Goal: Transaction & Acquisition: Book appointment/travel/reservation

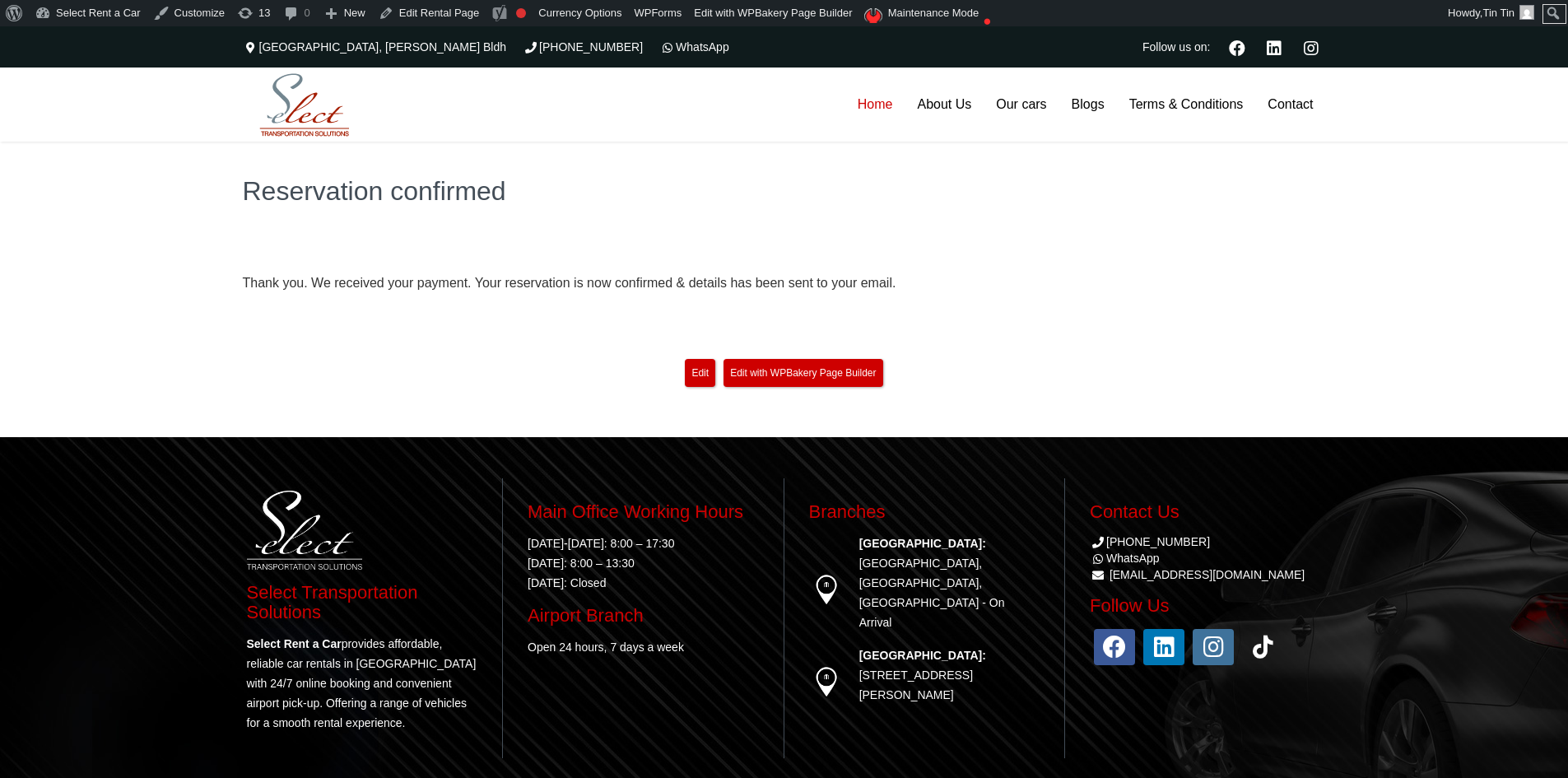
drag, startPoint x: 0, startPoint y: 0, endPoint x: 871, endPoint y: 100, distance: 876.7
click at [871, 100] on link "Home" at bounding box center [875, 105] width 60 height 74
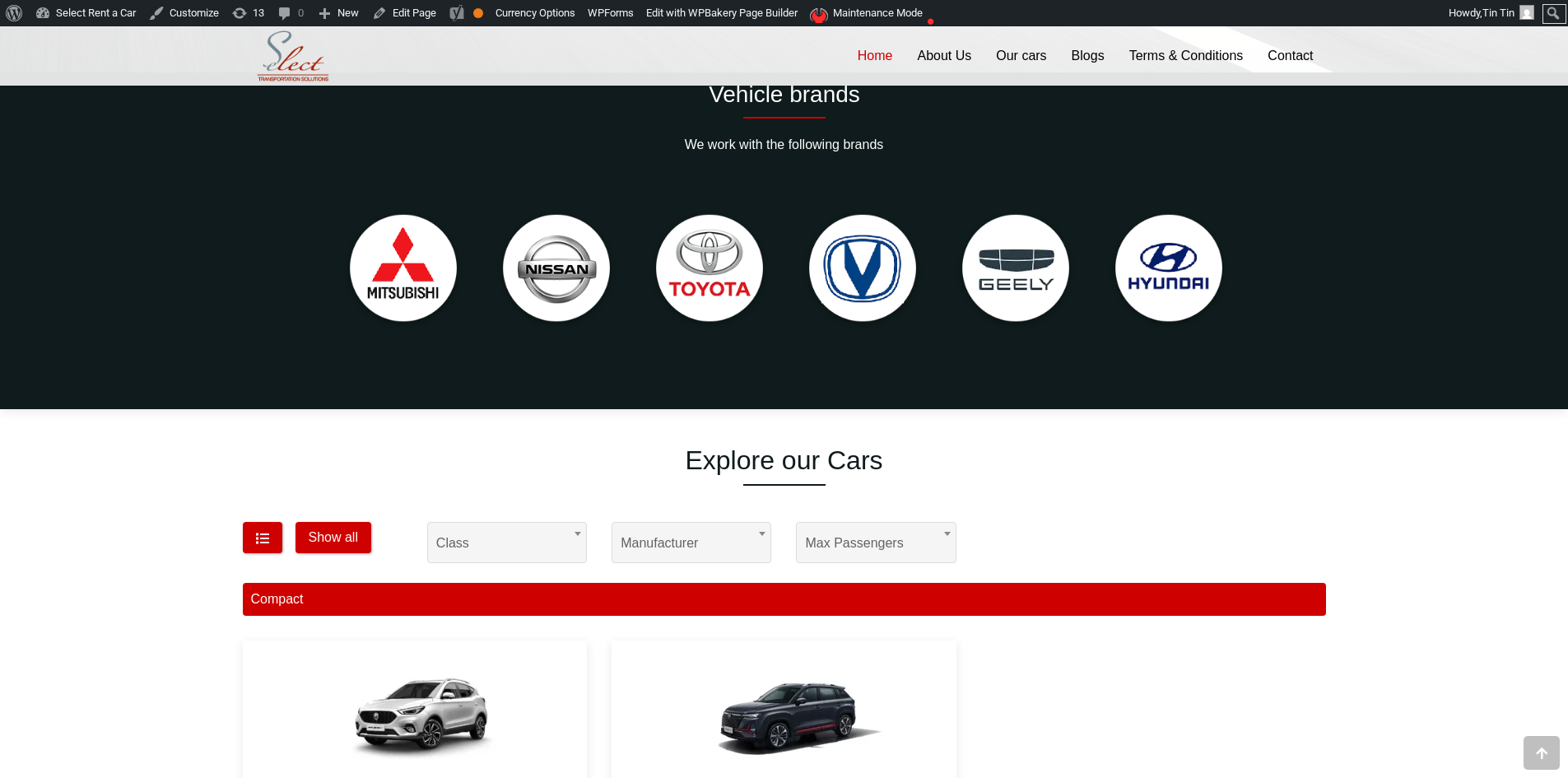
scroll to position [658, 0]
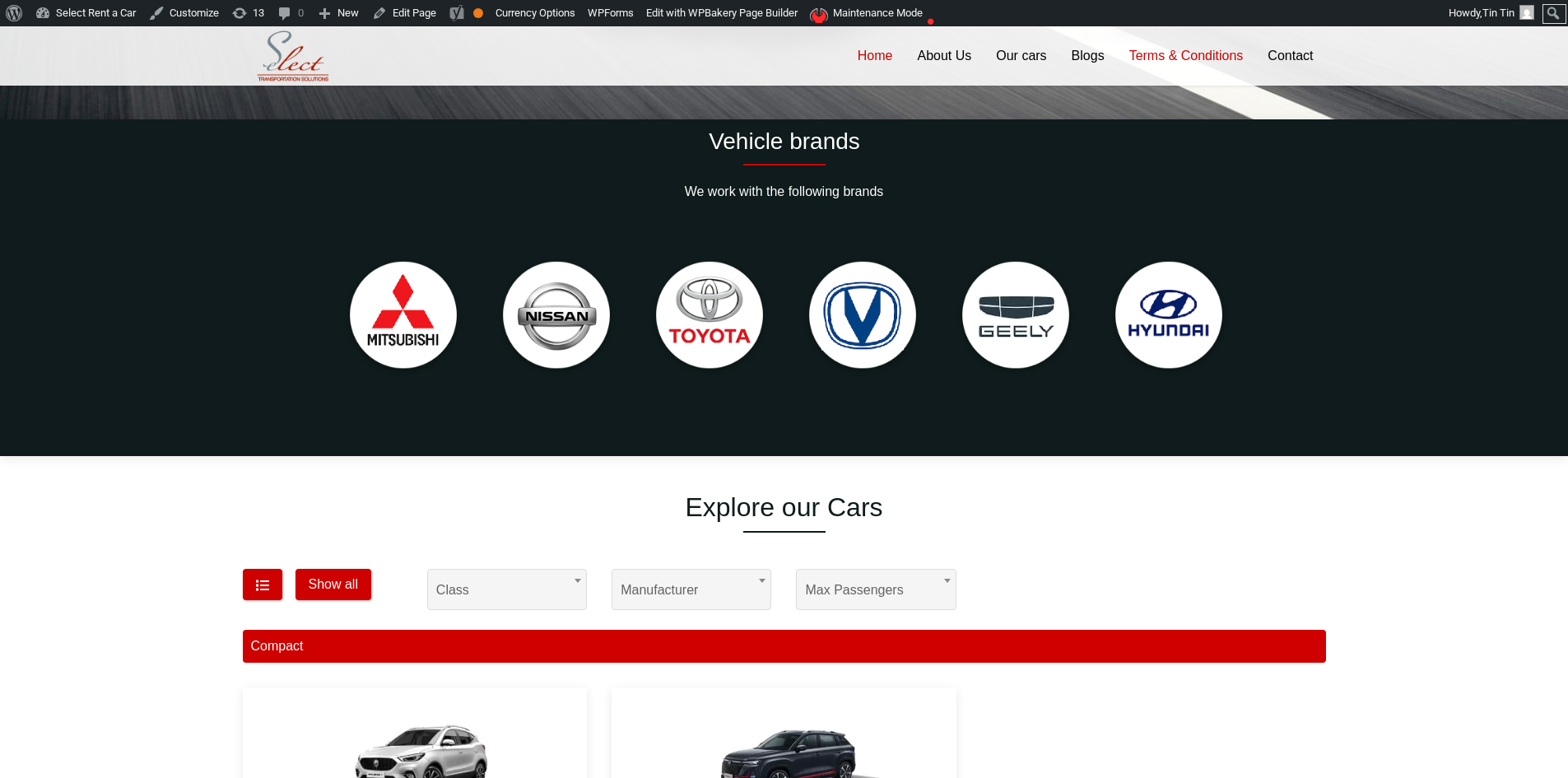
click at [1156, 54] on link "Terms & Conditions" at bounding box center [1186, 55] width 139 height 59
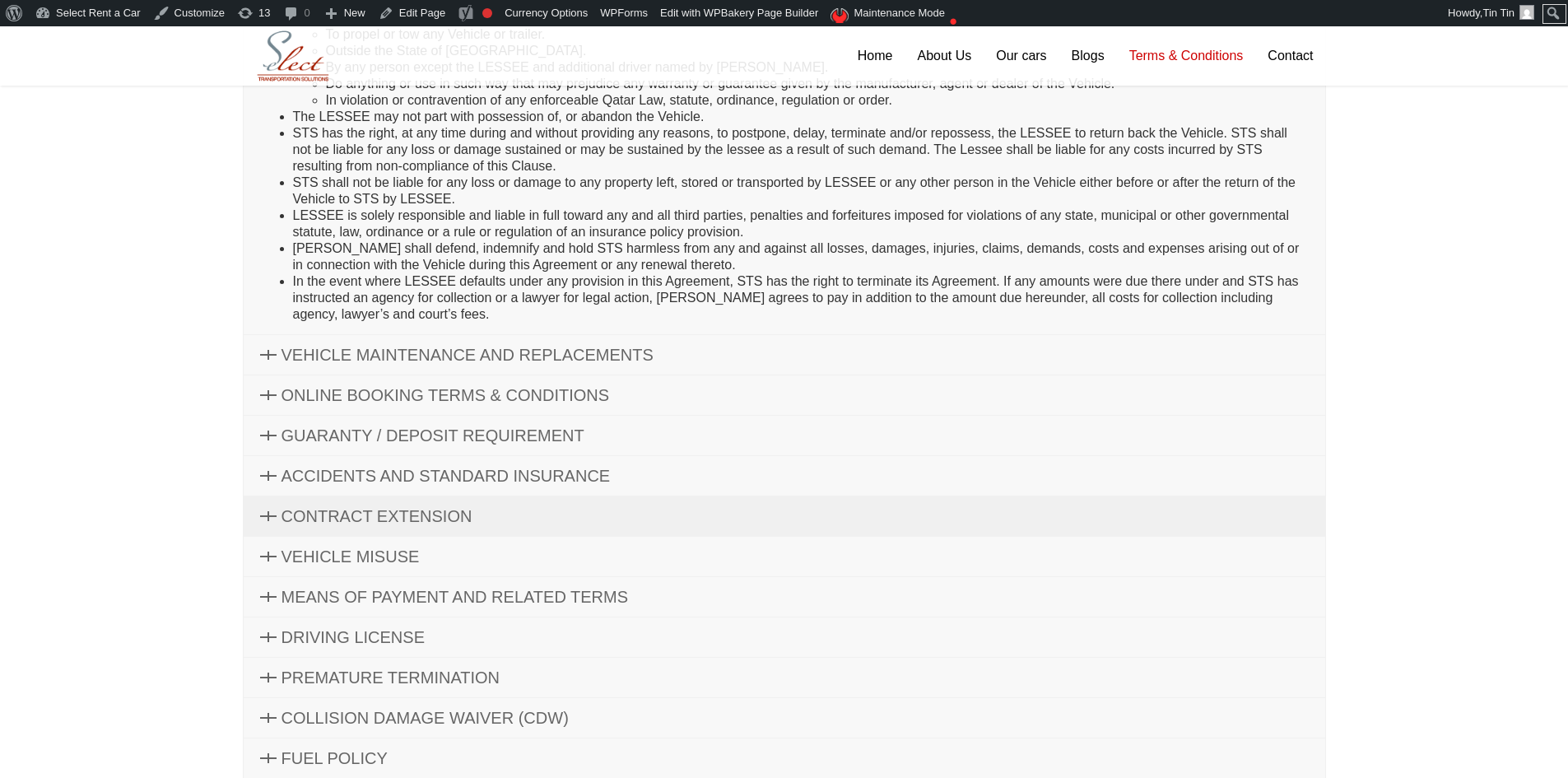
scroll to position [577, 0]
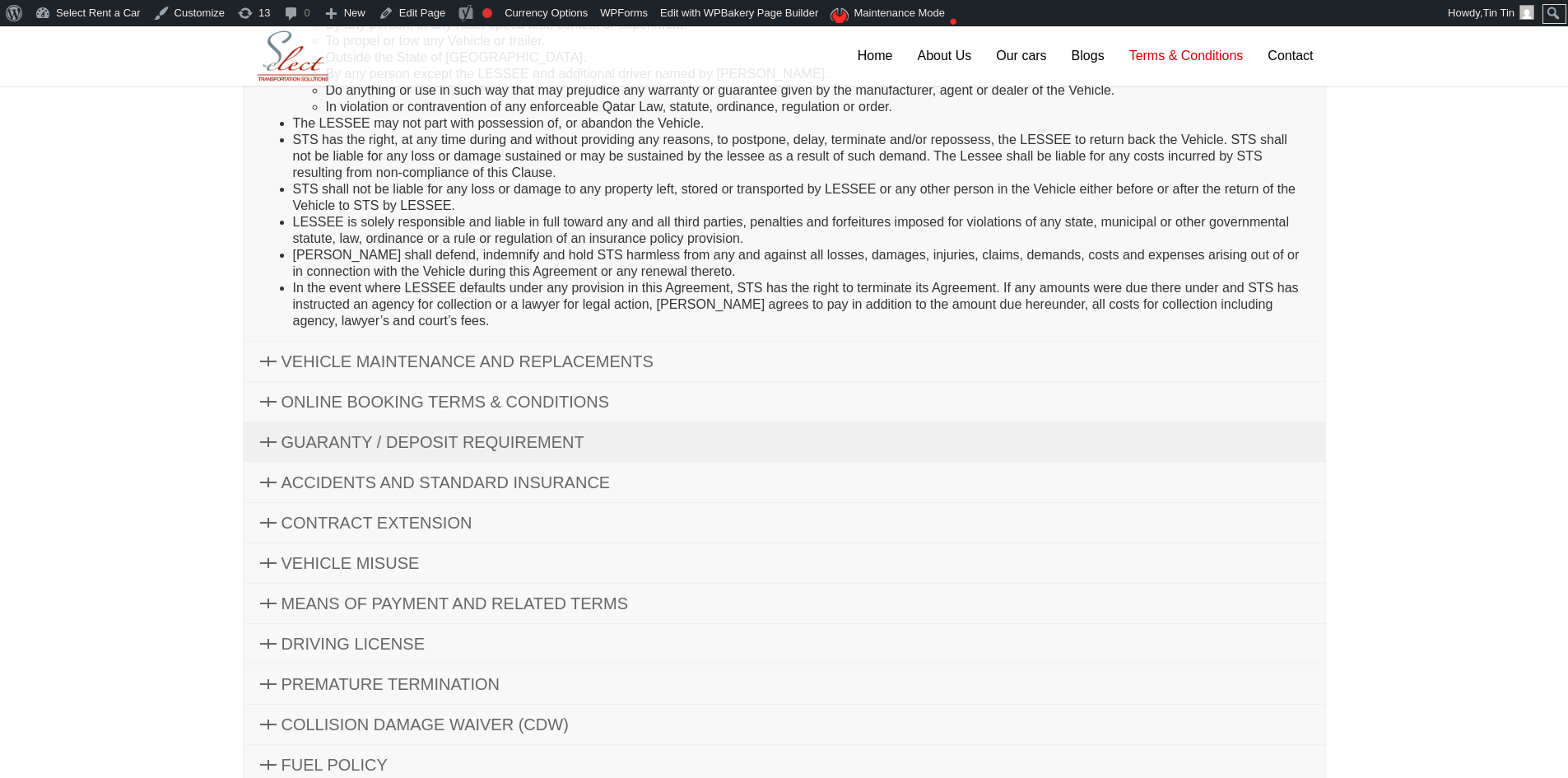
click at [580, 431] on link "GUARANTY / DEPOSIT REQUIREMENT" at bounding box center [784, 442] width 1081 height 40
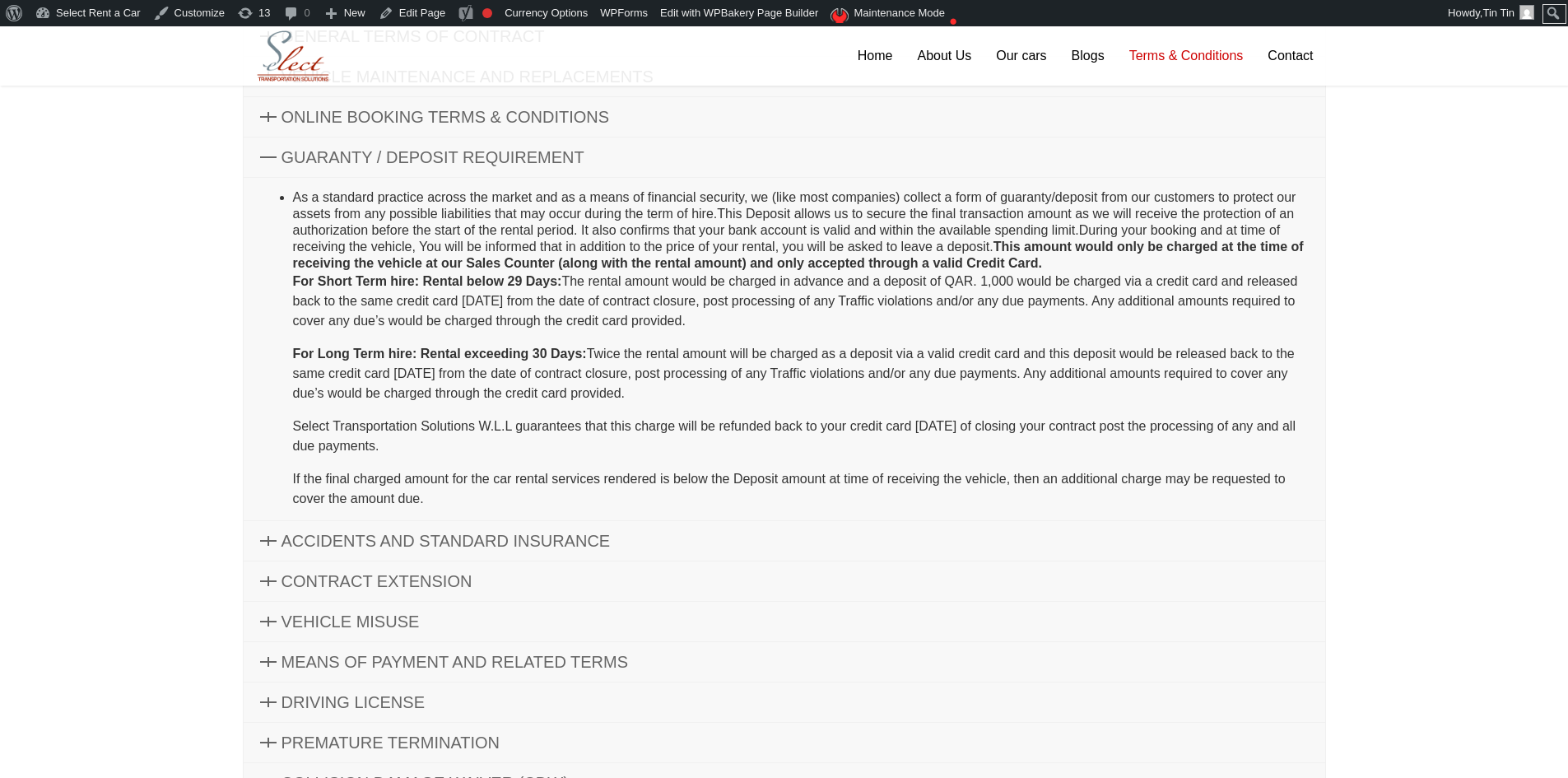
scroll to position [220, 0]
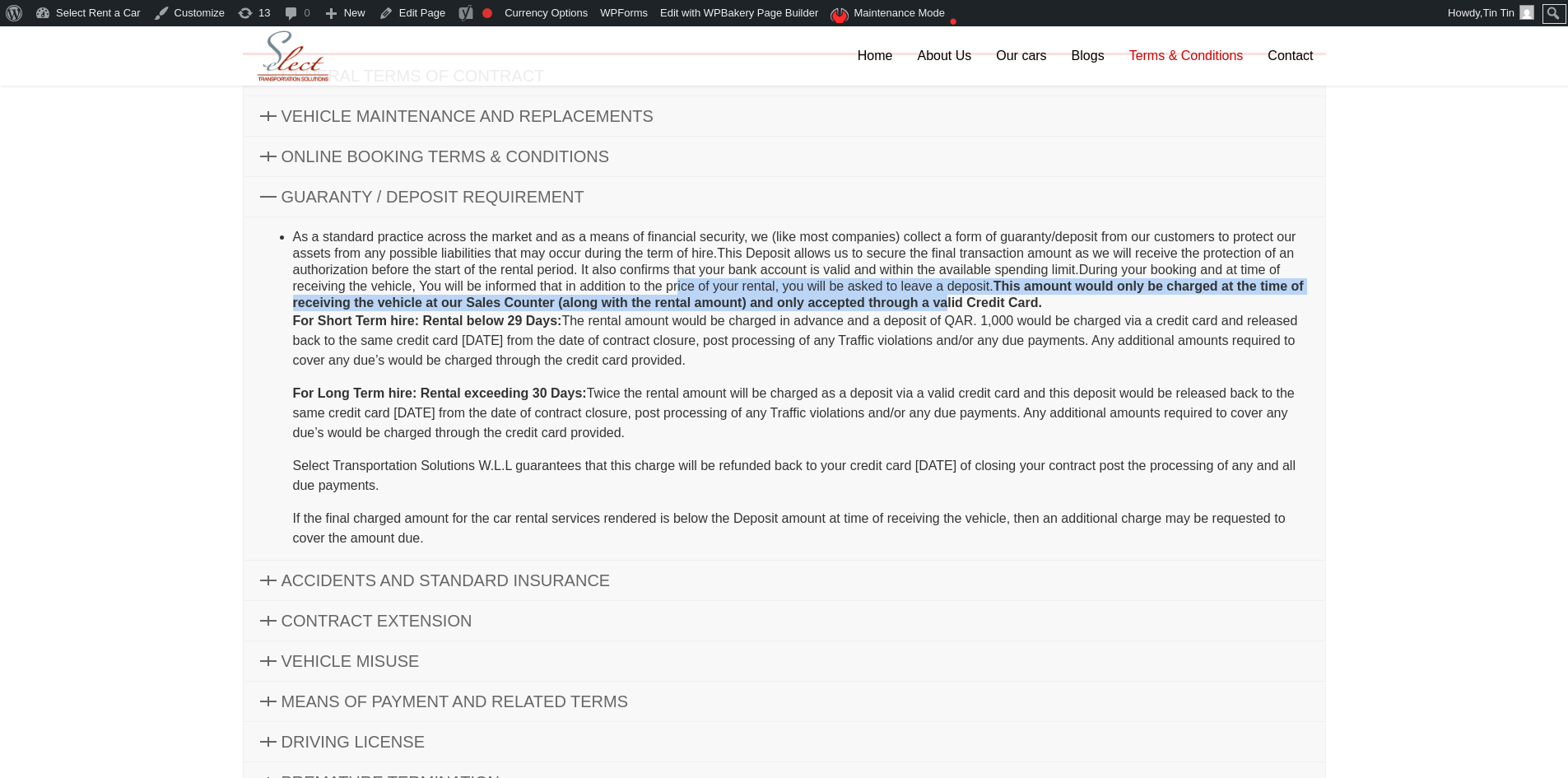
drag, startPoint x: 904, startPoint y: 308, endPoint x: 948, endPoint y: 310, distance: 44.0
click at [948, 310] on li "As a standard practice across the market and as a means of financial security, …" at bounding box center [801, 388] width 1015 height 319
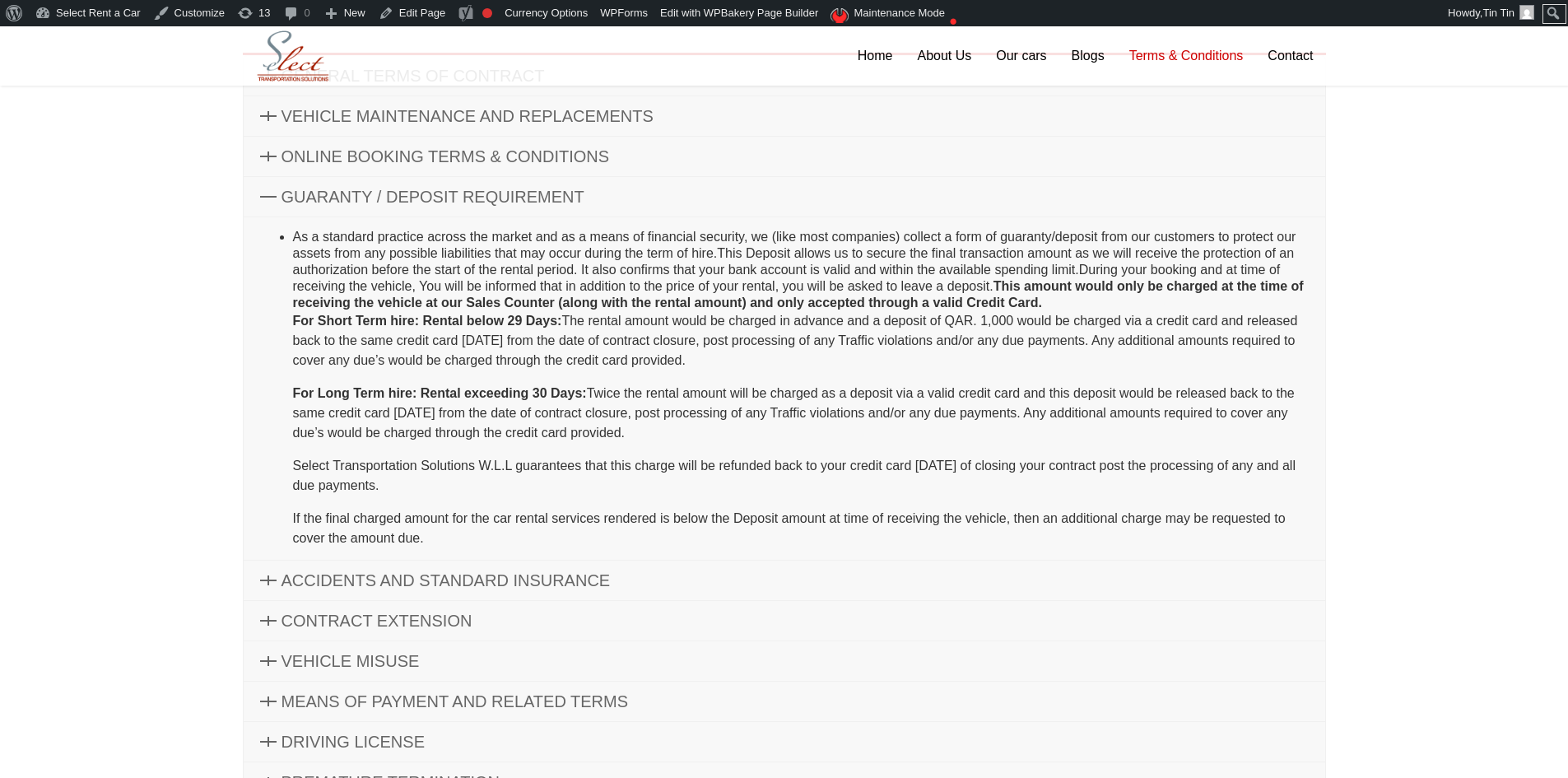
click at [1003, 313] on p "For Short Term hire: Rental below 29 Days: The rental amount would be charged i…" at bounding box center [801, 340] width 1015 height 59
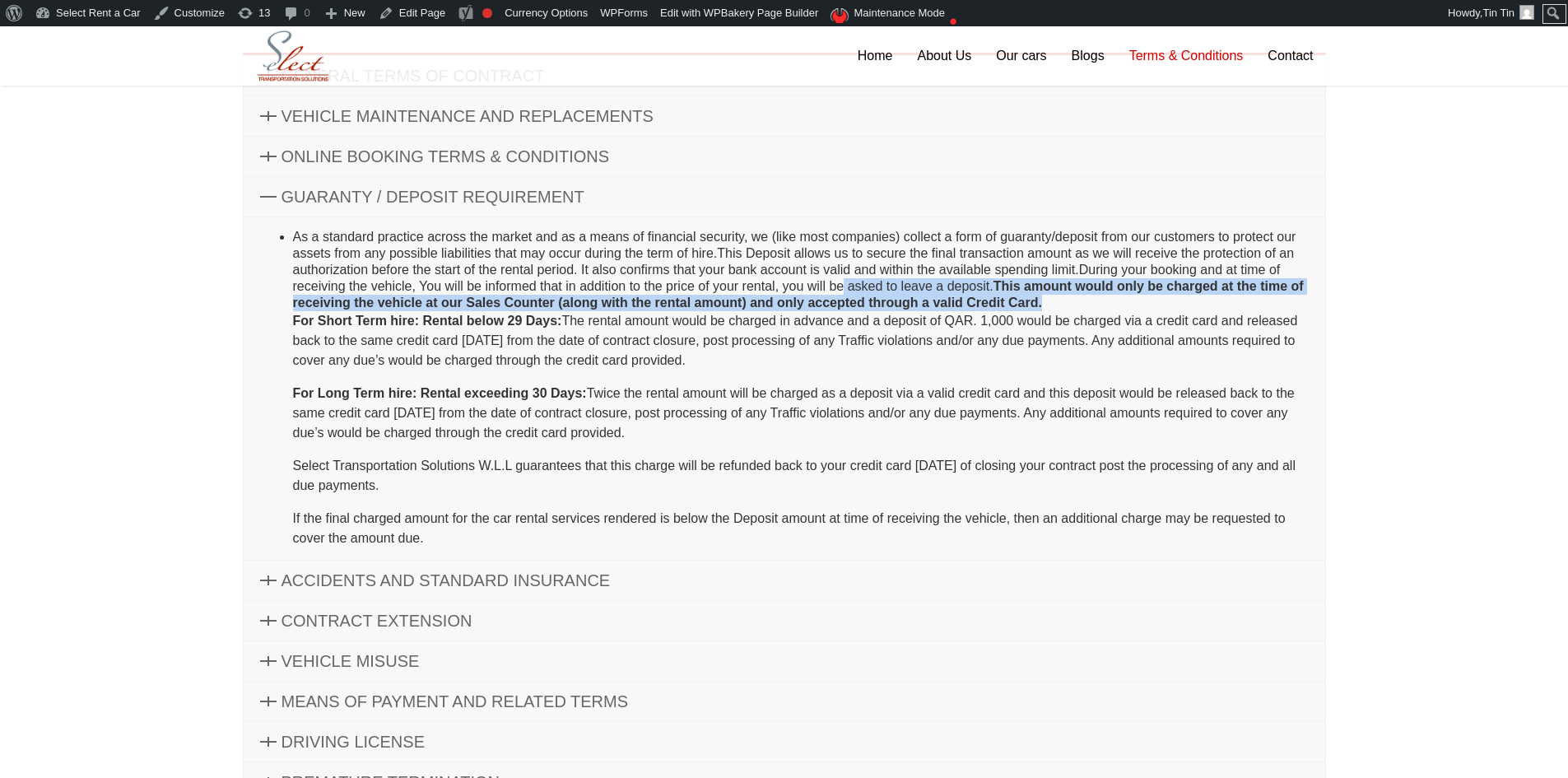
drag, startPoint x: 1055, startPoint y: 304, endPoint x: 843, endPoint y: 285, distance: 212.8
click at [843, 285] on li "As a standard practice across the market and as a means of financial security, …" at bounding box center [801, 388] width 1015 height 319
drag, startPoint x: 843, startPoint y: 285, endPoint x: 903, endPoint y: 295, distance: 60.8
click at [842, 285] on li "As a standard practice across the market and as a means of financial security, …" at bounding box center [801, 388] width 1015 height 319
drag, startPoint x: 1019, startPoint y: 298, endPoint x: 1036, endPoint y: 302, distance: 17.5
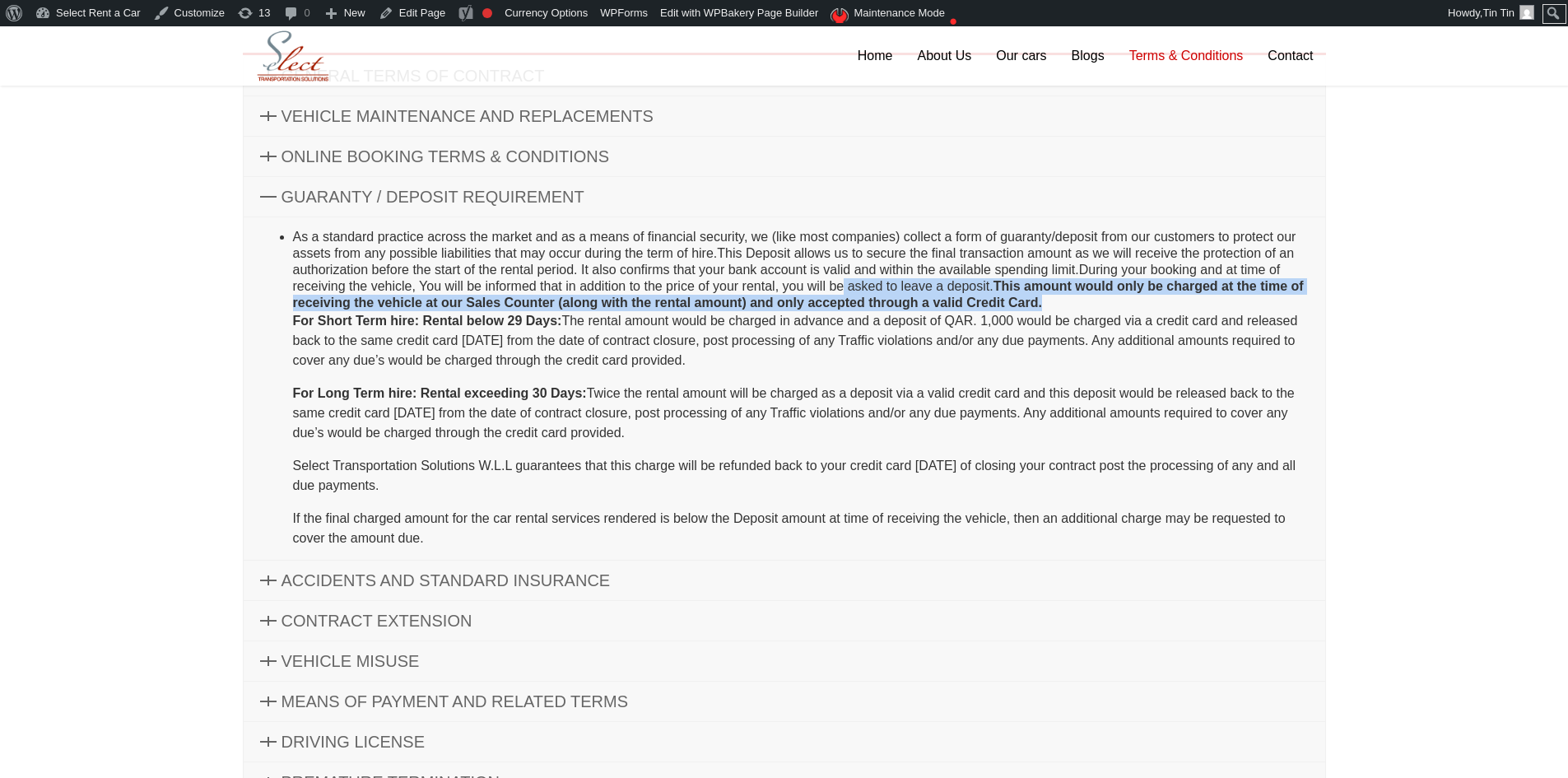
click at [1022, 299] on strong "This amount would only be charged at the time of receiving the vehicle at our S…" at bounding box center [798, 294] width 1010 height 31
click at [1062, 304] on li "As a standard practice across the market and as a means of financial security, …" at bounding box center [801, 388] width 1015 height 319
click at [1052, 304] on li "As a standard practice across the market and as a means of financial security, …" at bounding box center [801, 388] width 1015 height 319
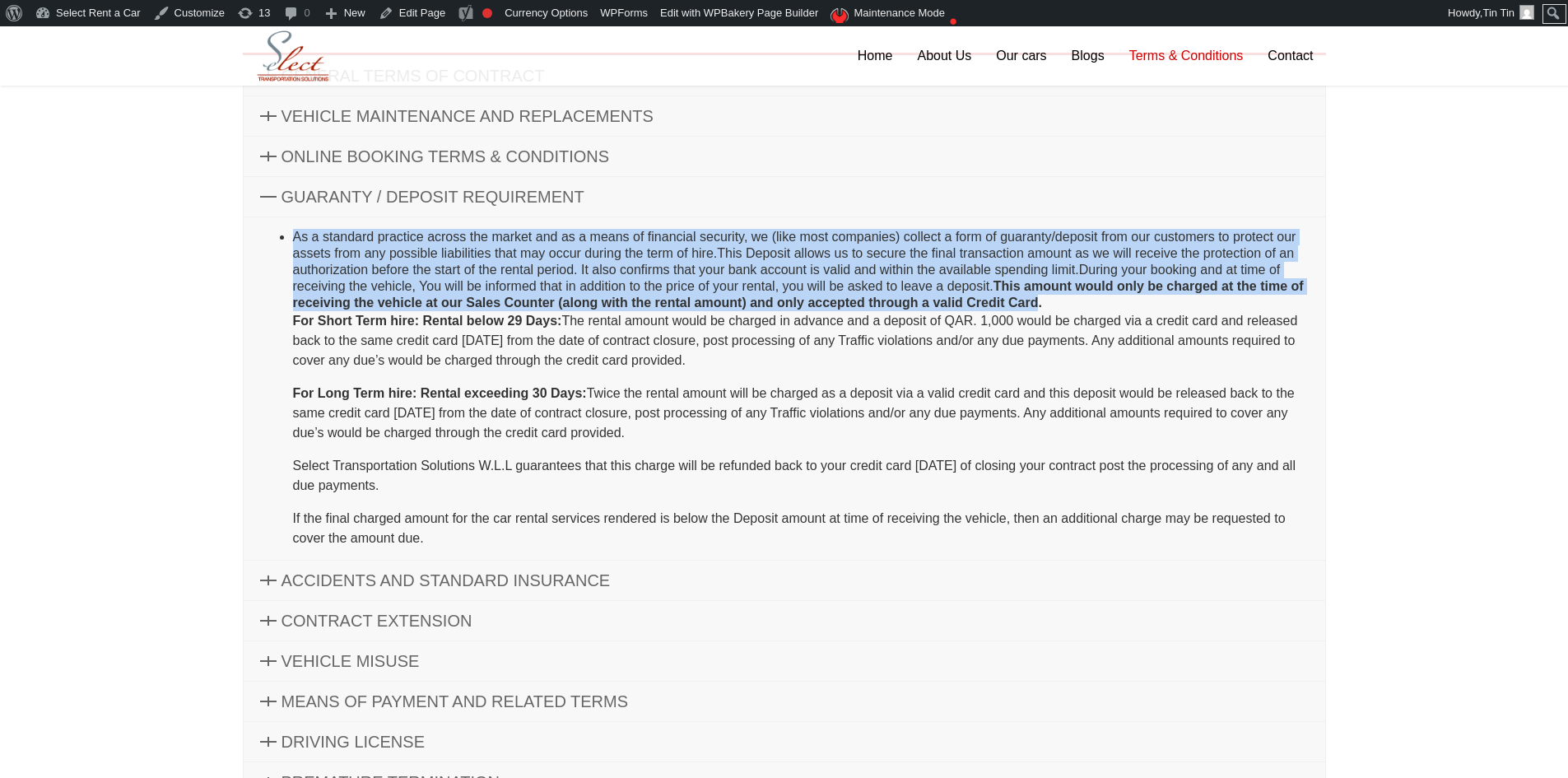
drag, startPoint x: 1037, startPoint y: 303, endPoint x: 208, endPoint y: 233, distance: 832.0
click at [208, 233] on div "Terms & Conditions GENERAL TERMS OF CONTRACT The Renter / Customer / User will …" at bounding box center [784, 452] width 1568 height 1210
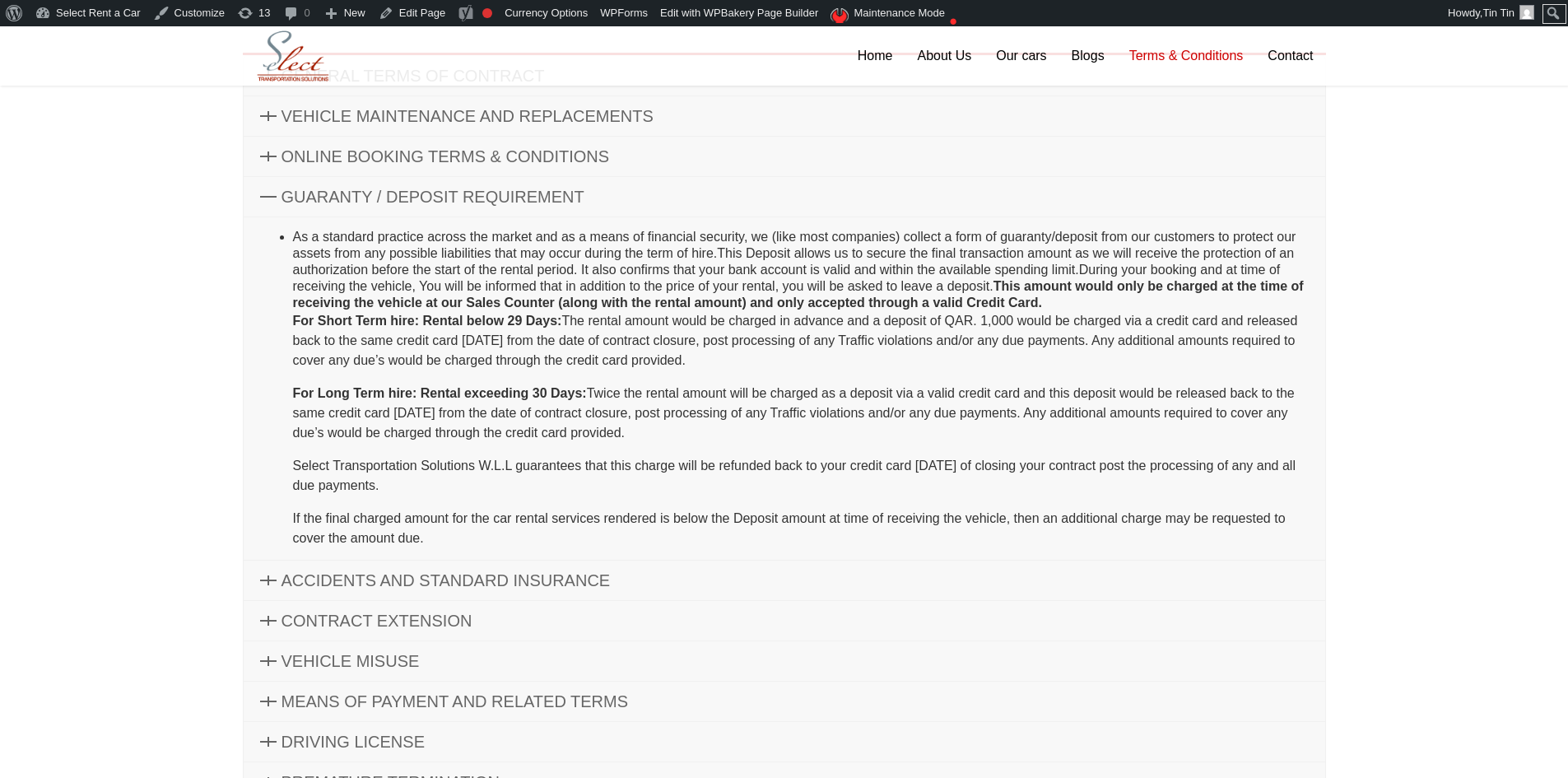
drag, startPoint x: 635, startPoint y: 318, endPoint x: 680, endPoint y: 333, distance: 47.4
click at [636, 318] on p "For Short Term hire: Rental below 29 Days: The rental amount would be charged i…" at bounding box center [801, 340] width 1015 height 59
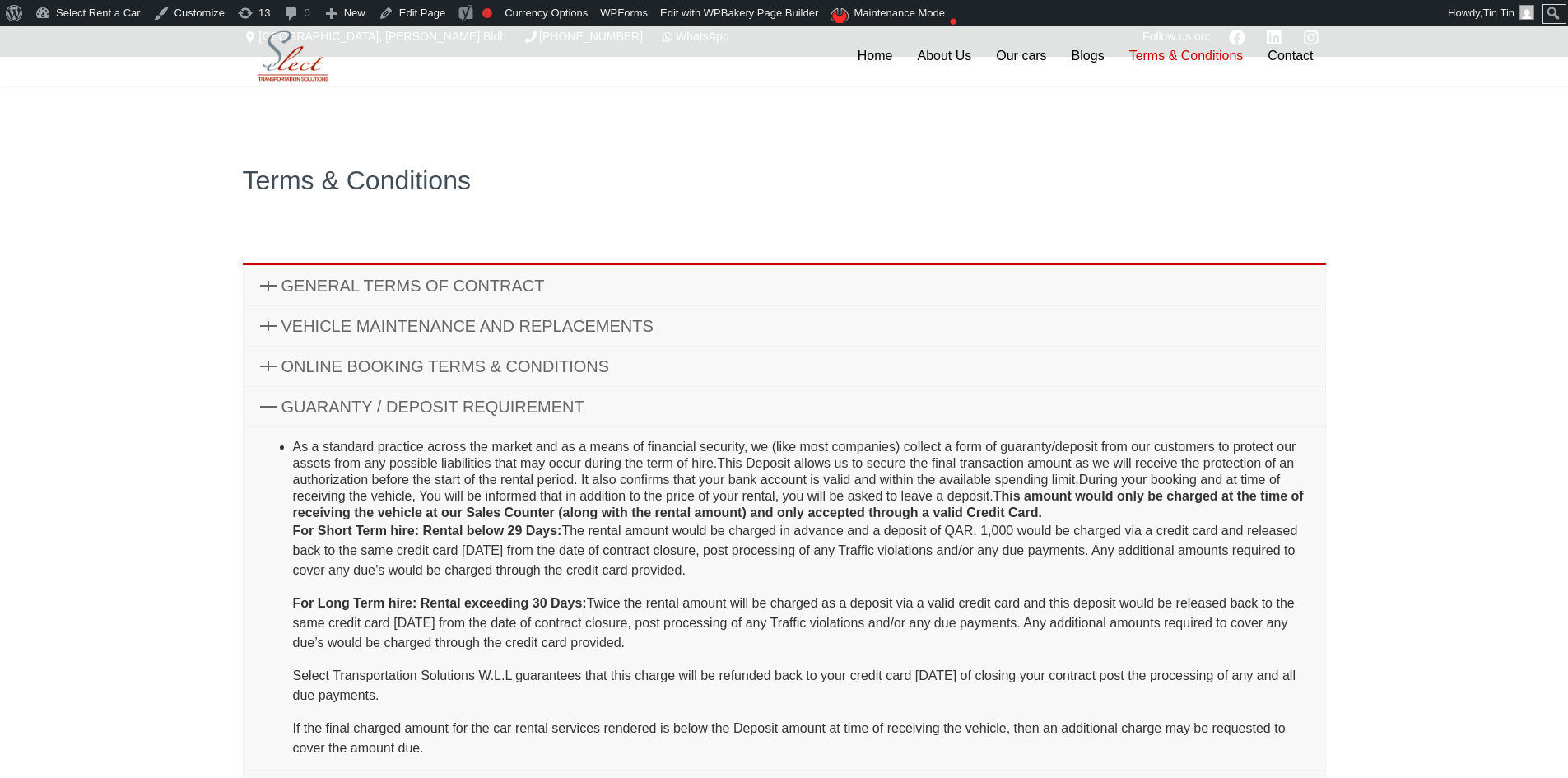
scroll to position [0, 0]
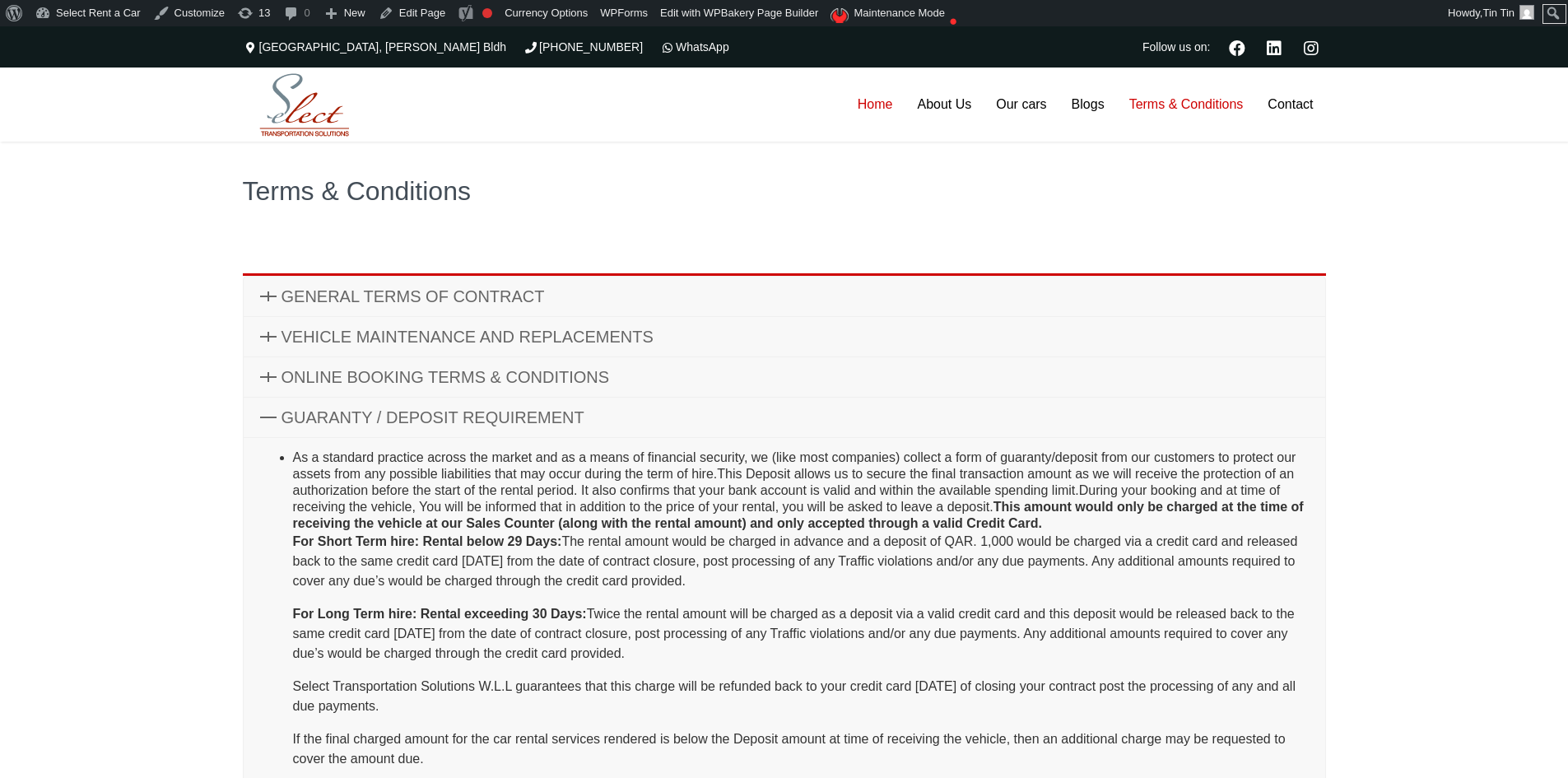
click at [868, 97] on link "Home" at bounding box center [875, 105] width 60 height 74
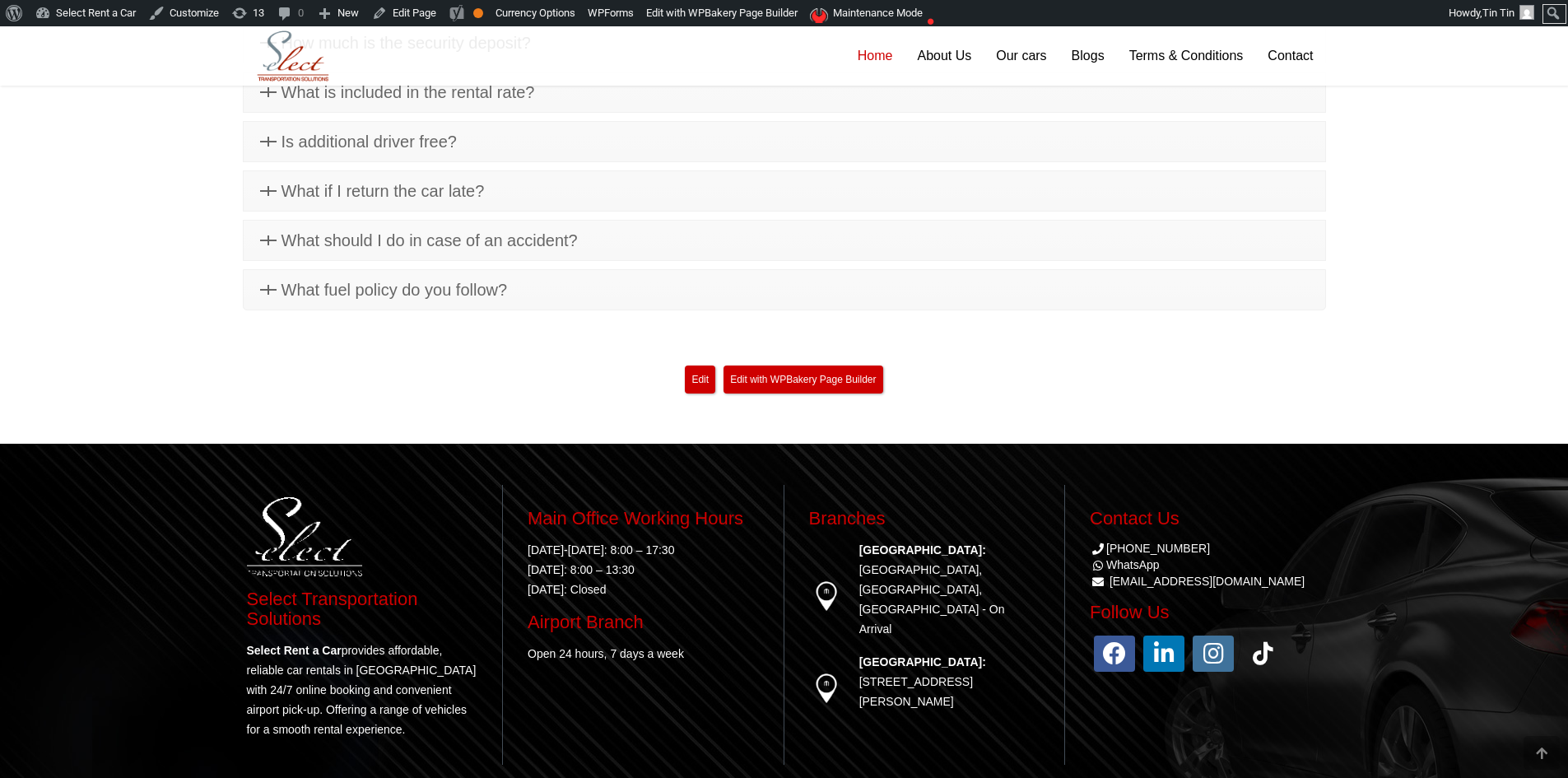
scroll to position [4598, 0]
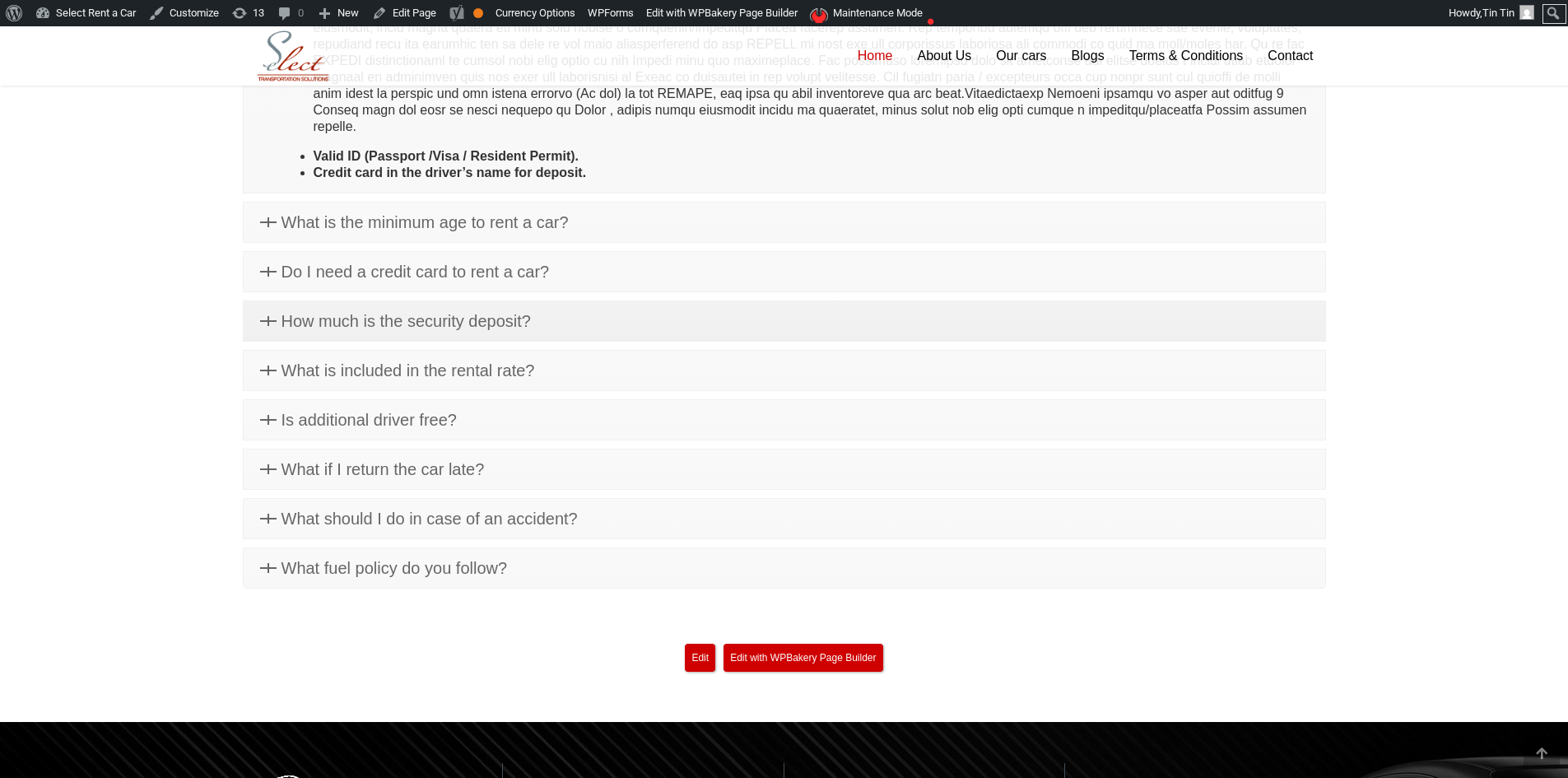
click at [566, 301] on link "How much is the security deposit?" at bounding box center [784, 321] width 1081 height 40
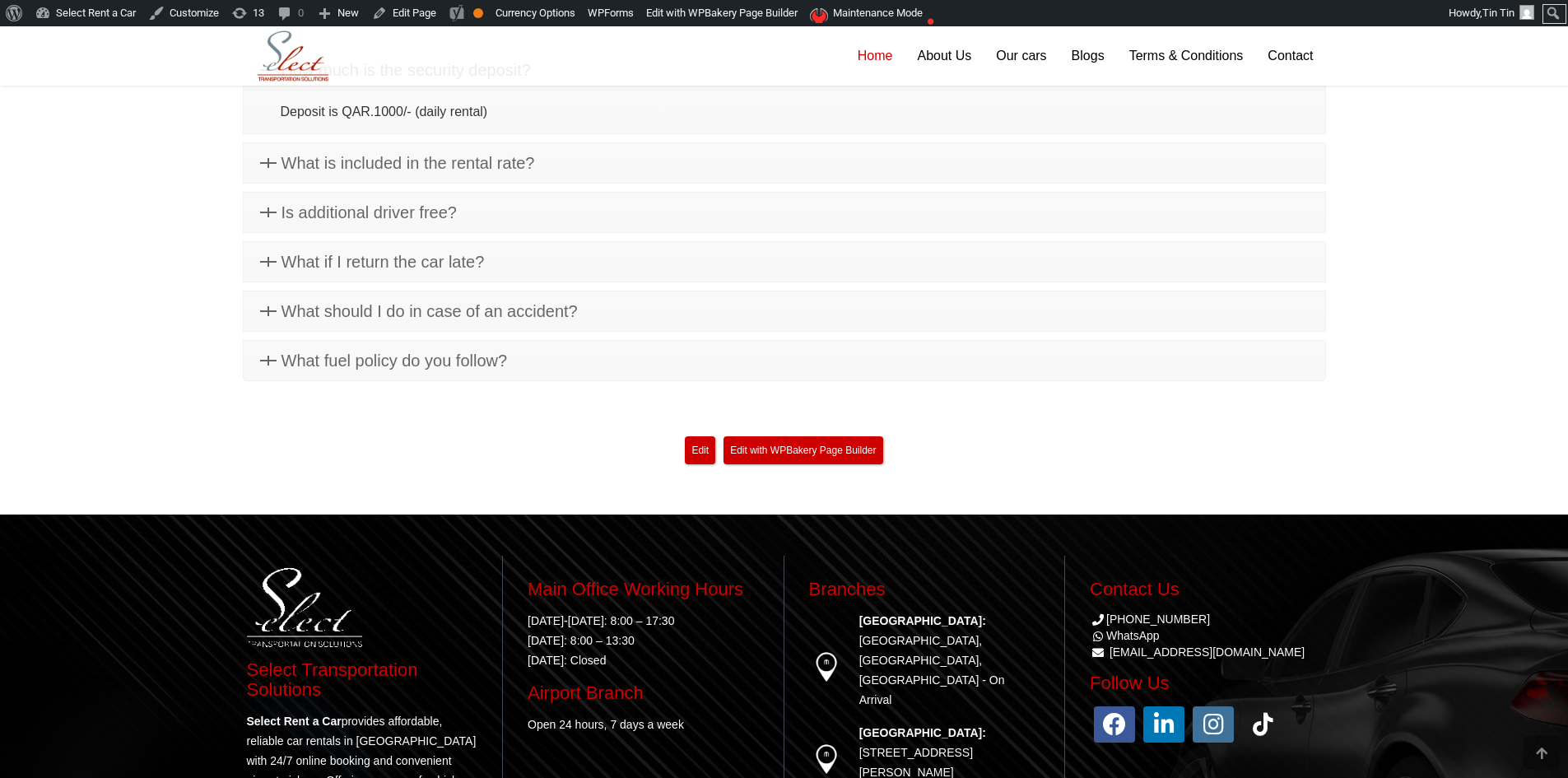
scroll to position [4517, 0]
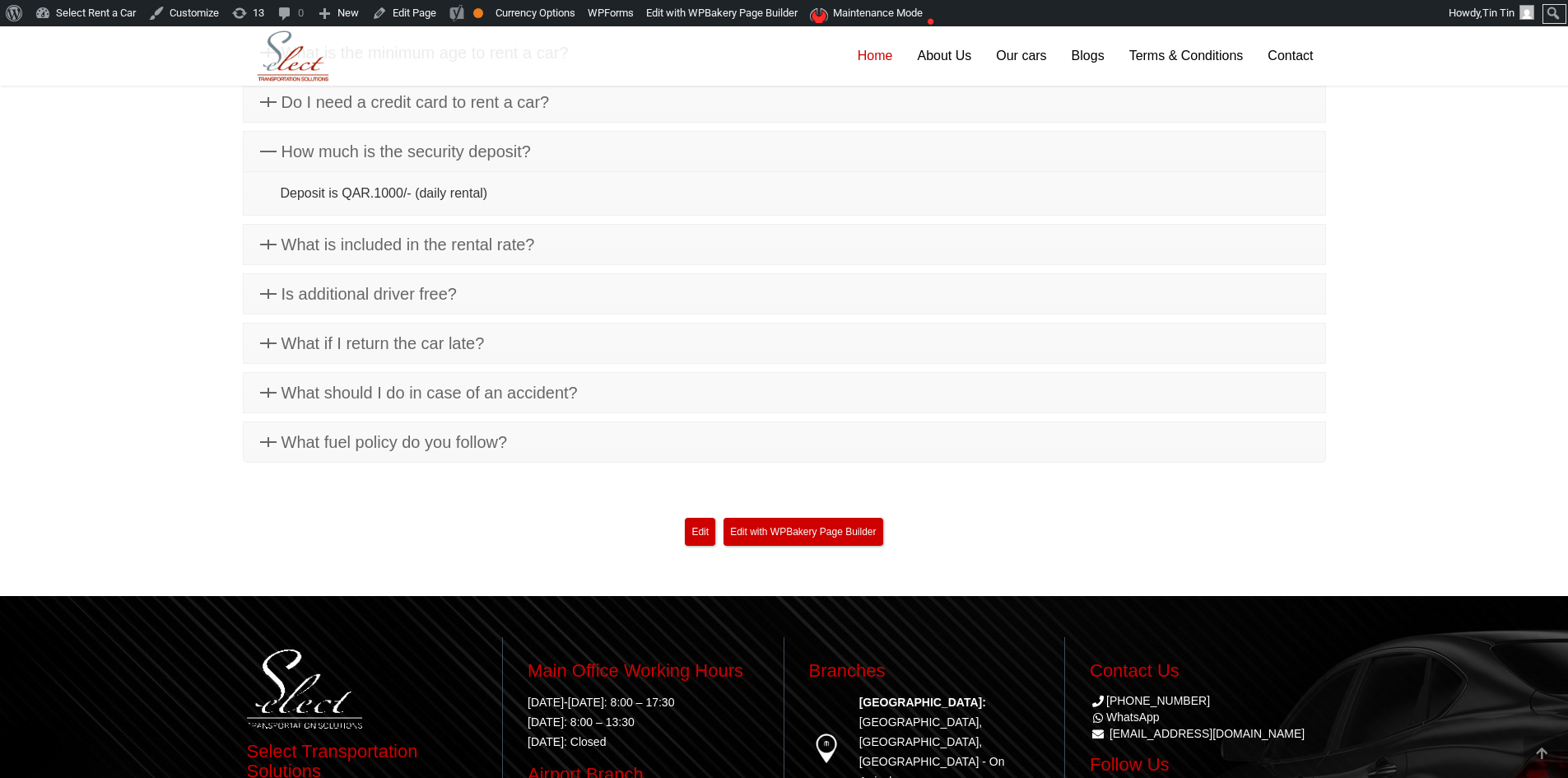
click at [586, 164] on link "How much is the security deposit?" at bounding box center [784, 152] width 1081 height 40
click at [601, 117] on link "Do I need a credit card to rent a car?" at bounding box center [784, 103] width 1081 height 40
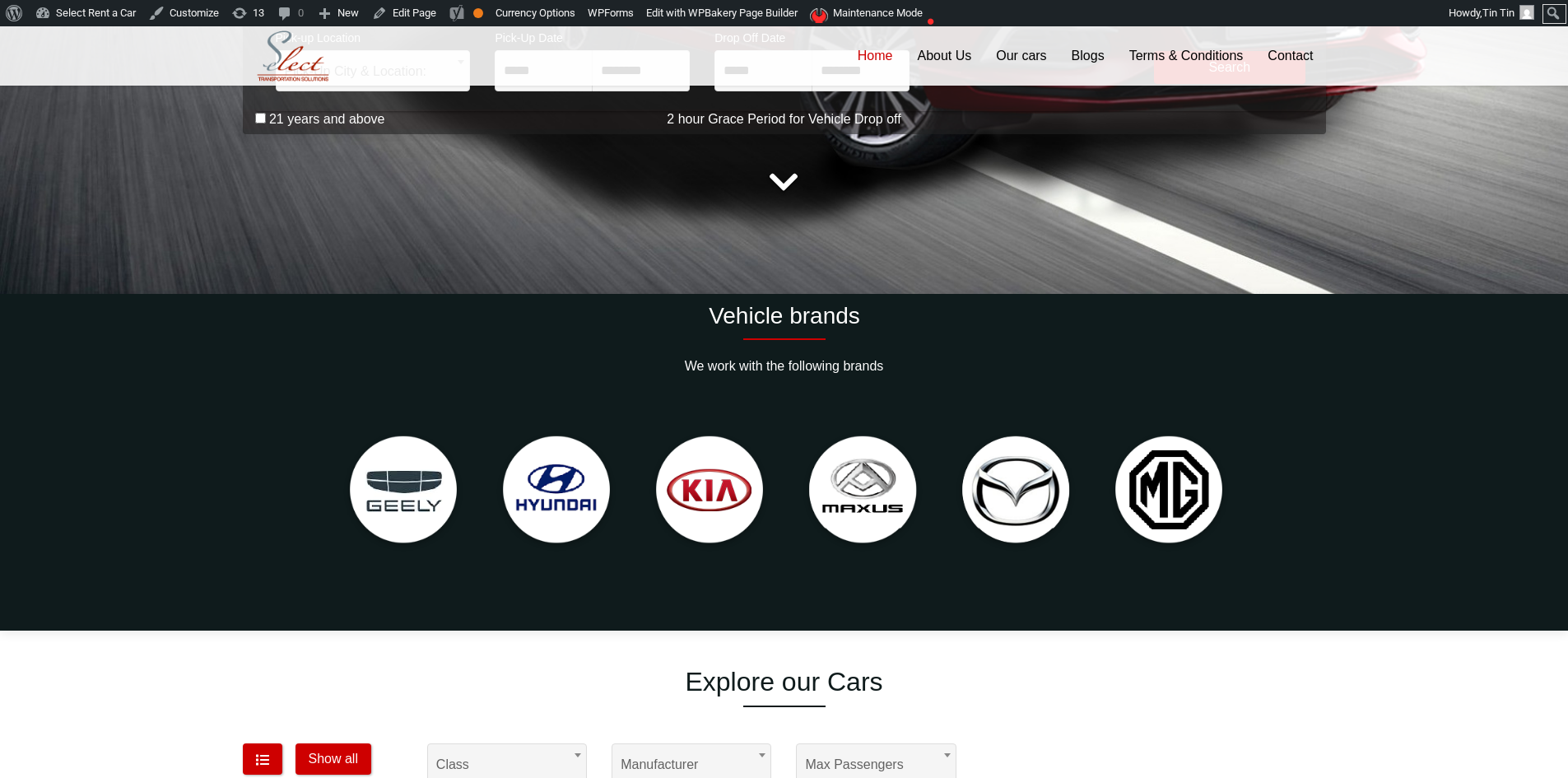
scroll to position [237, 0]
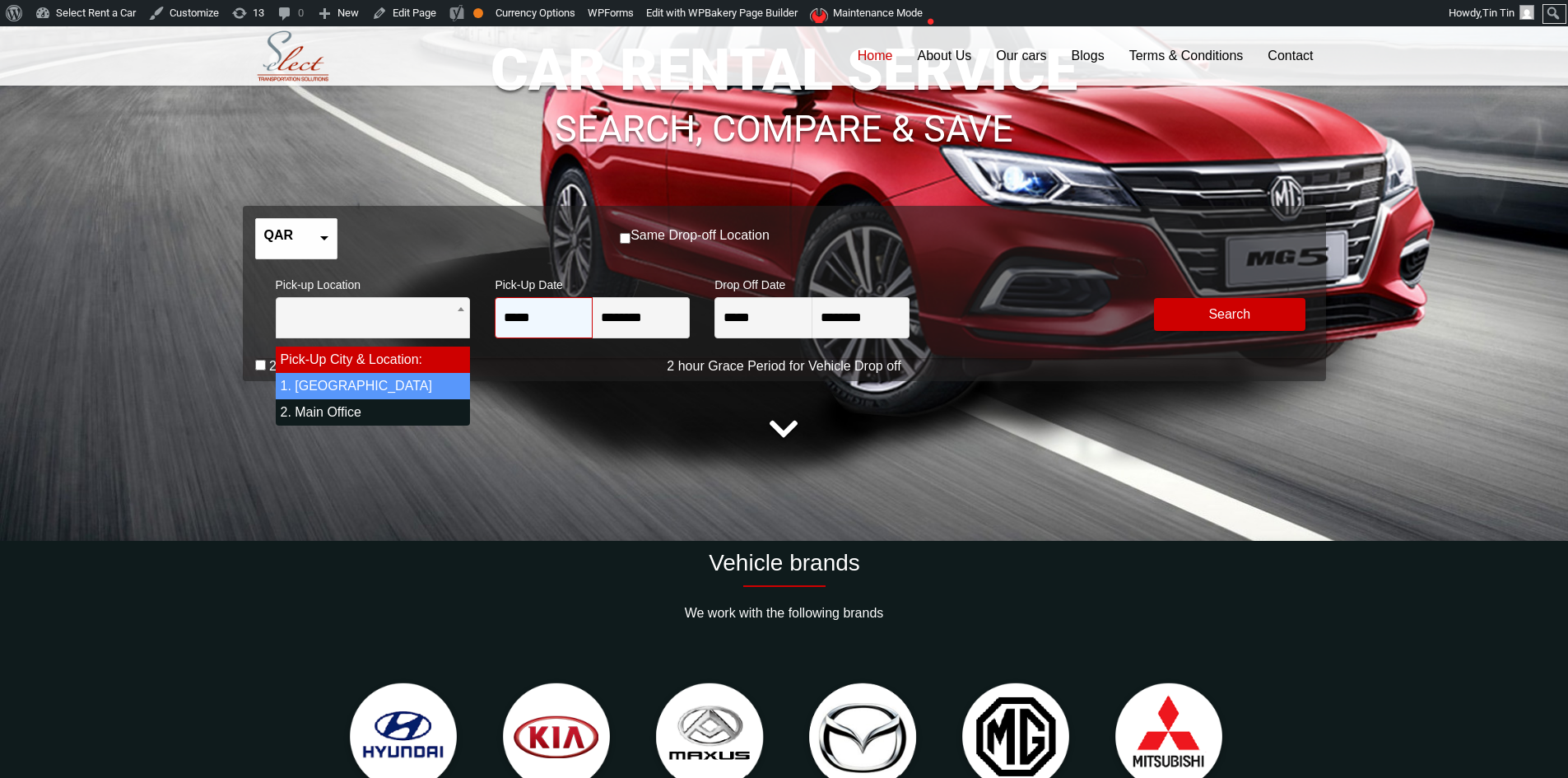
select select "*"
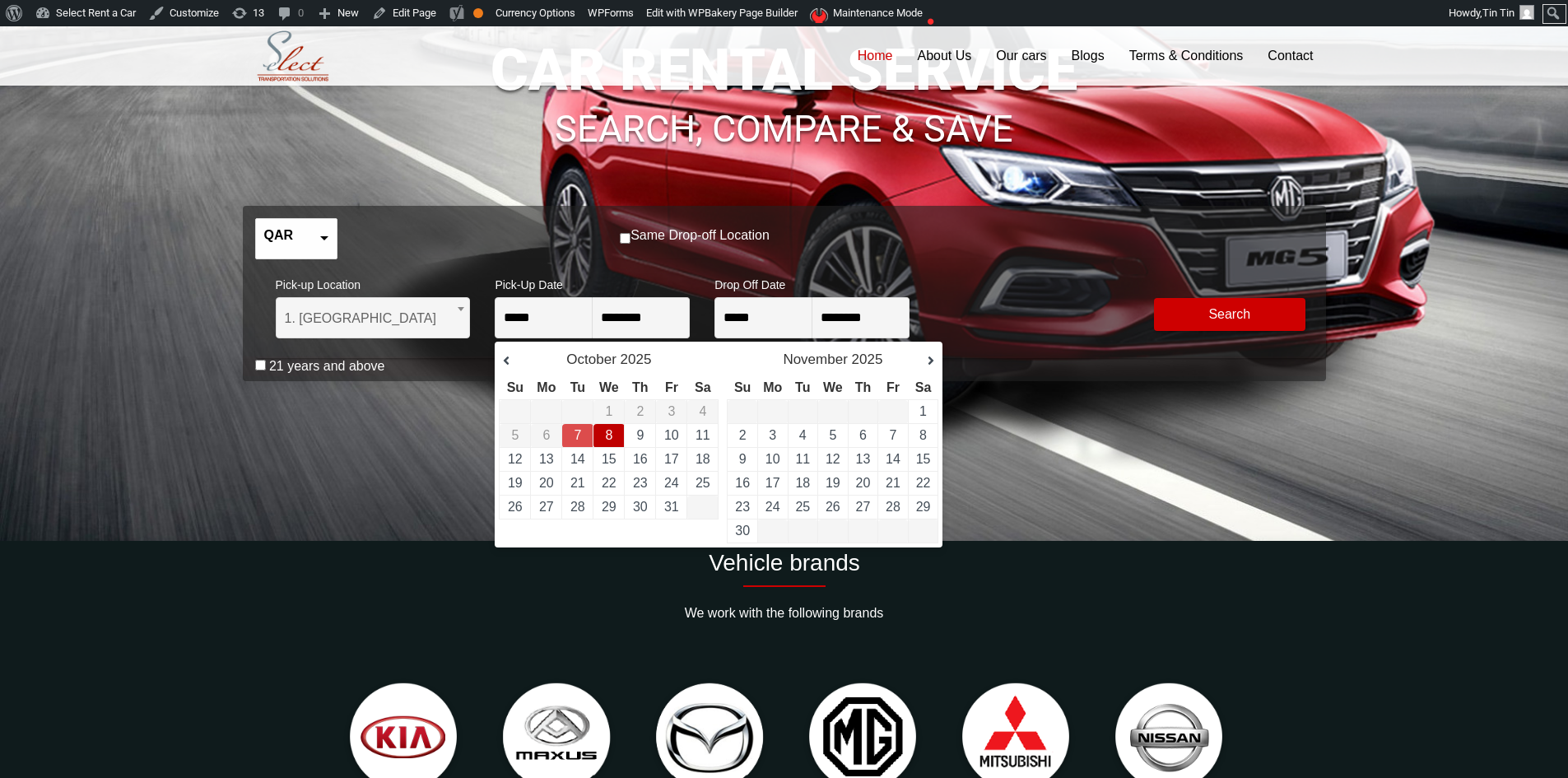
click at [609, 440] on link "8" at bounding box center [608, 435] width 7 height 14
type input "**********"
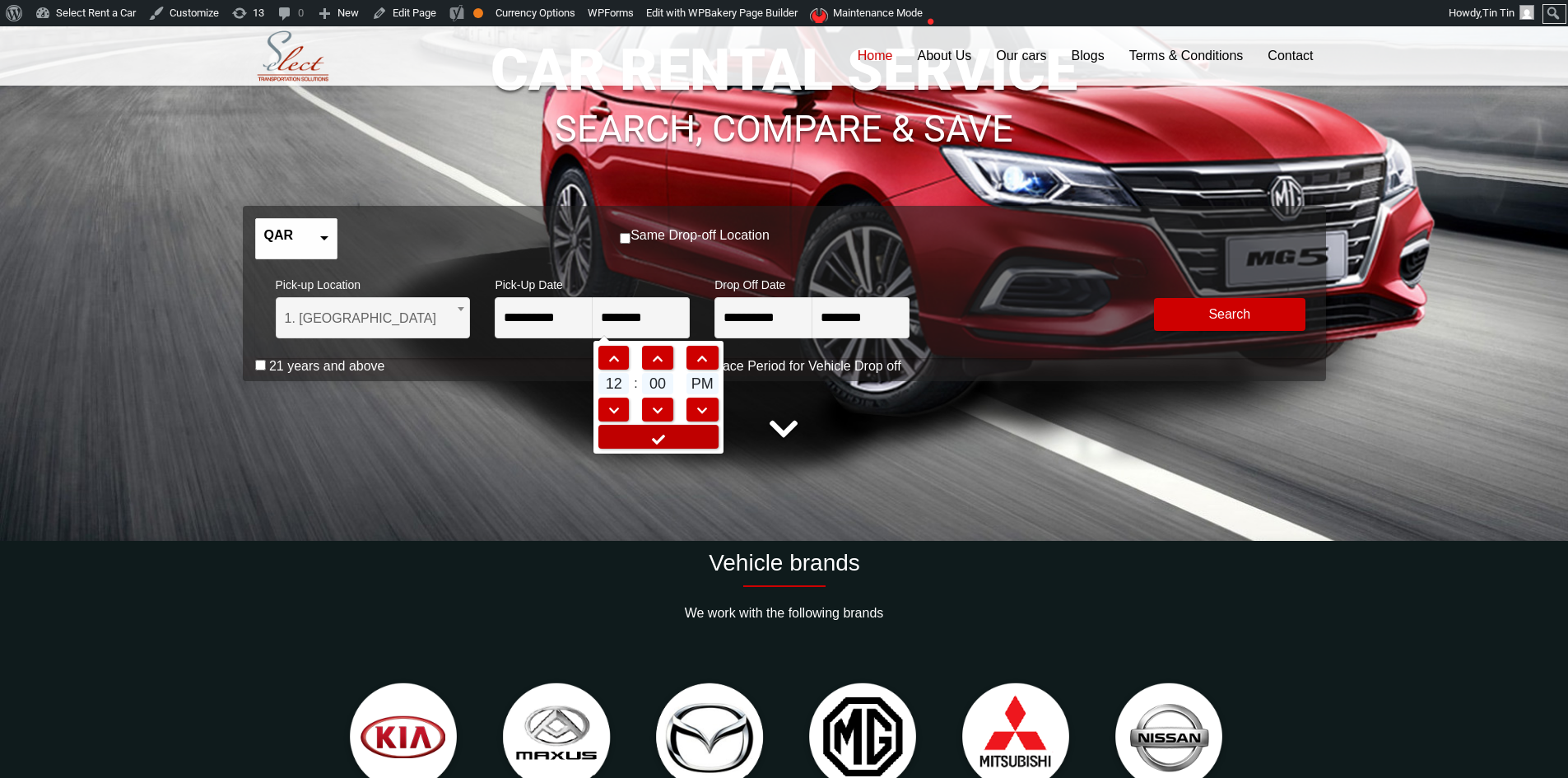
click at [655, 436] on icon at bounding box center [658, 439] width 17 height 13
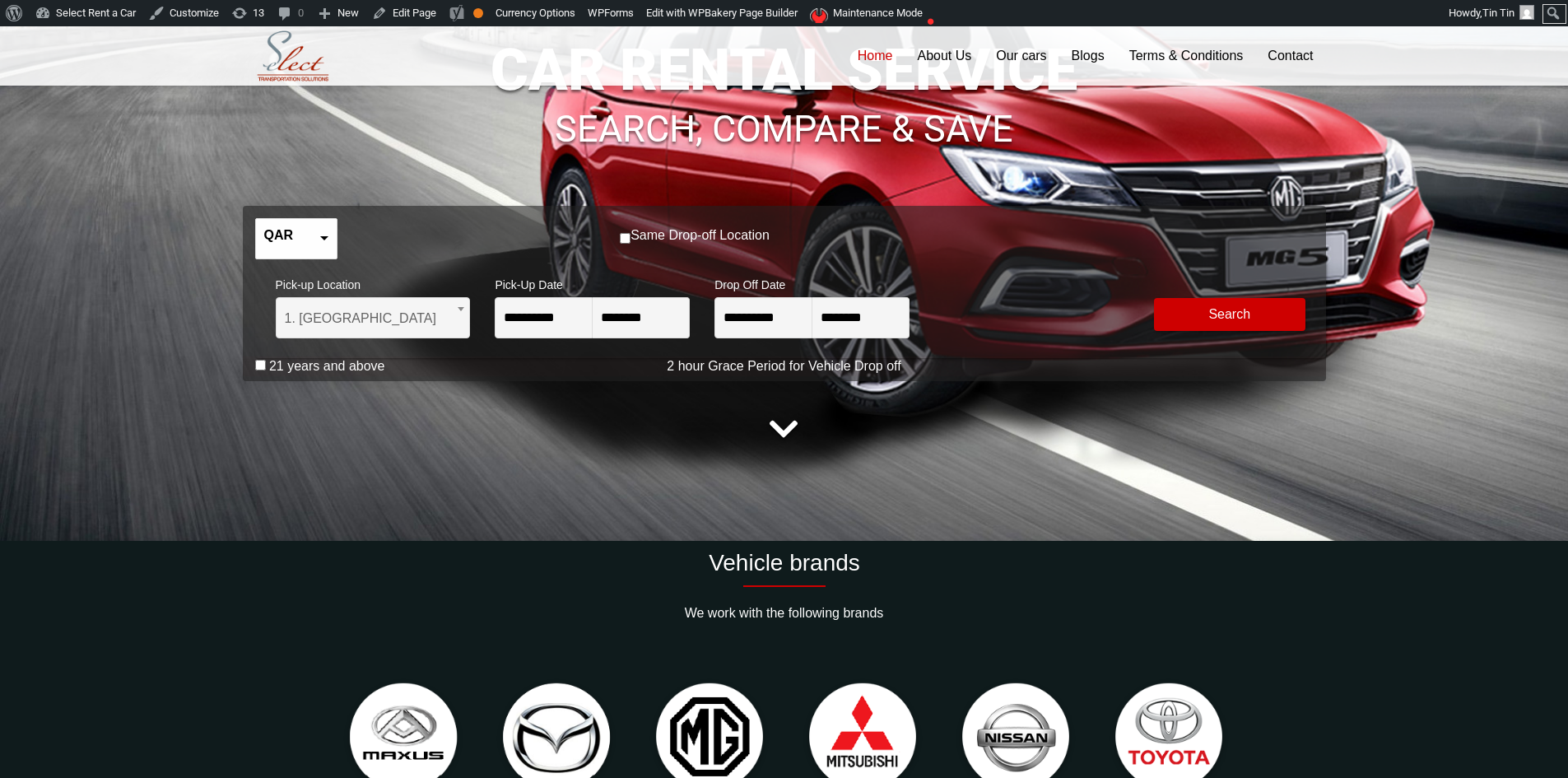
click at [330, 370] on label "21 years and above" at bounding box center [327, 366] width 116 height 17
click at [1226, 312] on button "Modify Search" at bounding box center [1230, 314] width 152 height 33
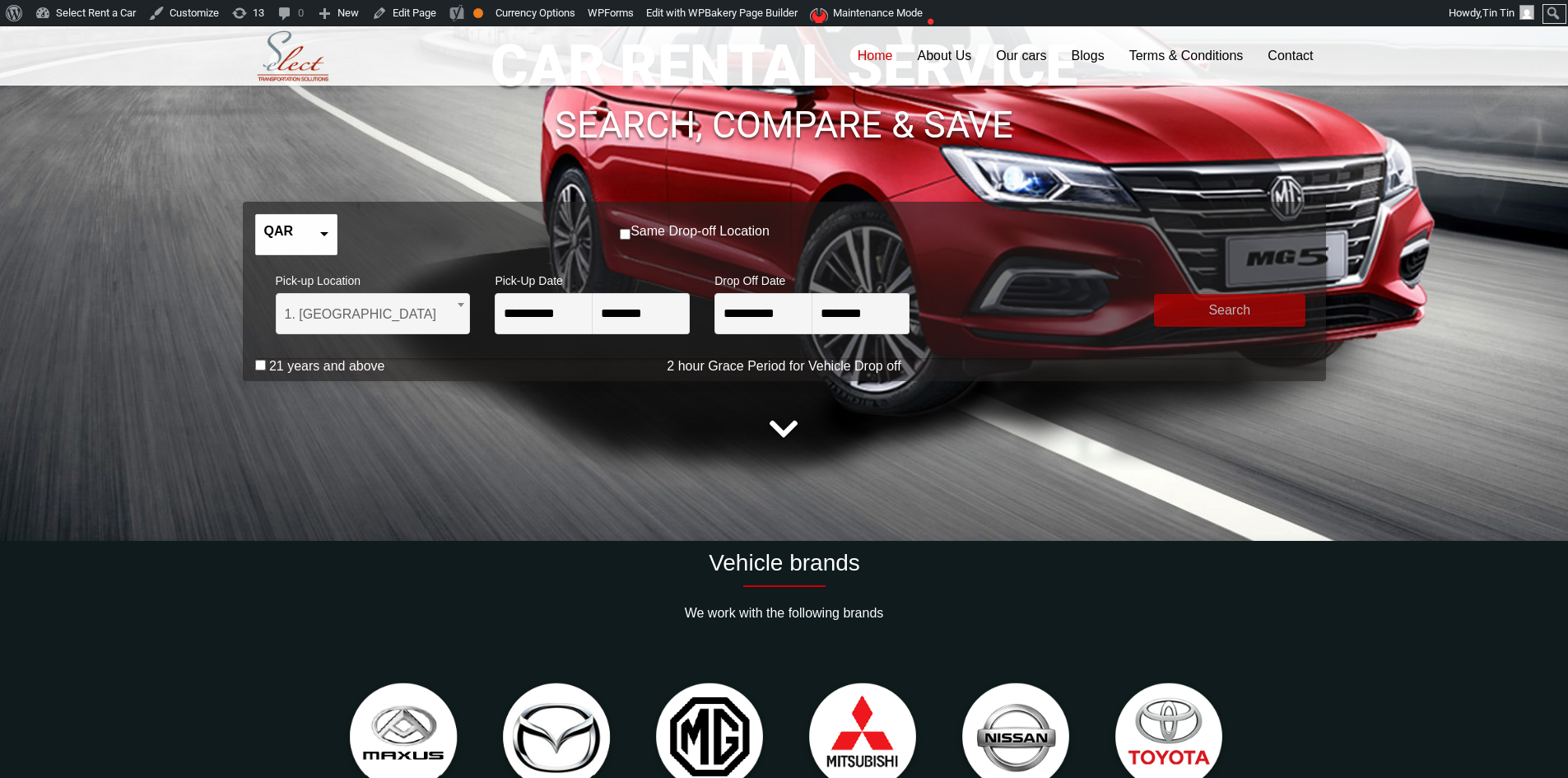
scroll to position [233, 0]
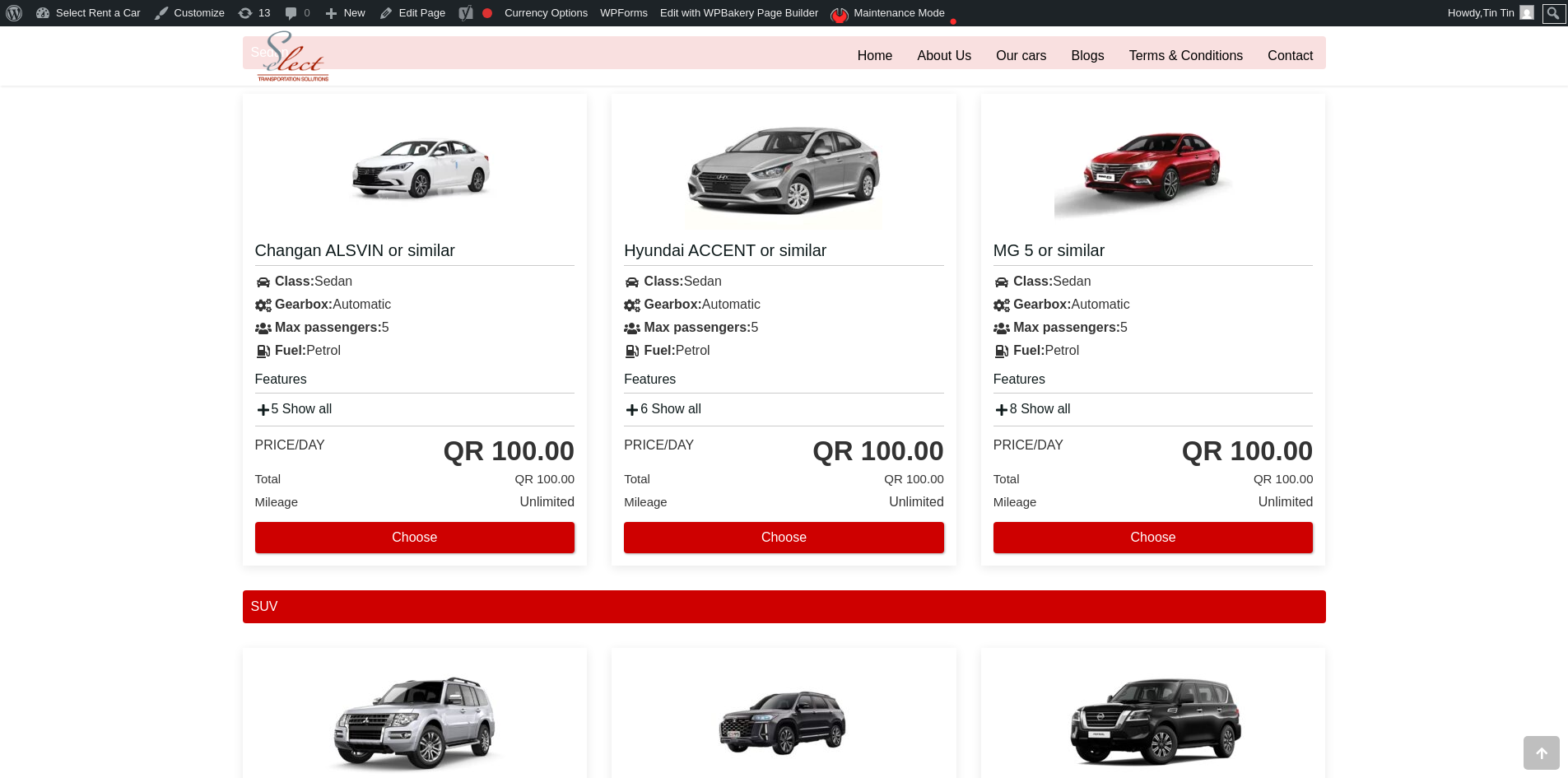
scroll to position [1735, 0]
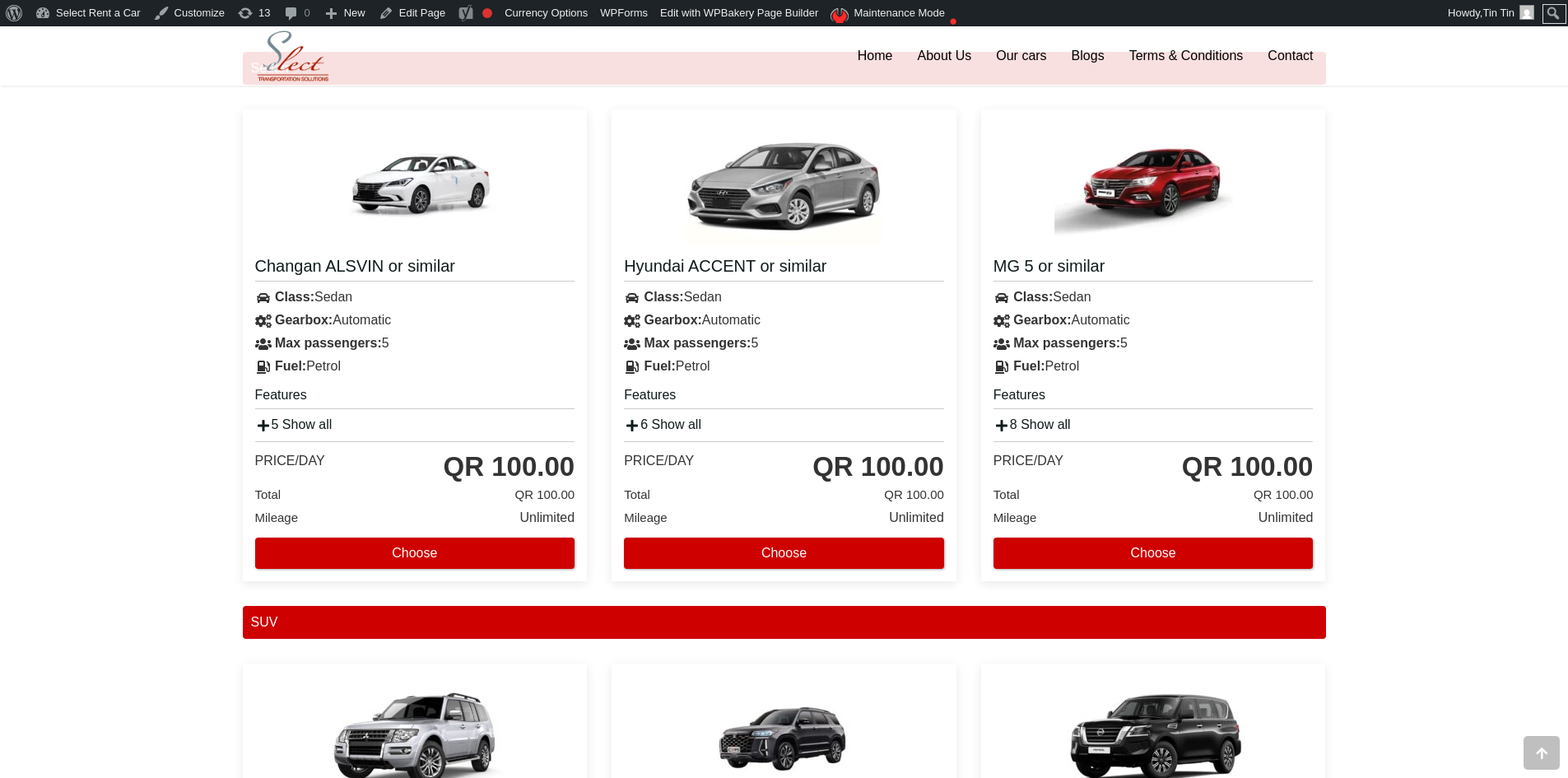
click at [484, 535] on div "Choose" at bounding box center [415, 550] width 320 height 40
drag, startPoint x: 481, startPoint y: 554, endPoint x: 1467, endPoint y: 573, distance: 986.2
click at [1550, 601] on div "**********" at bounding box center [784, 54] width 1568 height 3442
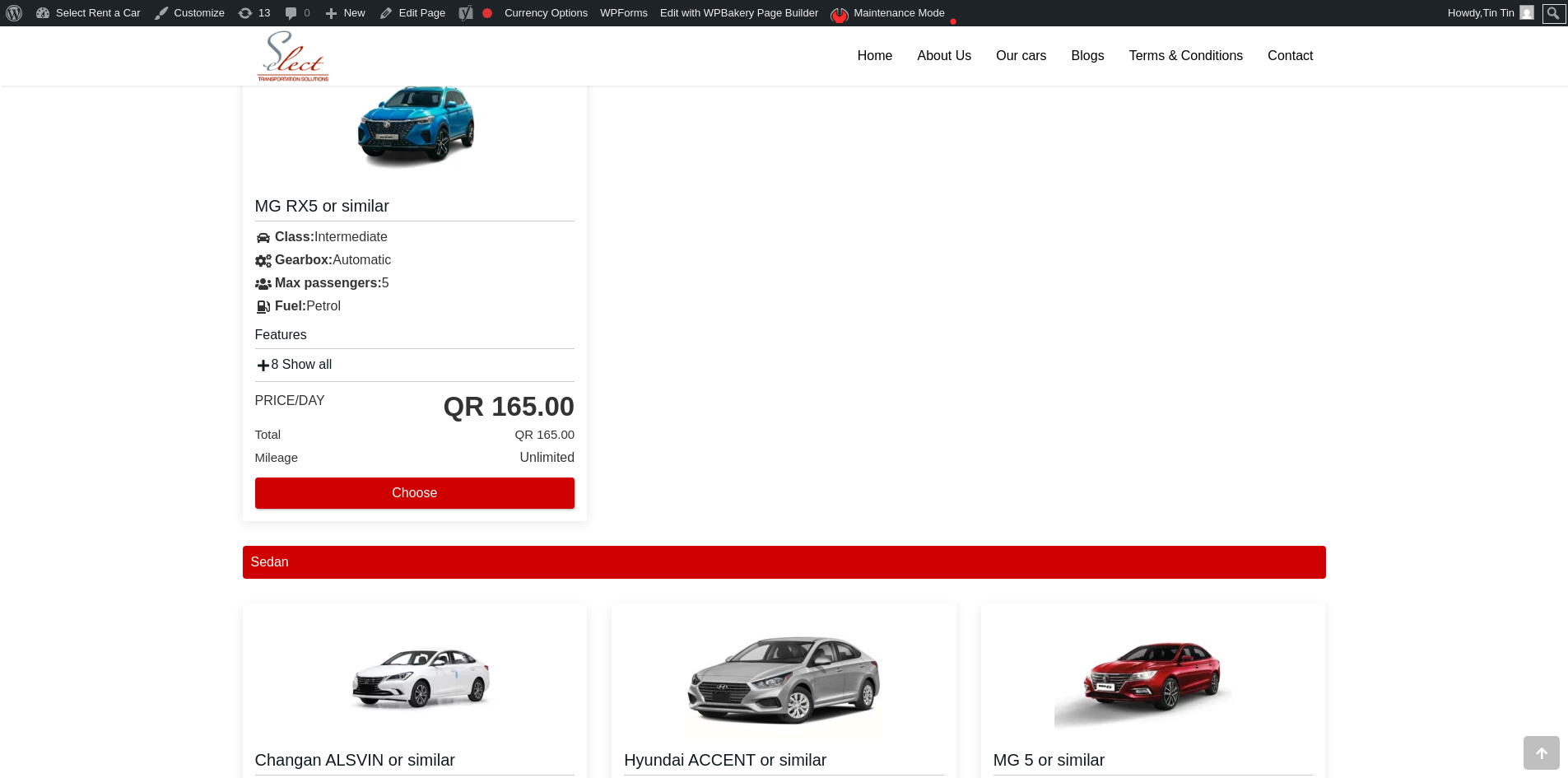
scroll to position [1816, 0]
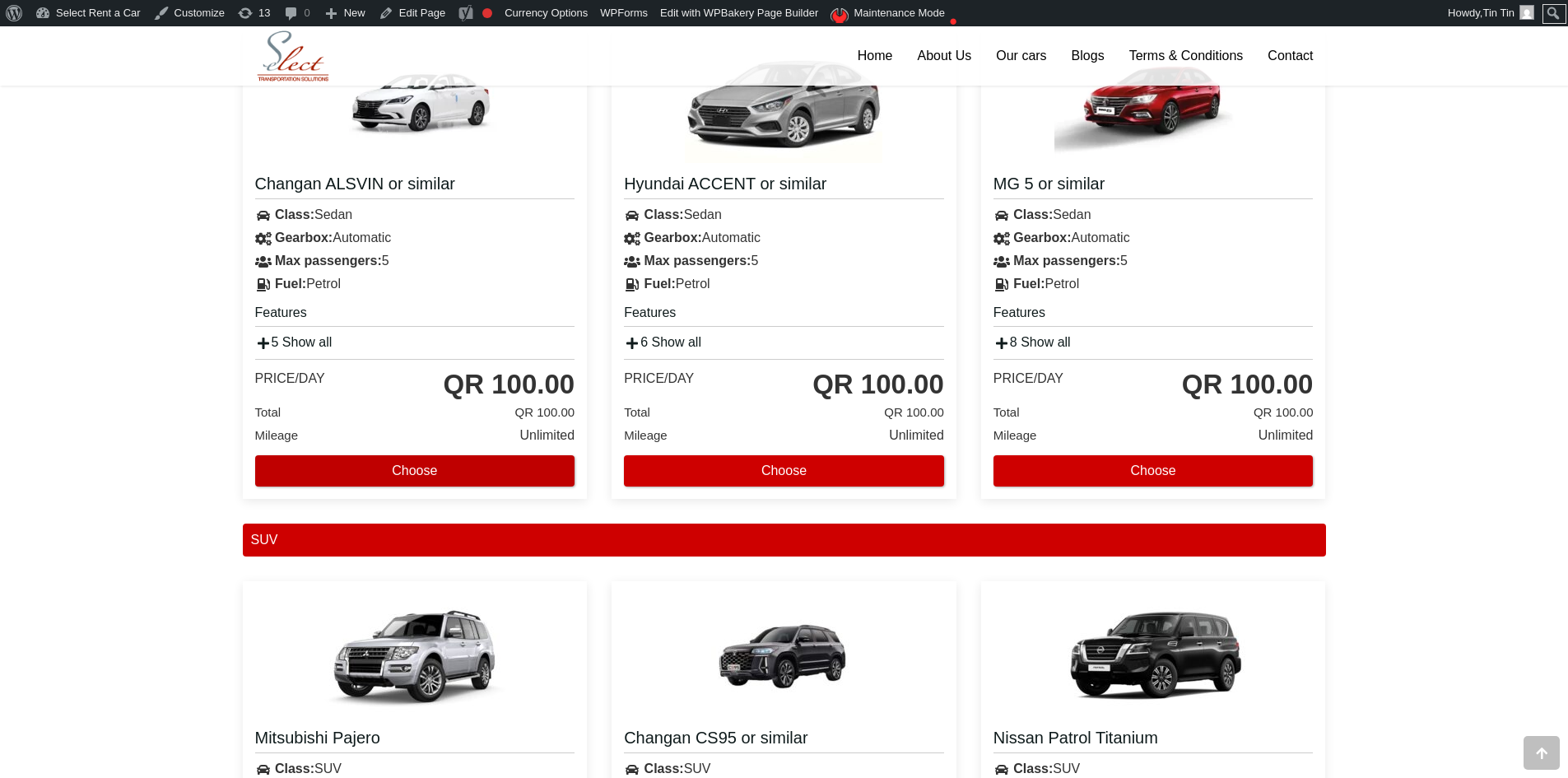
click at [530, 464] on button "Choose" at bounding box center [415, 470] width 320 height 31
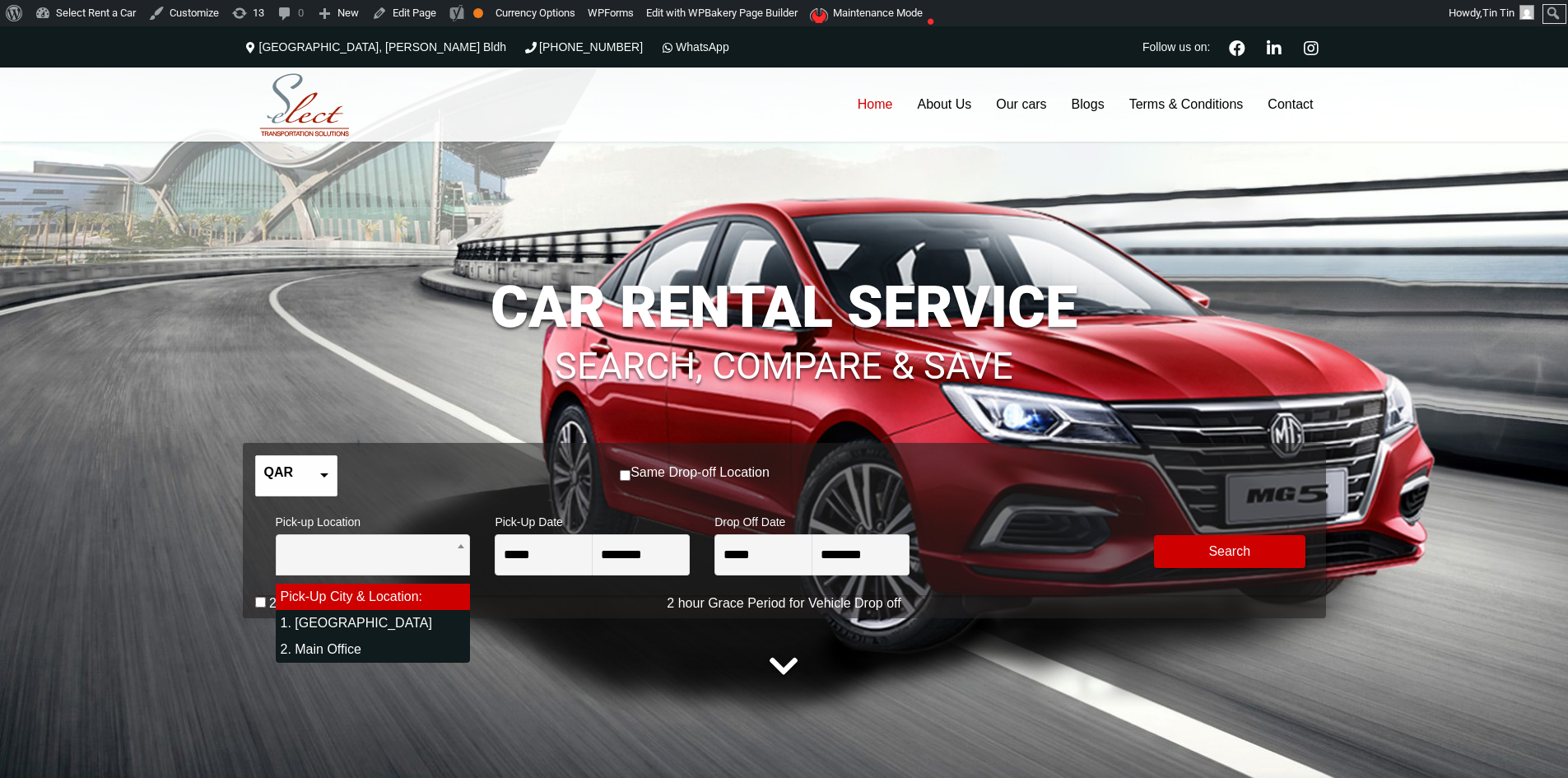
select select "*"
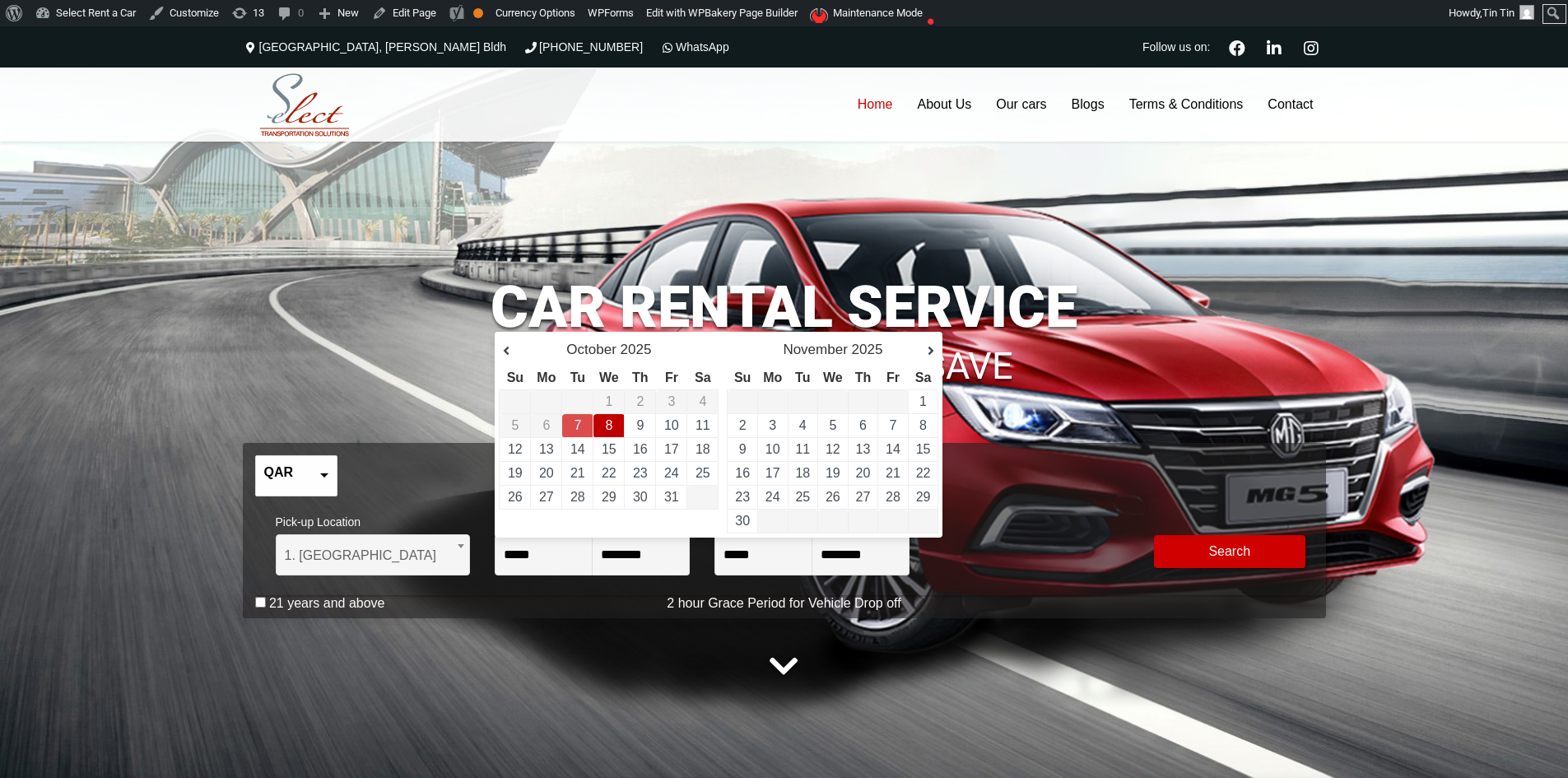
click at [609, 431] on link "8" at bounding box center [608, 425] width 7 height 14
type input "**********"
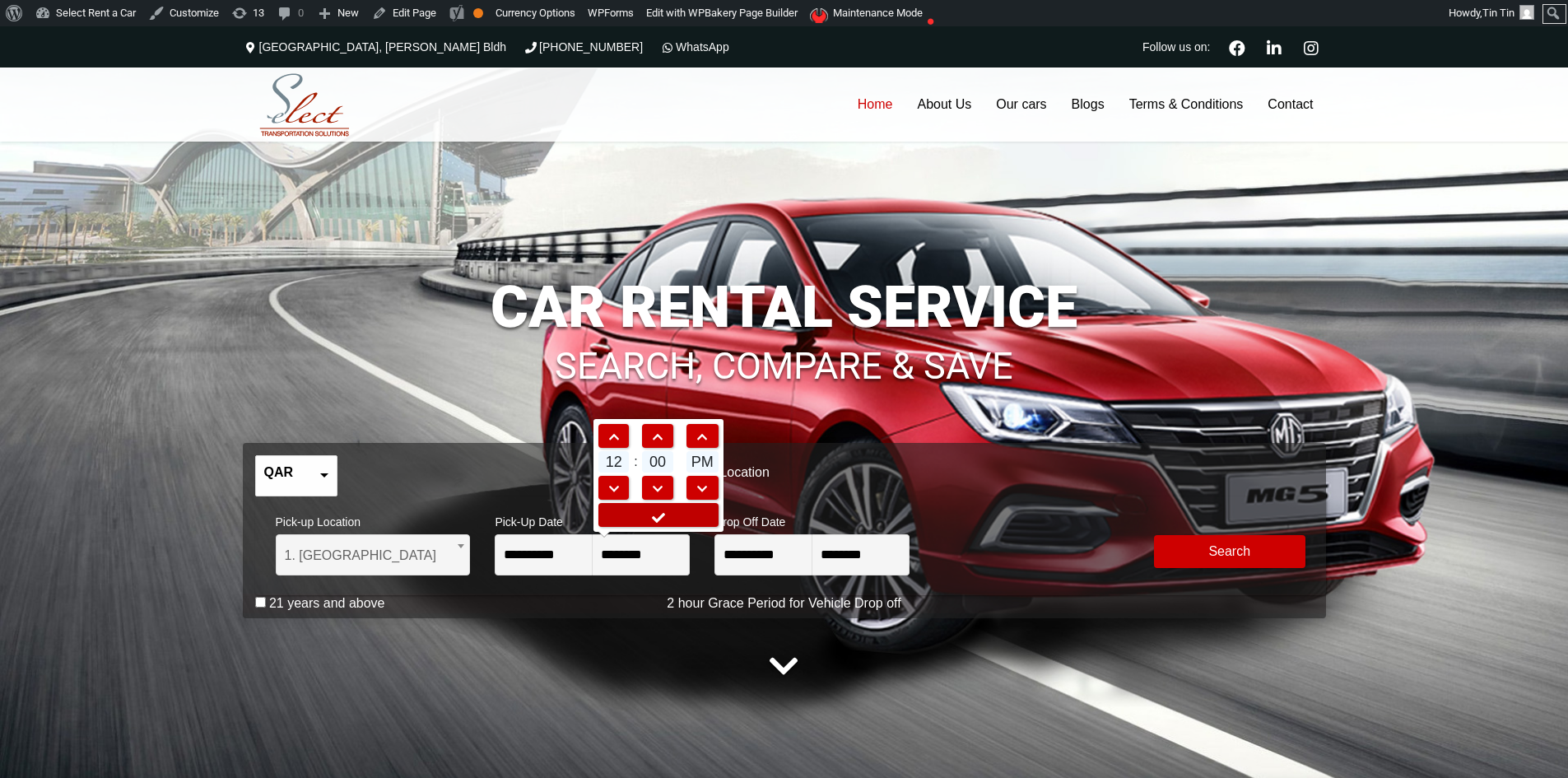
click at [652, 512] on icon at bounding box center [658, 517] width 17 height 13
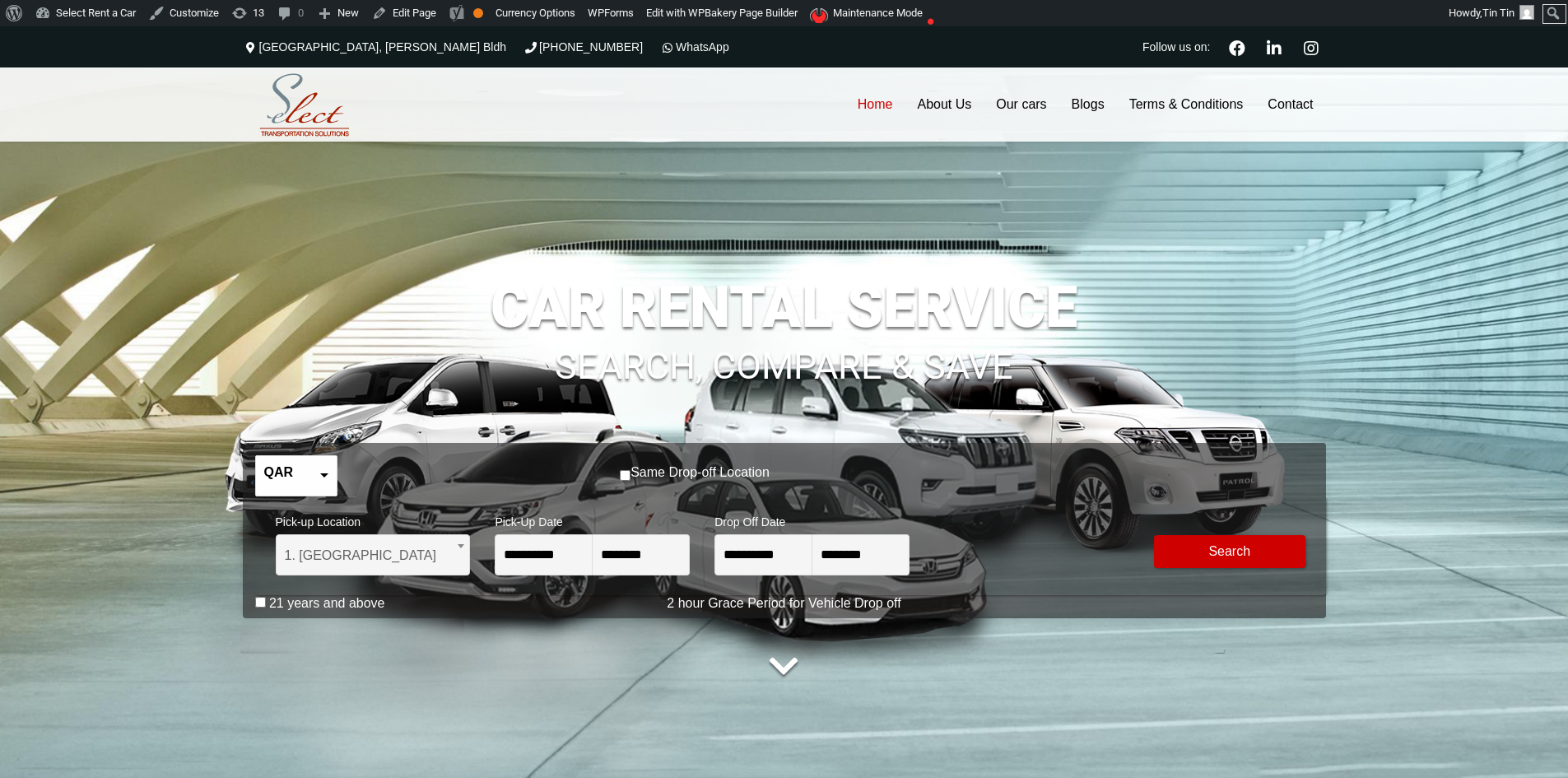
click at [349, 600] on label "21 years and above" at bounding box center [327, 603] width 116 height 17
click at [1262, 560] on button "Modify Search" at bounding box center [1230, 551] width 152 height 33
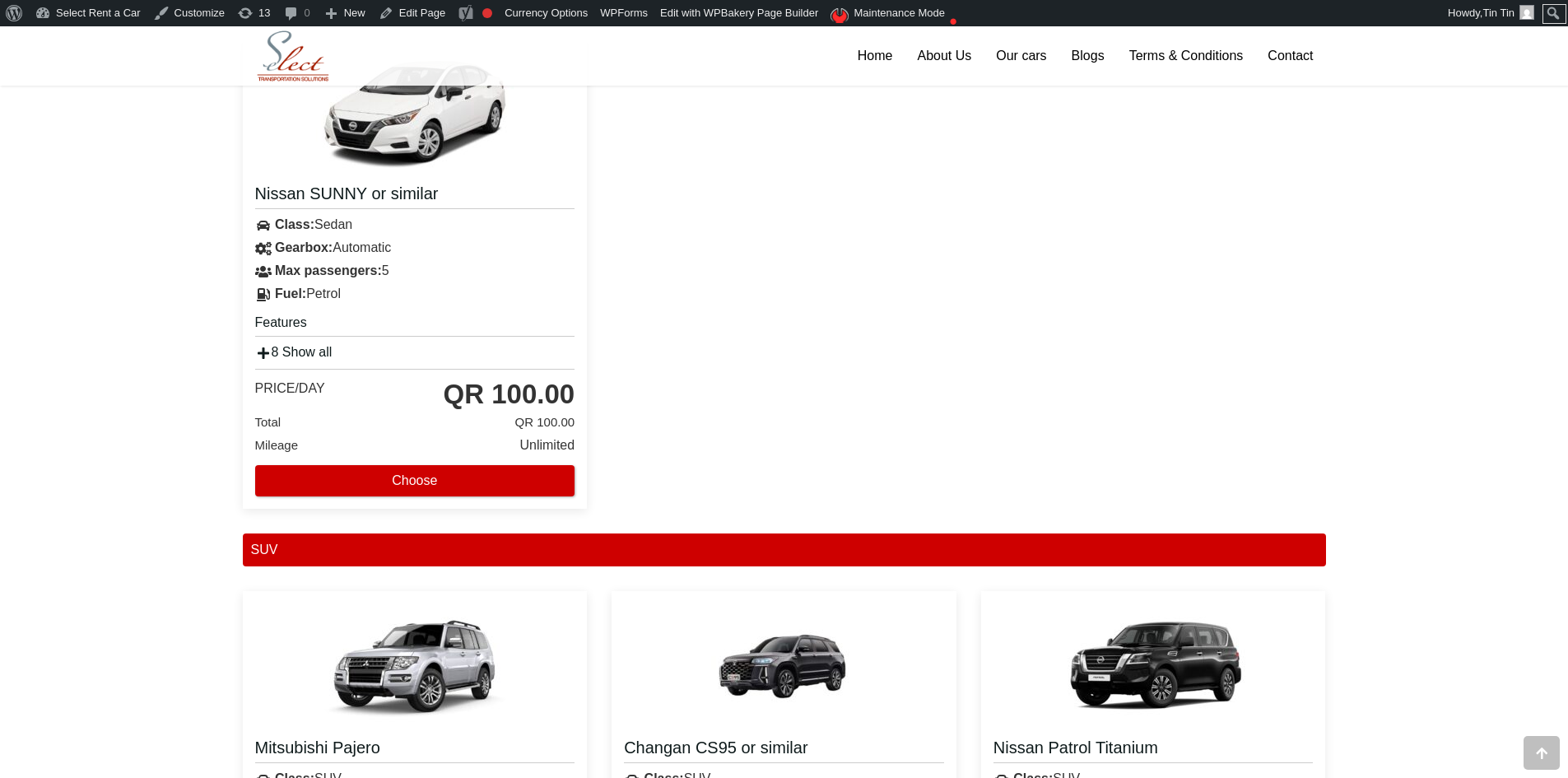
scroll to position [2305, 0]
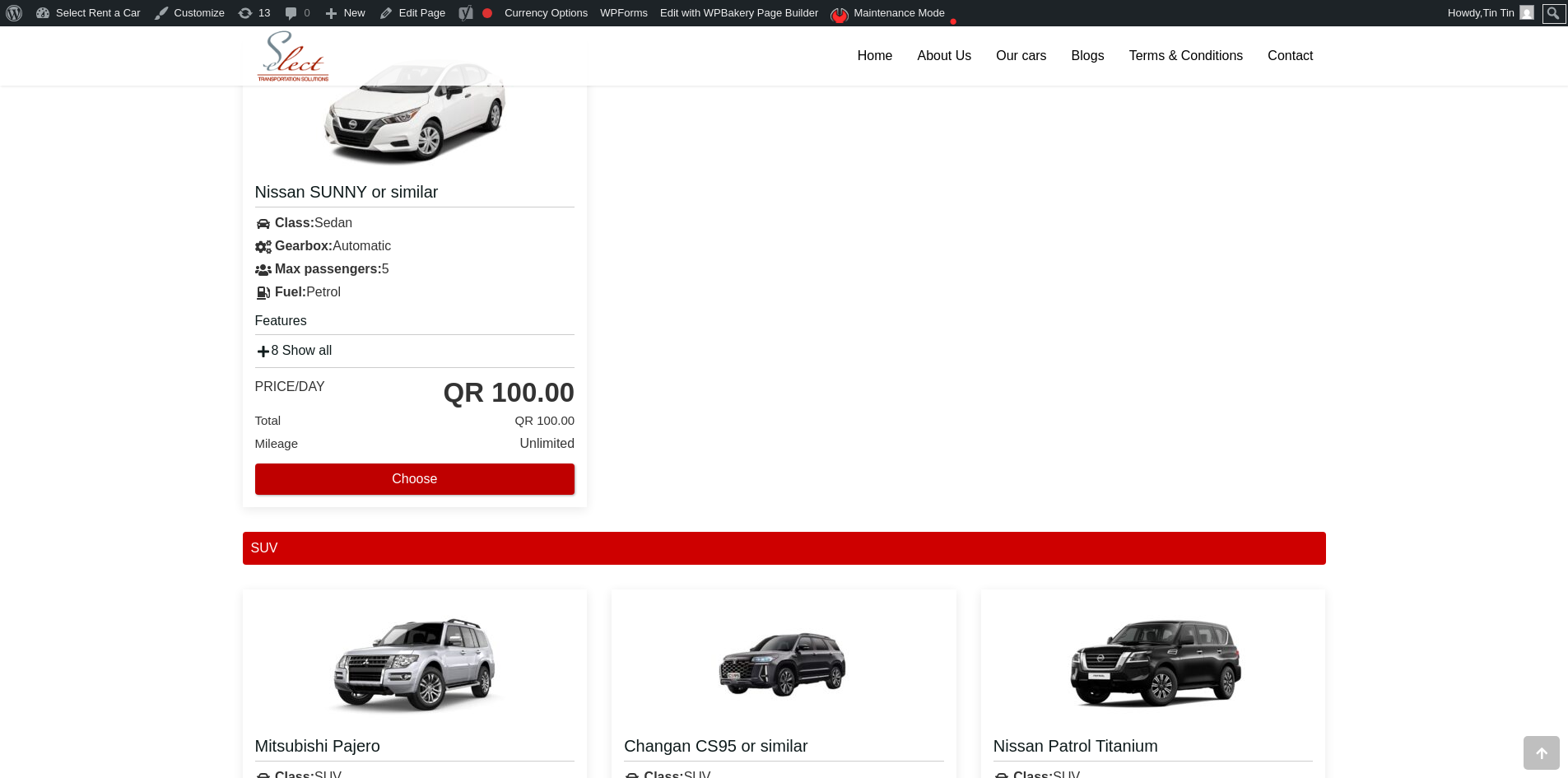
click at [470, 473] on button "Choose" at bounding box center [415, 479] width 320 height 31
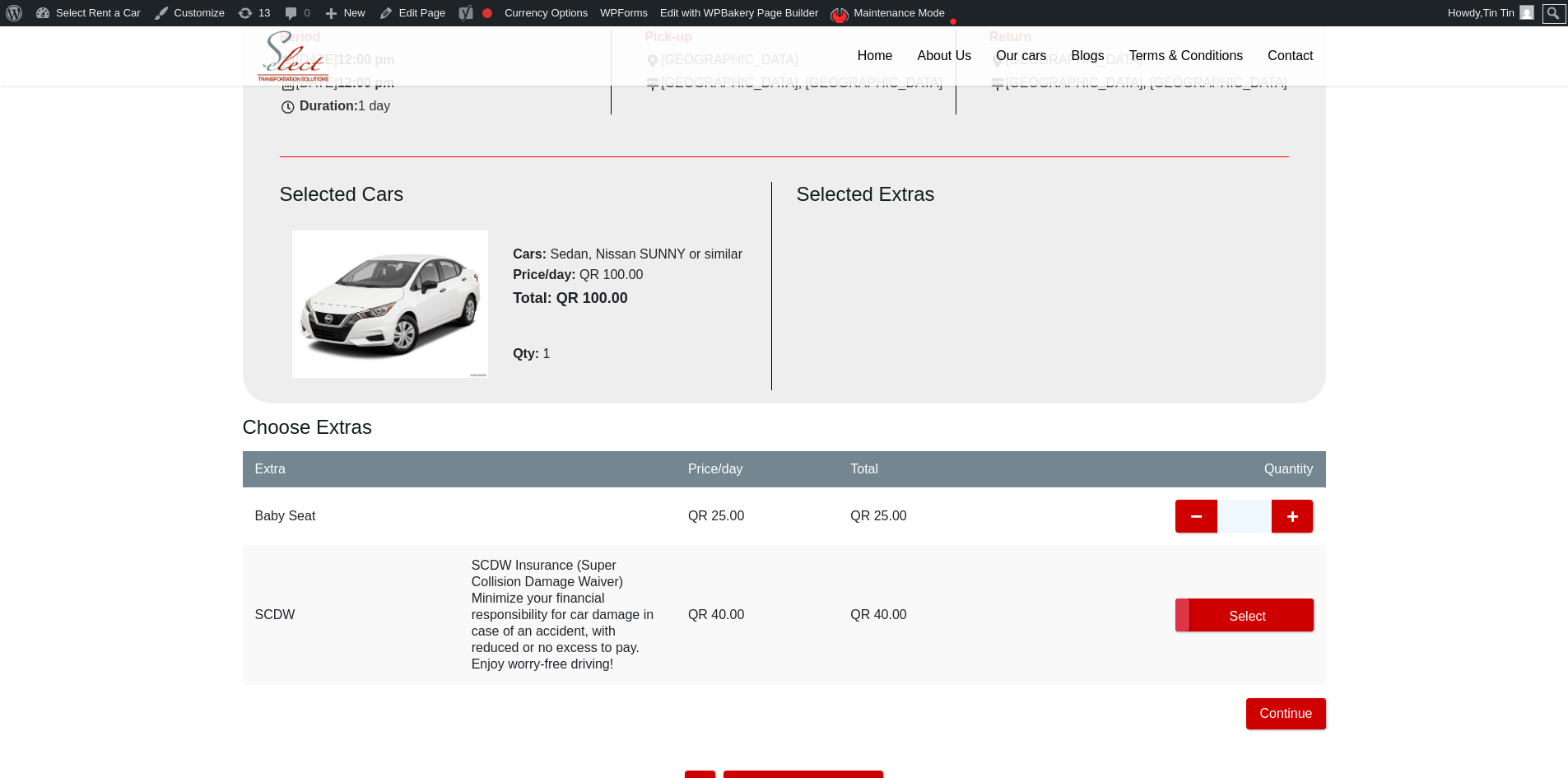
scroll to position [336, 0]
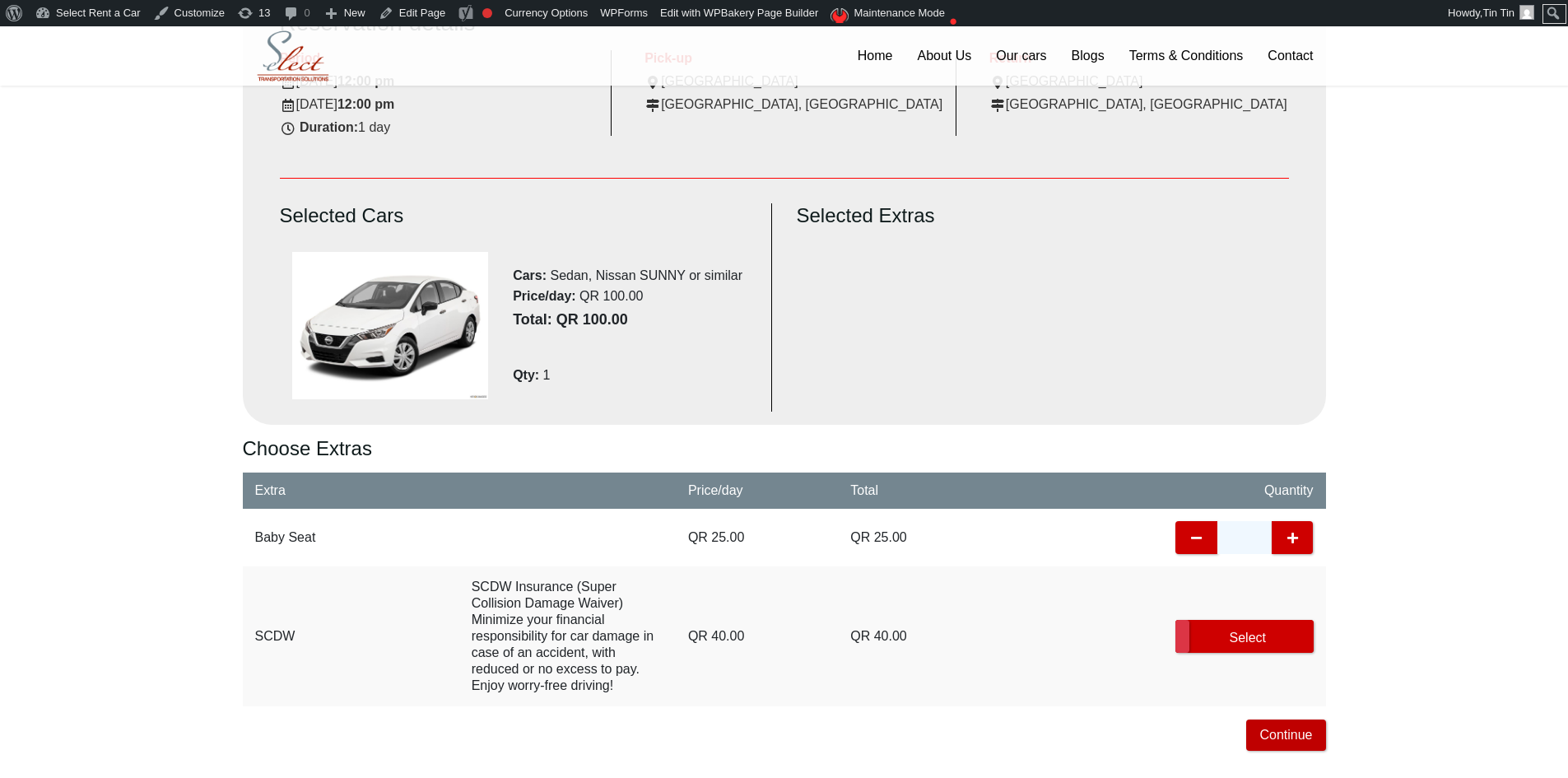
click at [1297, 741] on button "Continue" at bounding box center [1285, 734] width 79 height 31
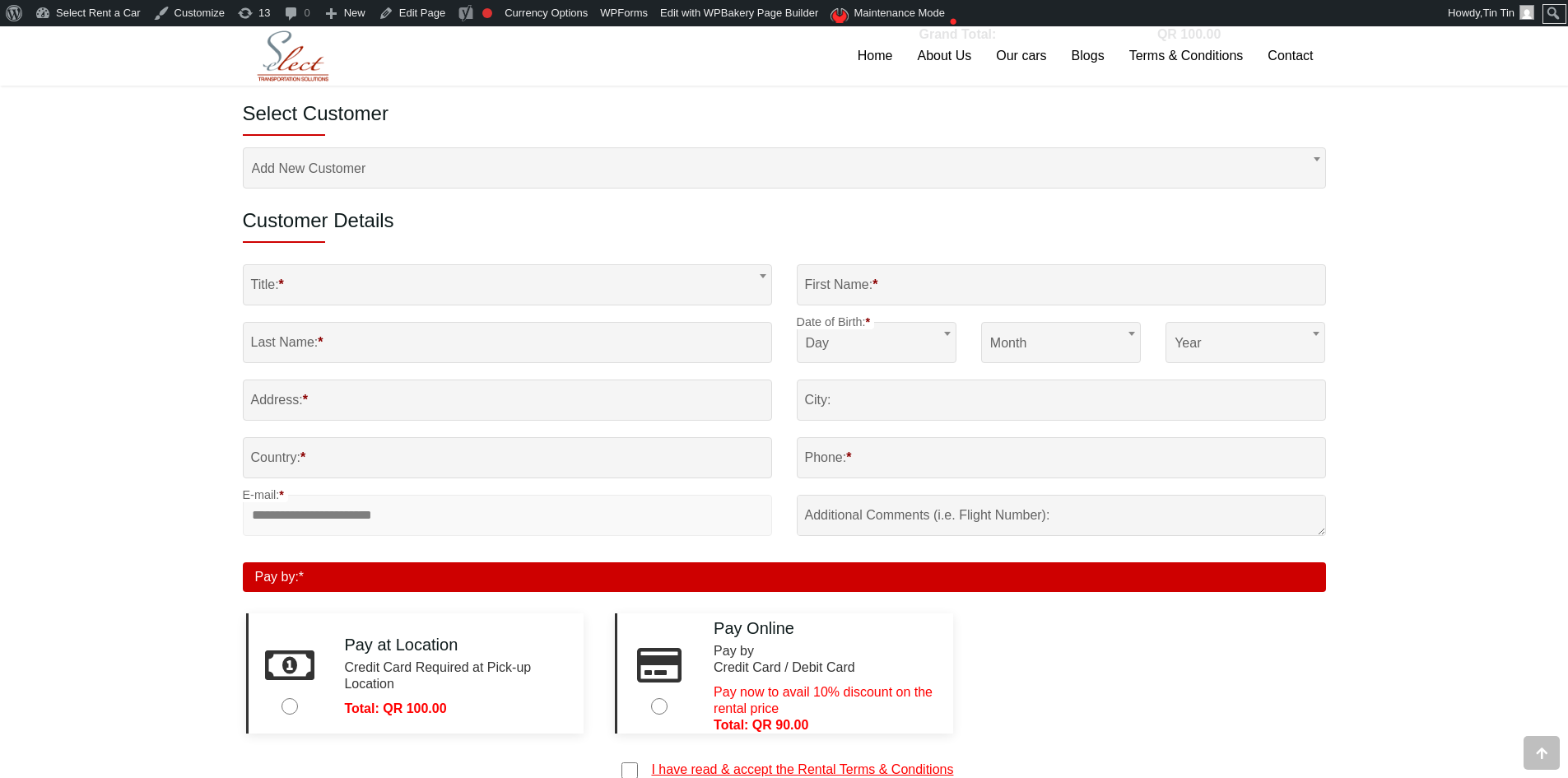
scroll to position [1152, 0]
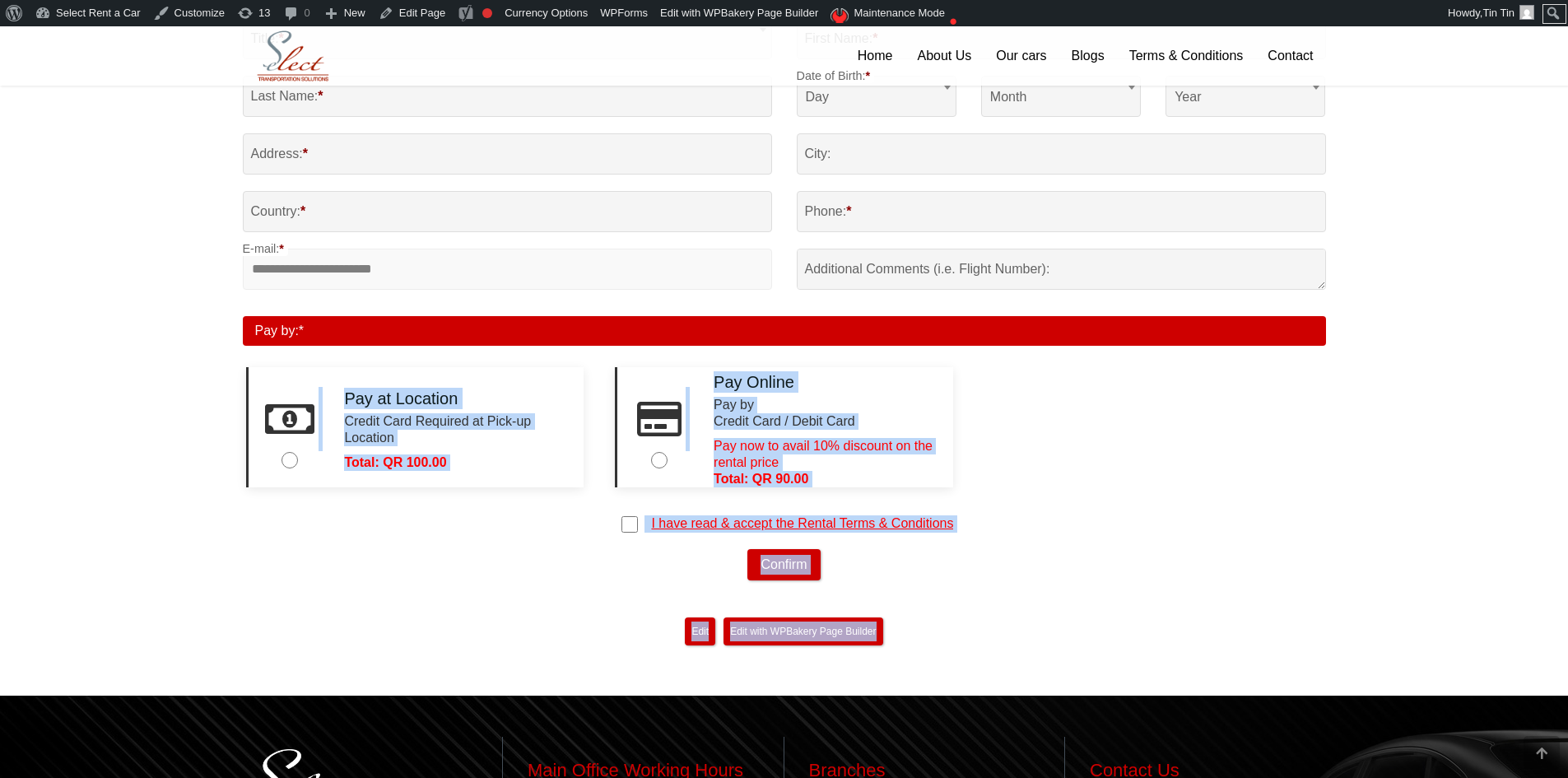
drag, startPoint x: 1062, startPoint y: 642, endPoint x: 213, endPoint y: 360, distance: 894.6
drag, startPoint x: 213, startPoint y: 360, endPoint x: 1099, endPoint y: 647, distance: 931.3
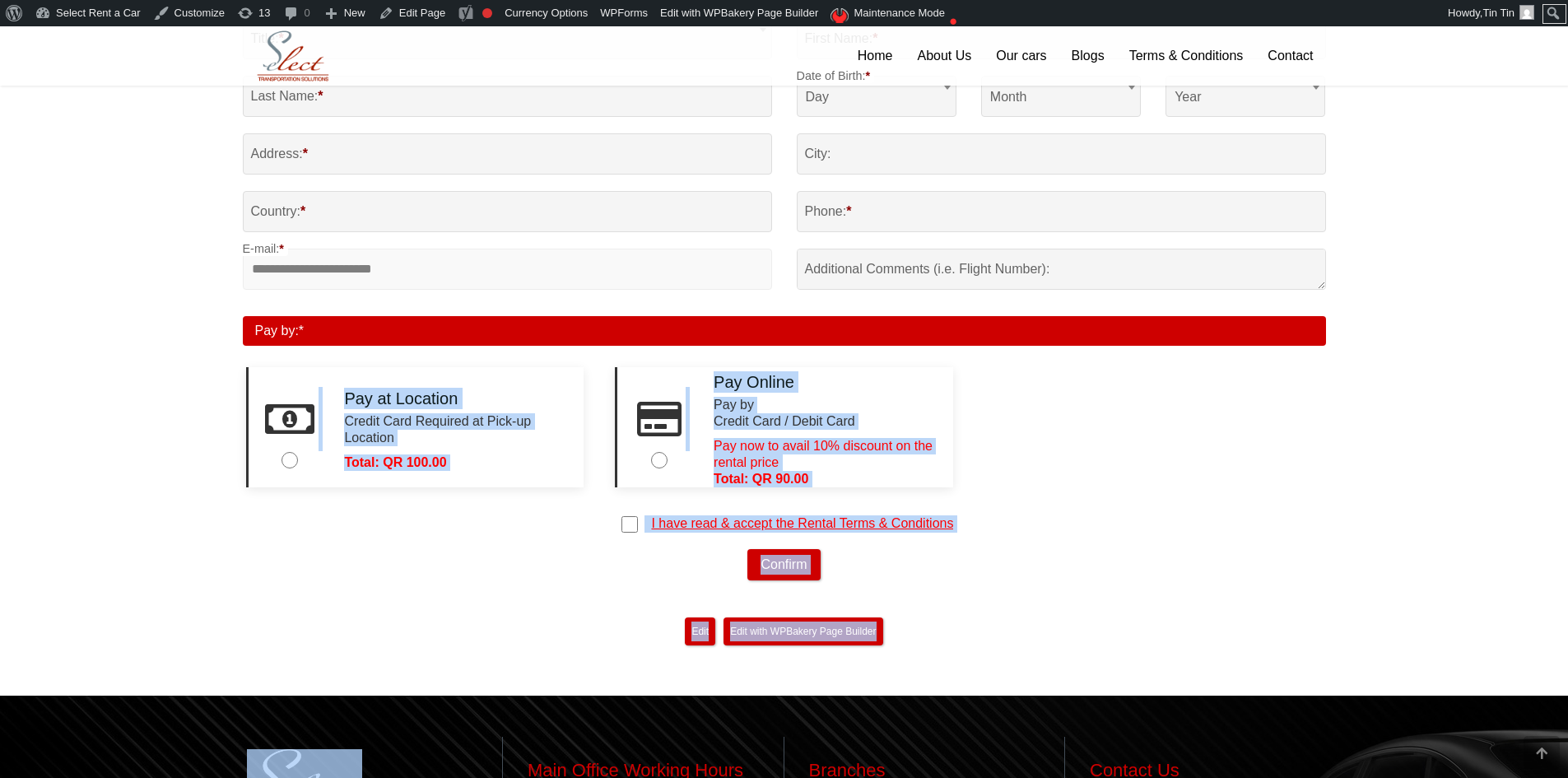
click at [1099, 647] on div "Edit "Booking process" Edit with WPBakery Page Builder" at bounding box center [784, 631] width 1083 height 36
drag, startPoint x: 1099, startPoint y: 647, endPoint x: 0, endPoint y: 337, distance: 1141.9
drag, startPoint x: 33, startPoint y: 345, endPoint x: 1457, endPoint y: 748, distance: 1479.9
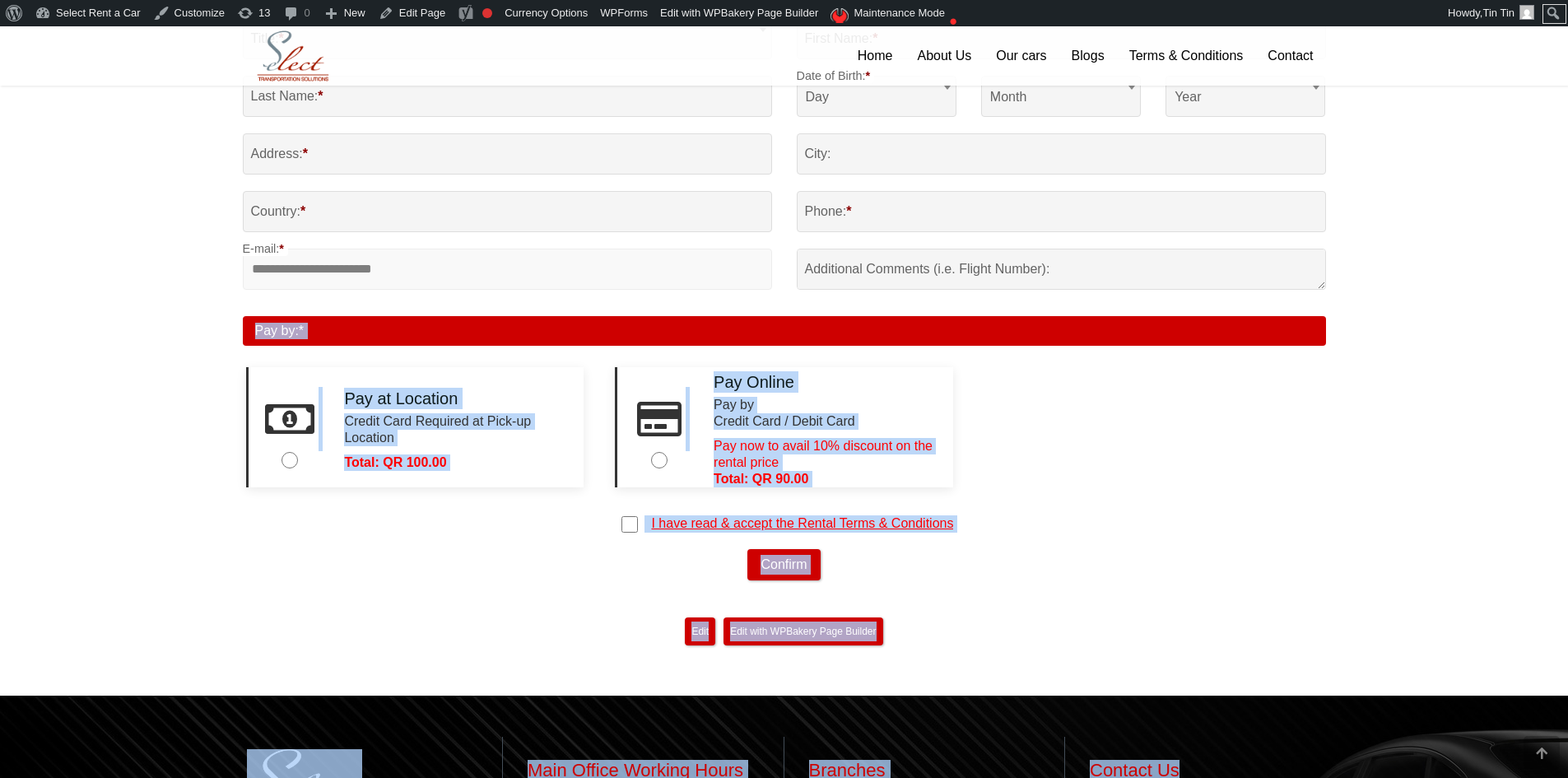
click at [1173, 641] on div "Edit "Booking process" Edit with WPBakery Page Builder" at bounding box center [784, 631] width 1083 height 36
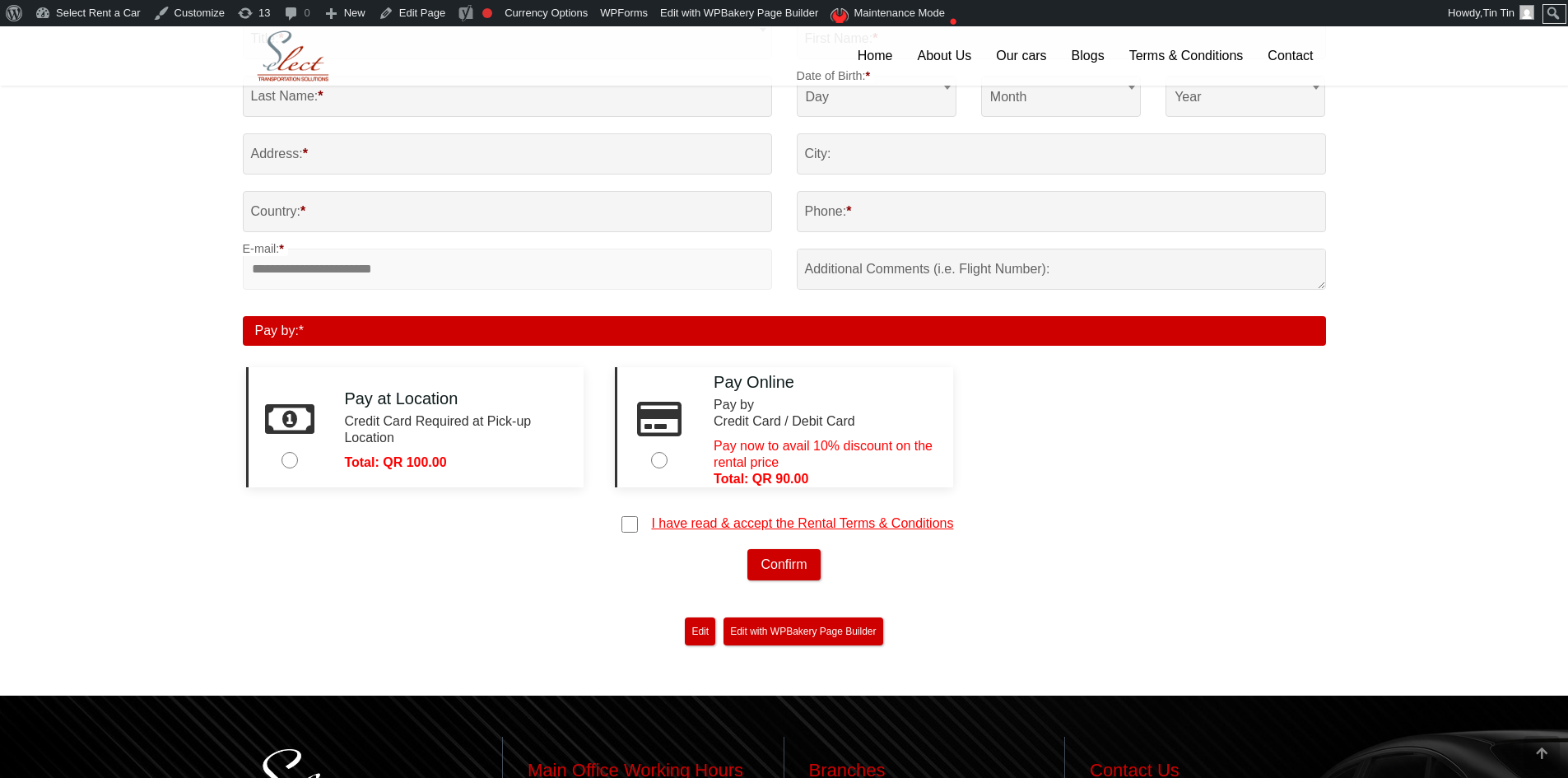
click at [1220, 535] on form "*** *** **** ***** *** ***** Title: * First Name: * Last Name: * Date of Birth:…" at bounding box center [784, 294] width 1083 height 573
click at [1126, 455] on div "Pay at Location Credit Card Required at Pick-up Location Total: QR 100.00 Pay O…" at bounding box center [784, 421] width 1108 height 150
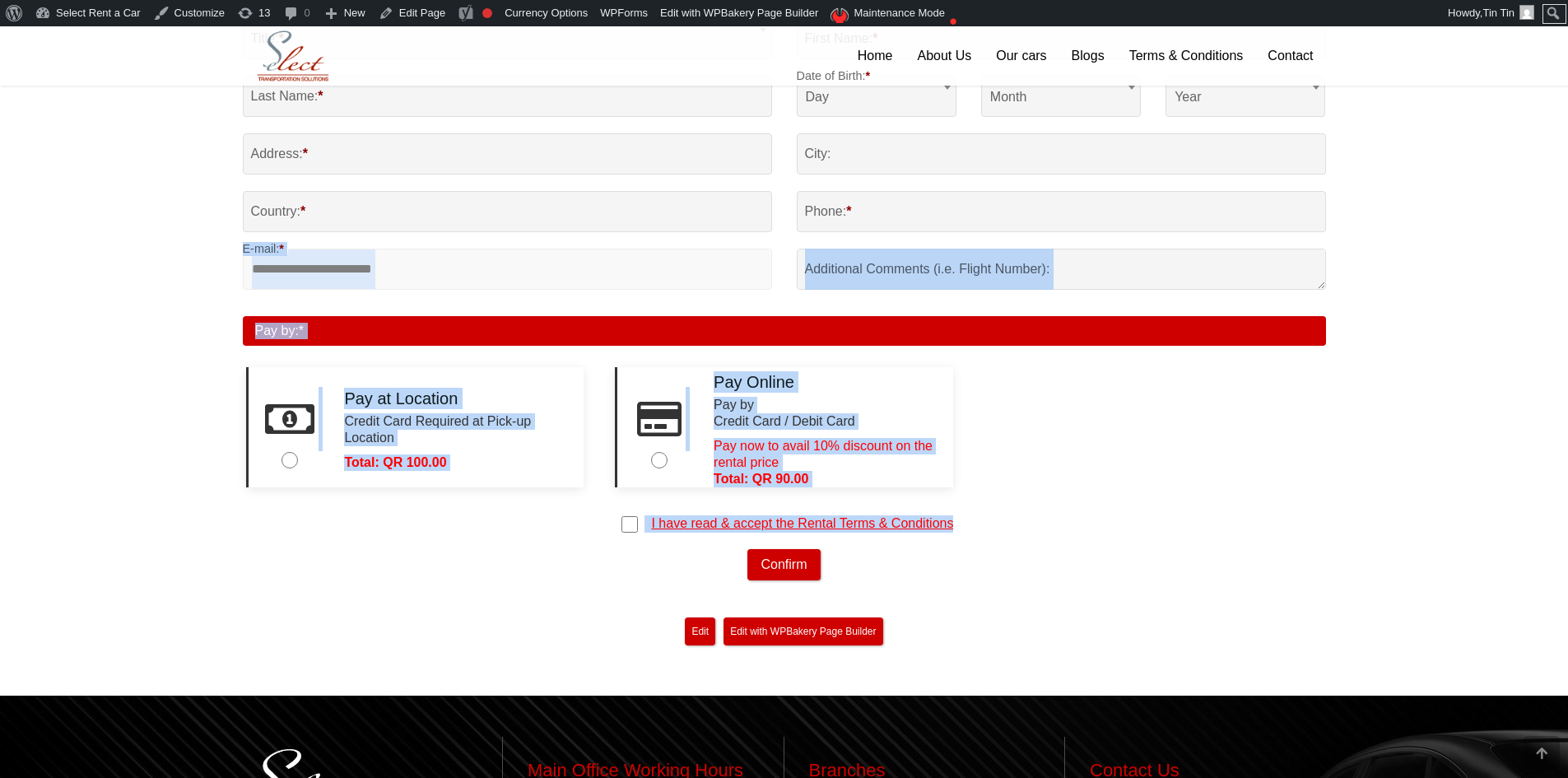
drag, startPoint x: 1129, startPoint y: 523, endPoint x: 1, endPoint y: 296, distance: 1150.6
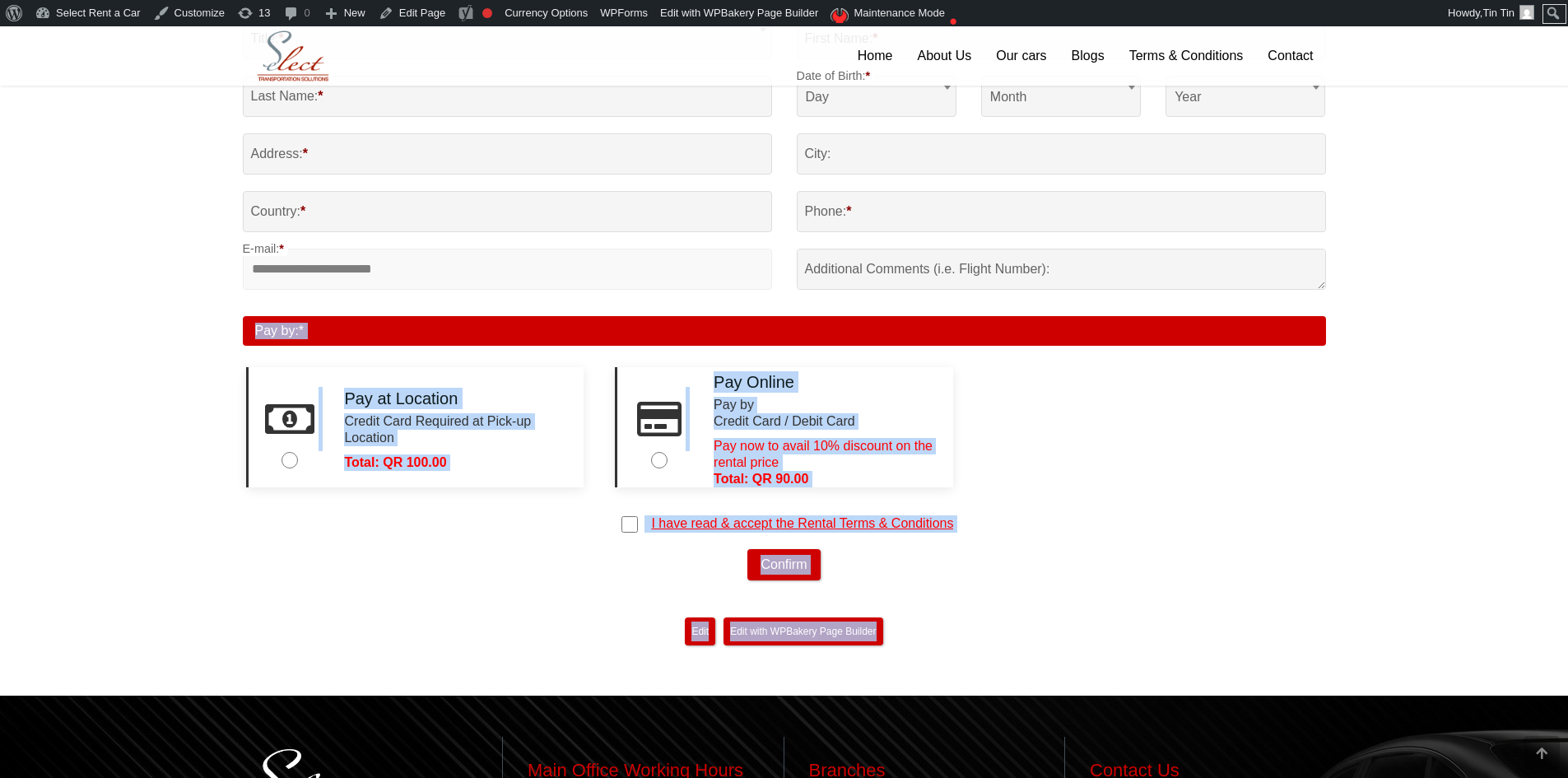
drag, startPoint x: 4, startPoint y: 303, endPoint x: 948, endPoint y: 646, distance: 1004.4
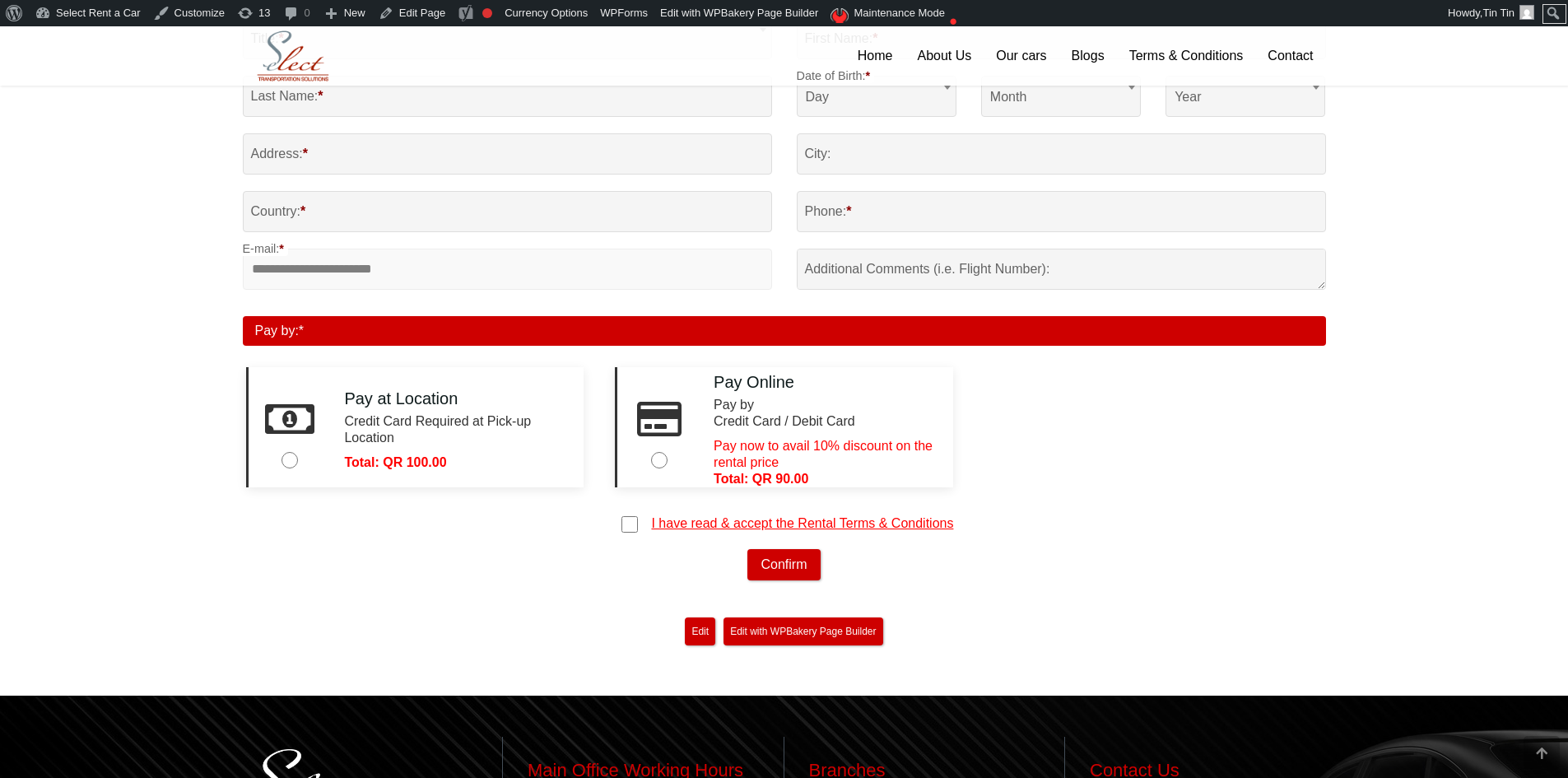
click at [949, 646] on div "Edit "Booking process" Edit with WPBakery Page Builder" at bounding box center [784, 631] width 1083 height 36
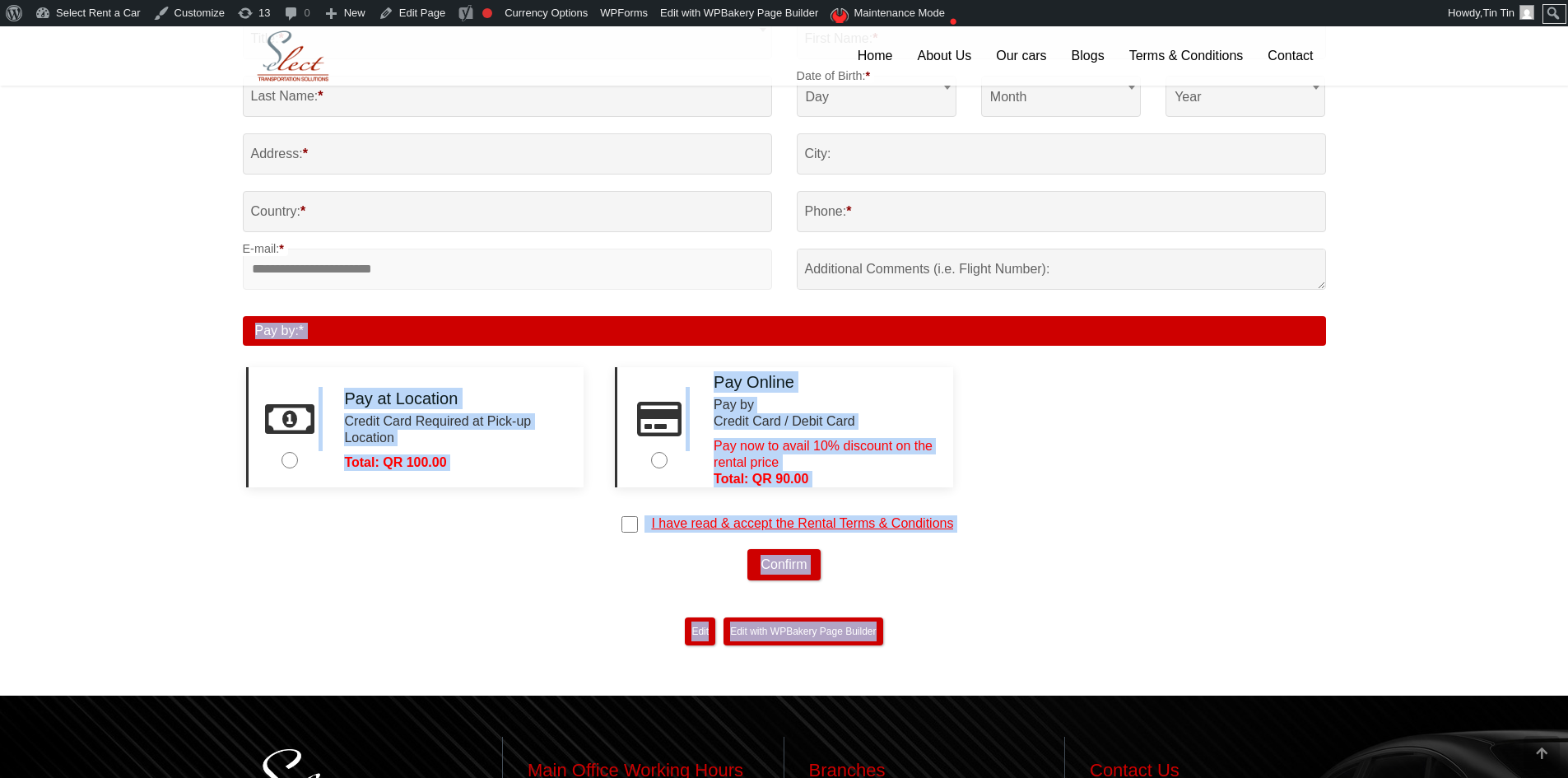
drag, startPoint x: 959, startPoint y: 638, endPoint x: 94, endPoint y: 327, distance: 919.2
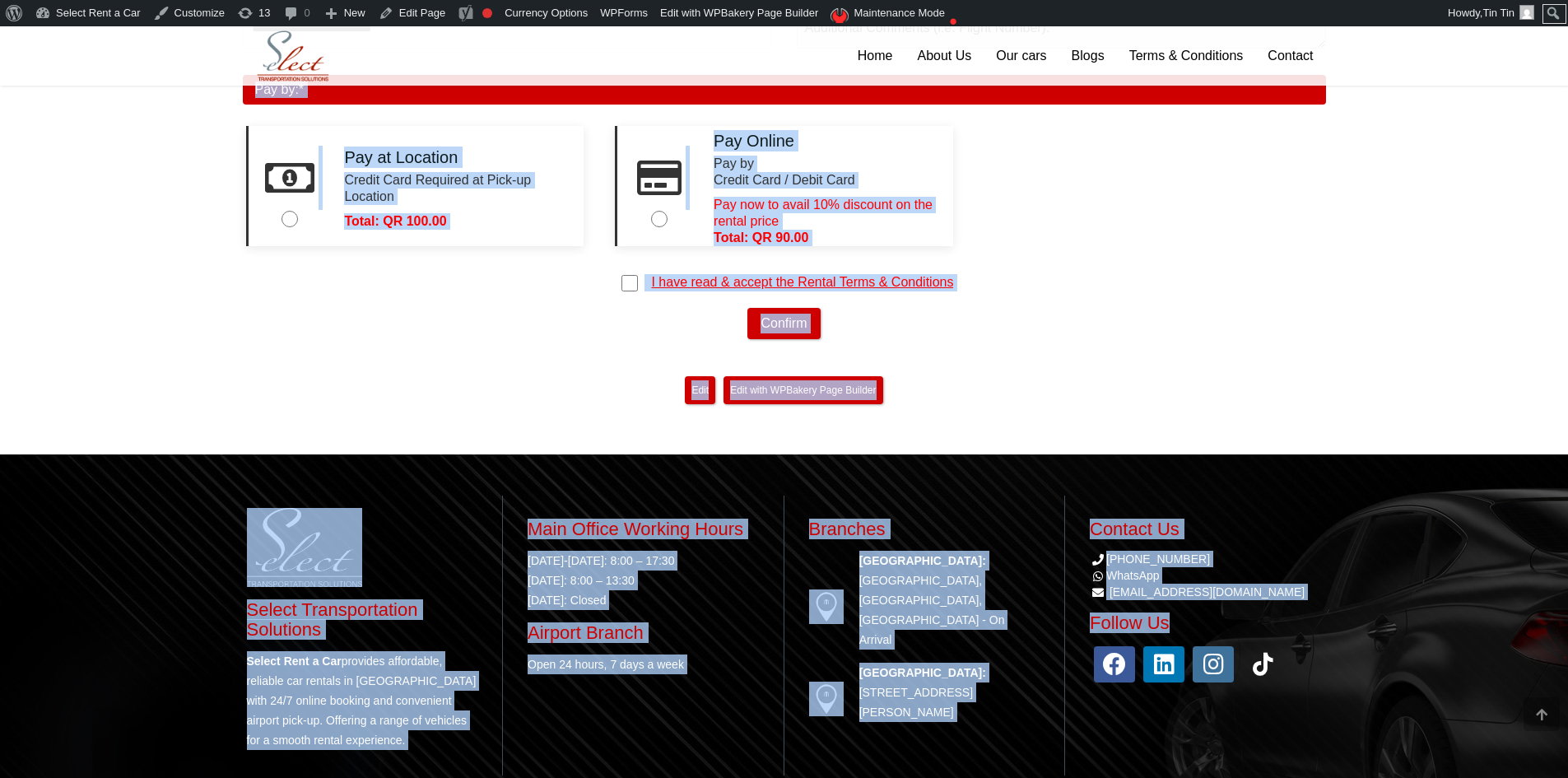
scroll to position [1471, 0]
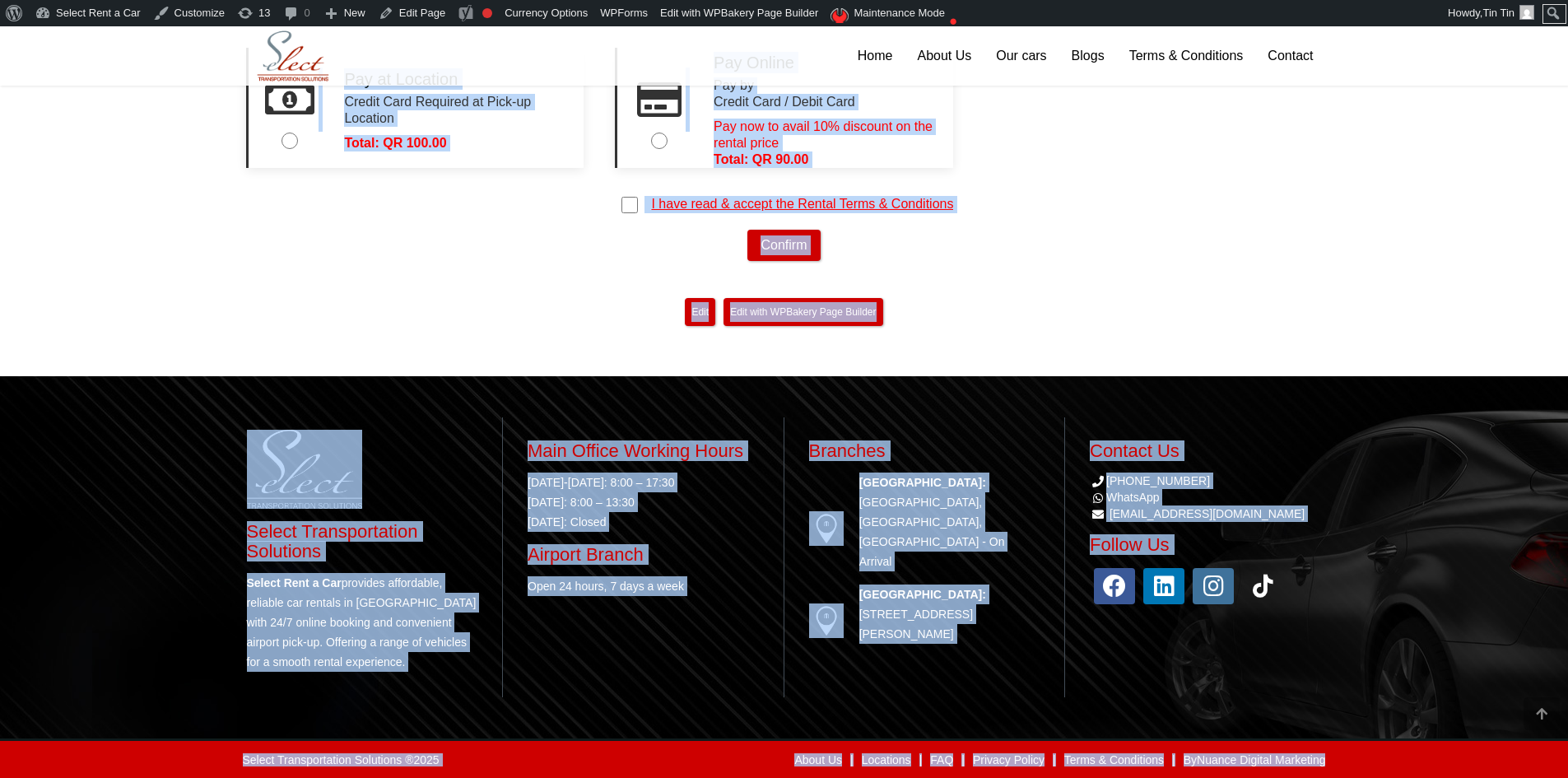
drag, startPoint x: 94, startPoint y: 327, endPoint x: 1288, endPoint y: 812, distance: 1288.7
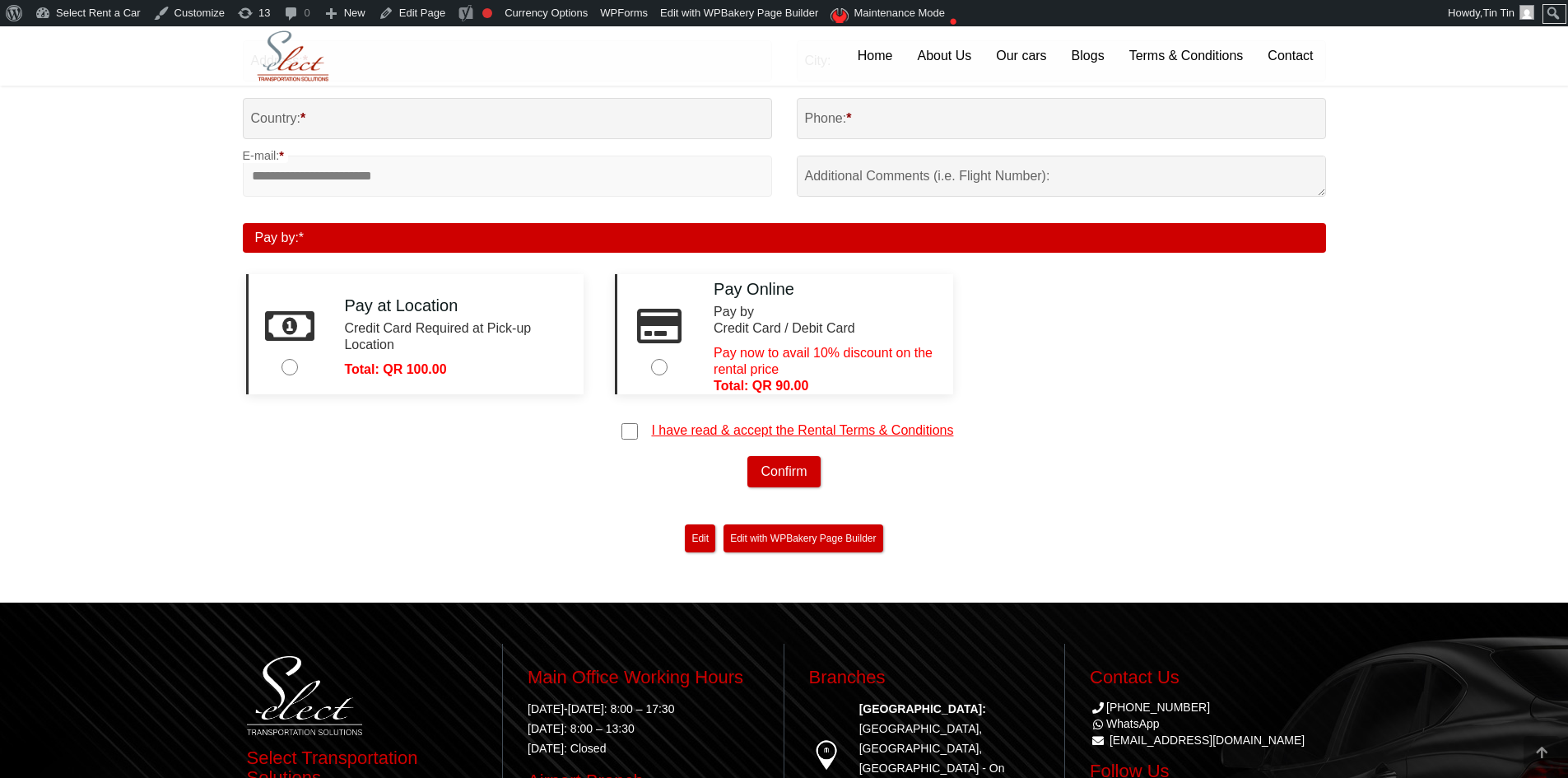
scroll to position [1225, 0]
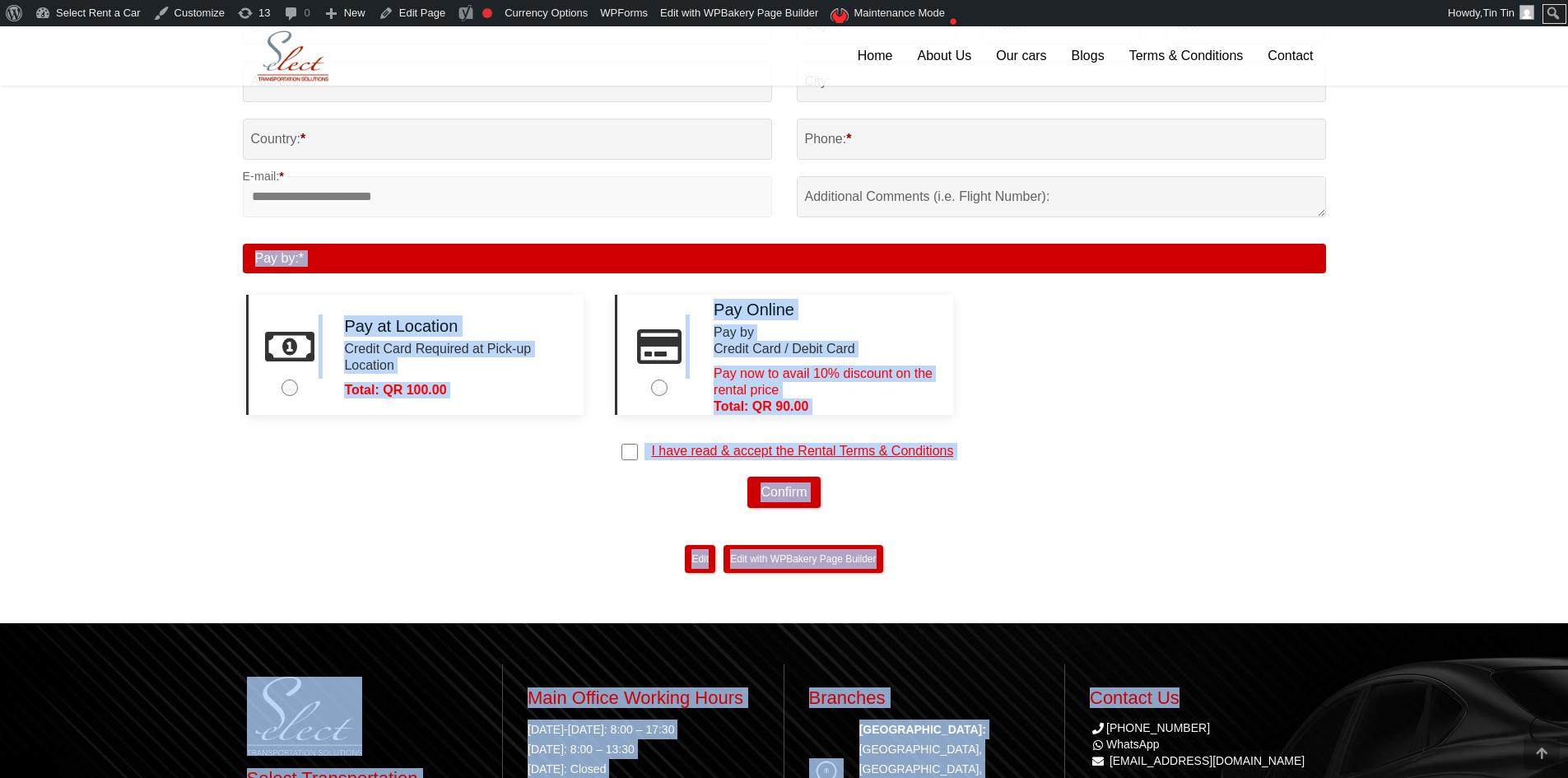
drag, startPoint x: 203, startPoint y: 248, endPoint x: 1462, endPoint y: 616, distance: 1311.7
click at [1195, 483] on div "Confirm" at bounding box center [784, 492] width 1083 height 31
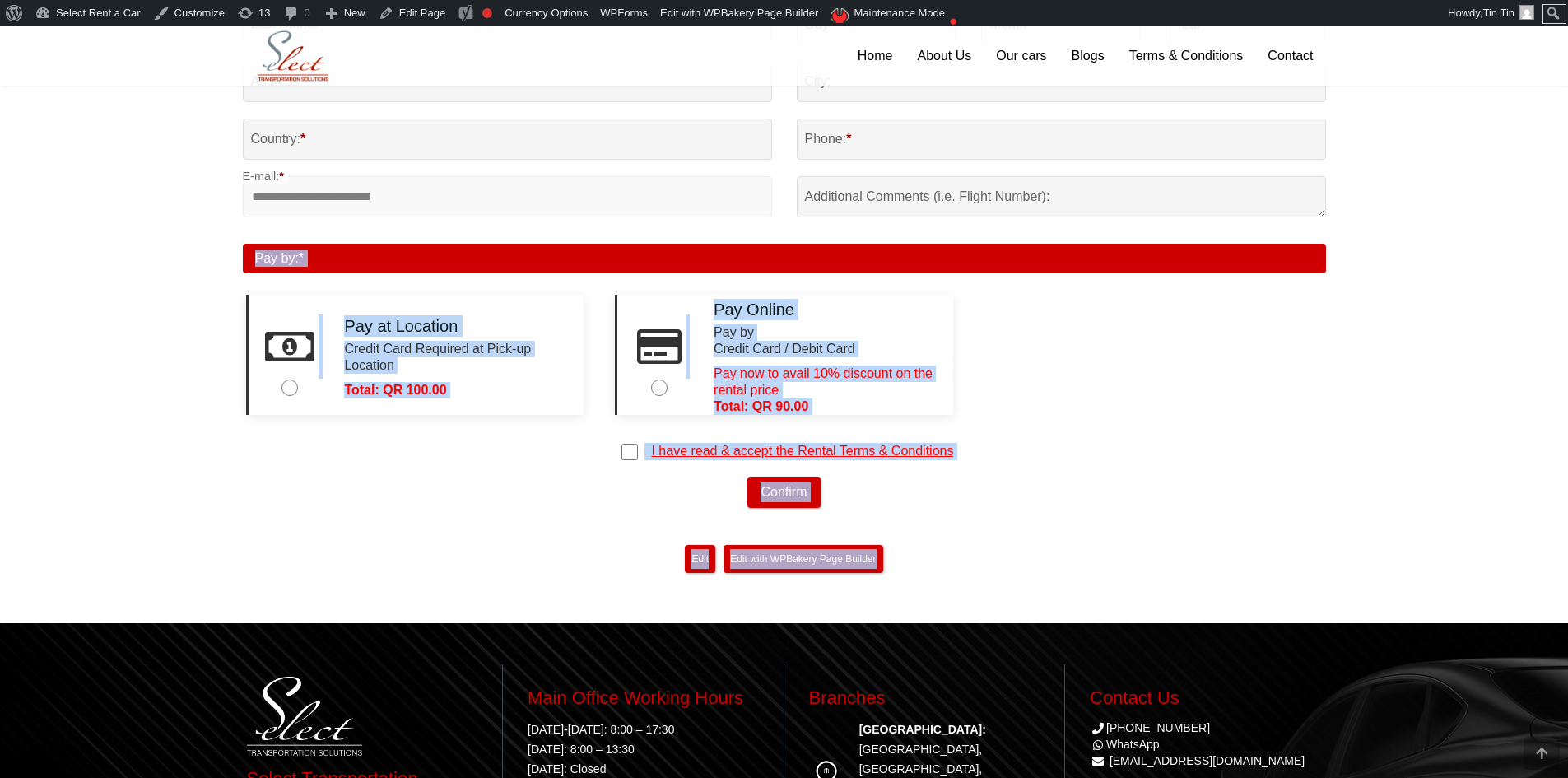
drag, startPoint x: 1219, startPoint y: 570, endPoint x: 174, endPoint y: 271, distance: 1086.9
drag, startPoint x: 176, startPoint y: 269, endPoint x: 1062, endPoint y: 586, distance: 941.0
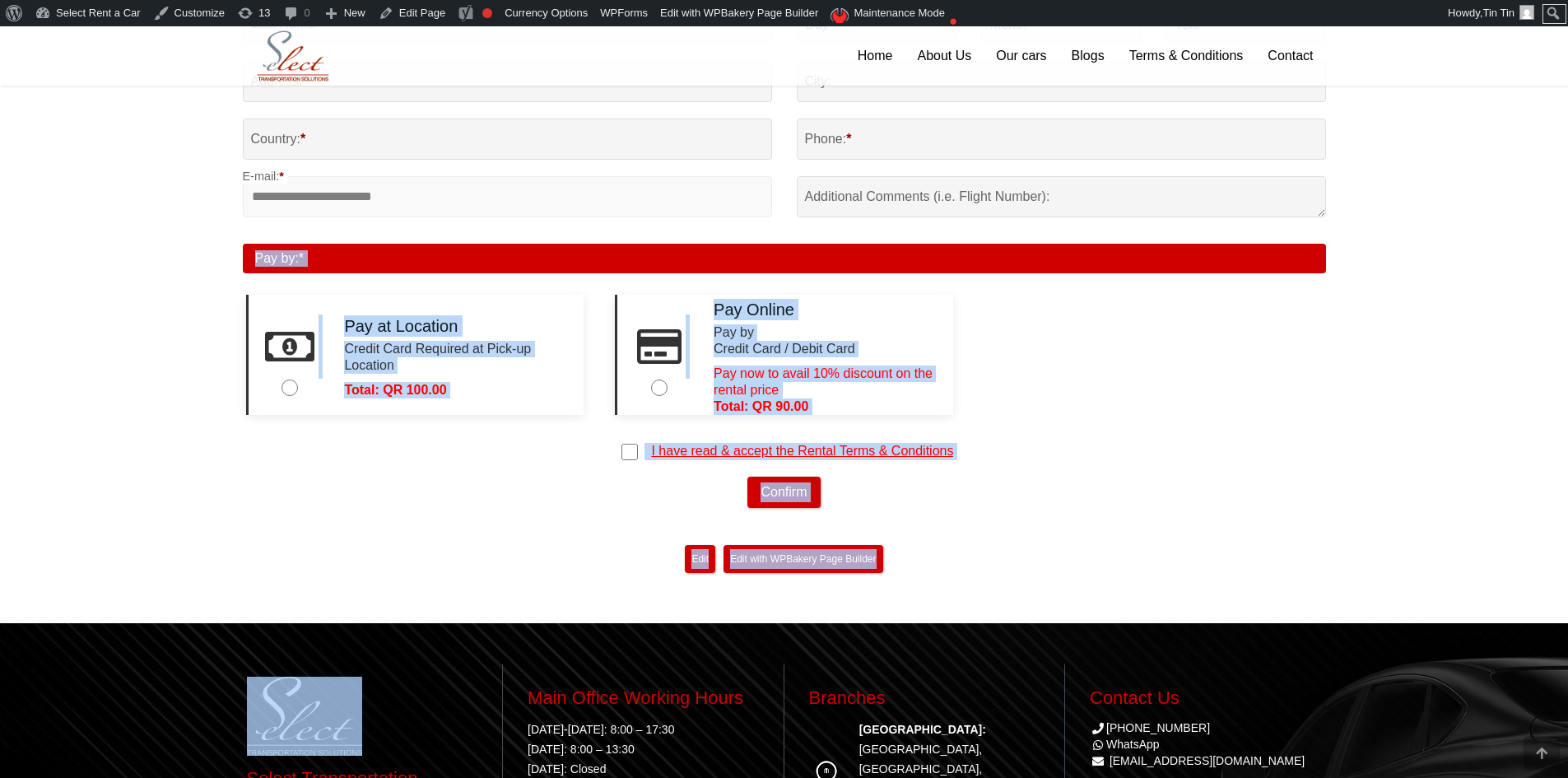
drag, startPoint x: 1062, startPoint y: 586, endPoint x: 263, endPoint y: 264, distance: 861.4
click at [242, 254] on div "Pay by: *" at bounding box center [784, 258] width 1083 height 30
drag, startPoint x: 241, startPoint y: 254, endPoint x: 1025, endPoint y: 562, distance: 842.3
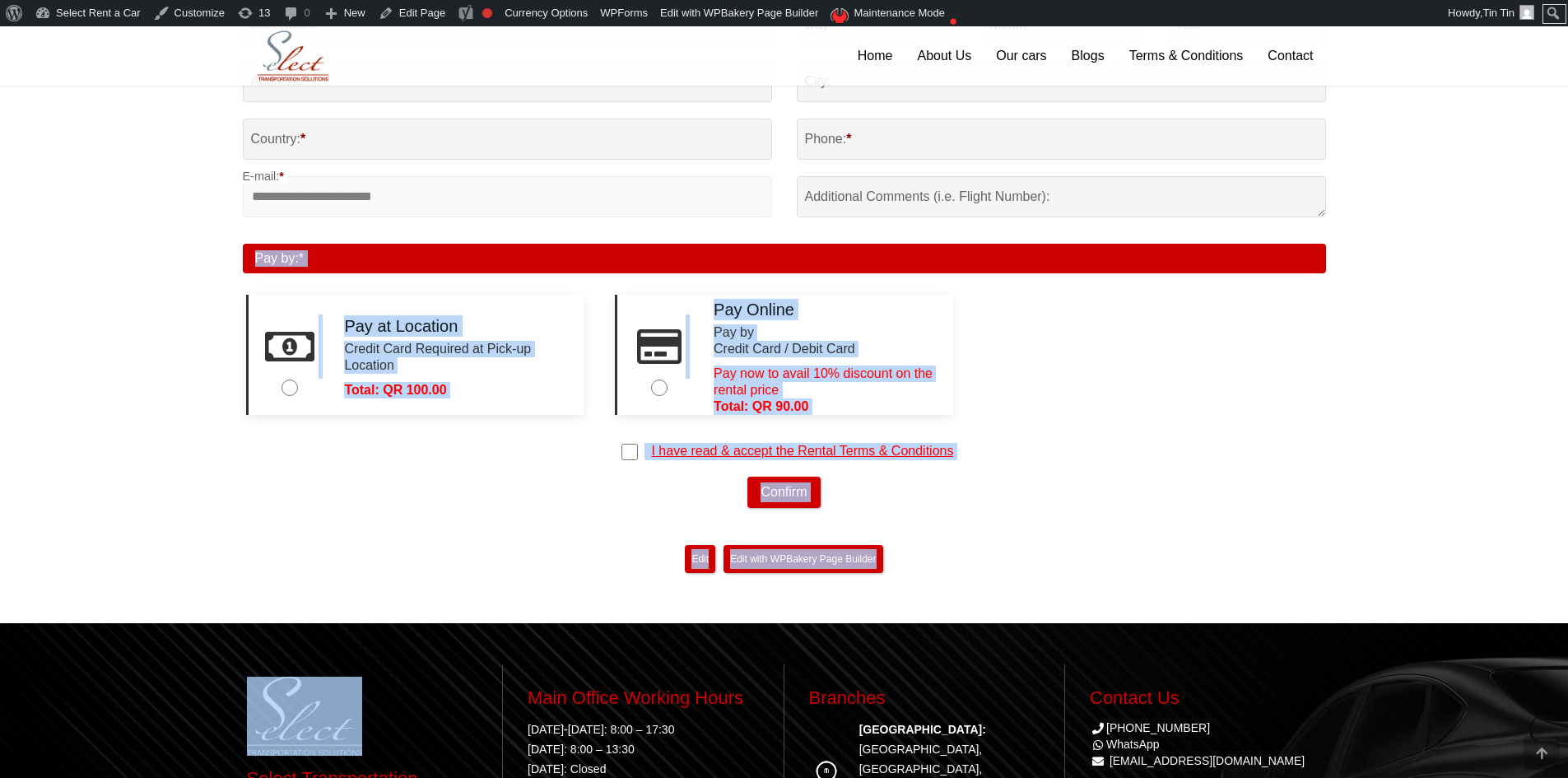
click at [1024, 572] on div "Edit "Booking process" Edit with WPBakery Page Builder" at bounding box center [784, 559] width 1083 height 36
click at [1025, 549] on div "Edit "Booking process" Edit with WPBakery Page Builder" at bounding box center [784, 559] width 1083 height 36
click at [1027, 548] on div "Edit "Booking process" Edit with WPBakery Page Builder" at bounding box center [784, 559] width 1083 height 36
drag, startPoint x: 1027, startPoint y: 553, endPoint x: 39, endPoint y: 276, distance: 1026.1
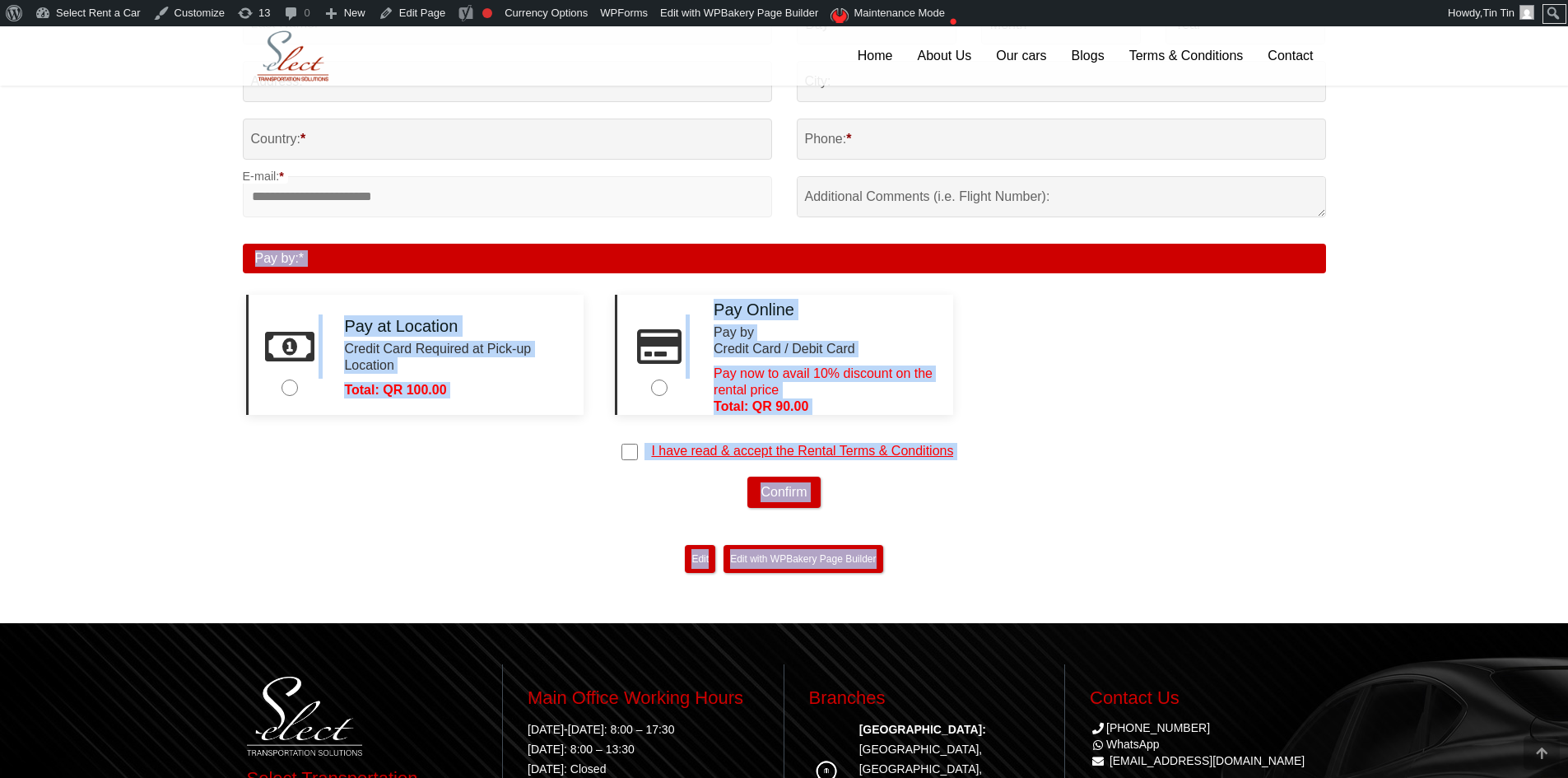
drag, startPoint x: 170, startPoint y: 252, endPoint x: 983, endPoint y: 574, distance: 874.4
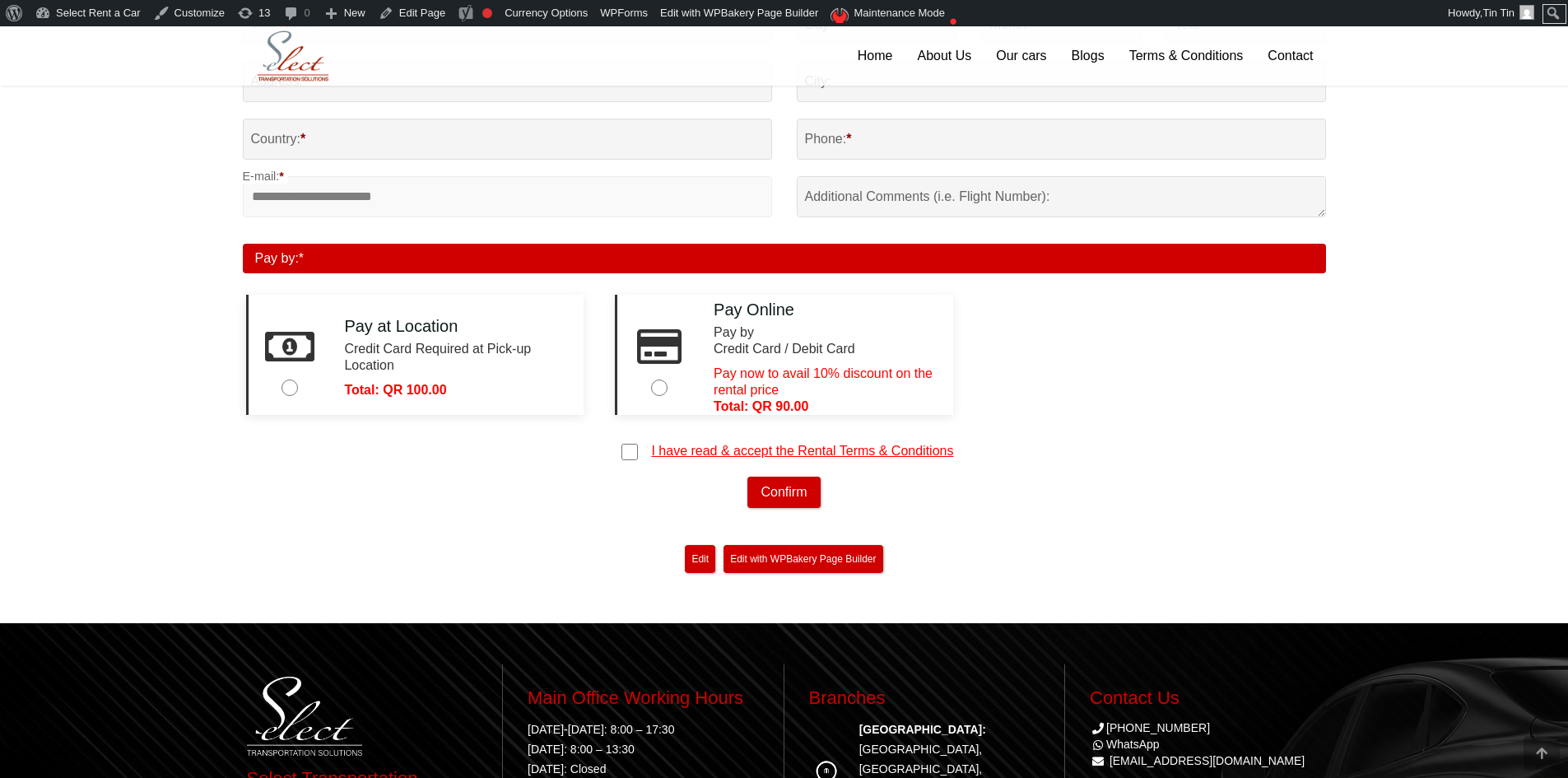
click at [983, 574] on div "Edit "Booking process" Edit with WPBakery Page Builder" at bounding box center [784, 559] width 1083 height 36
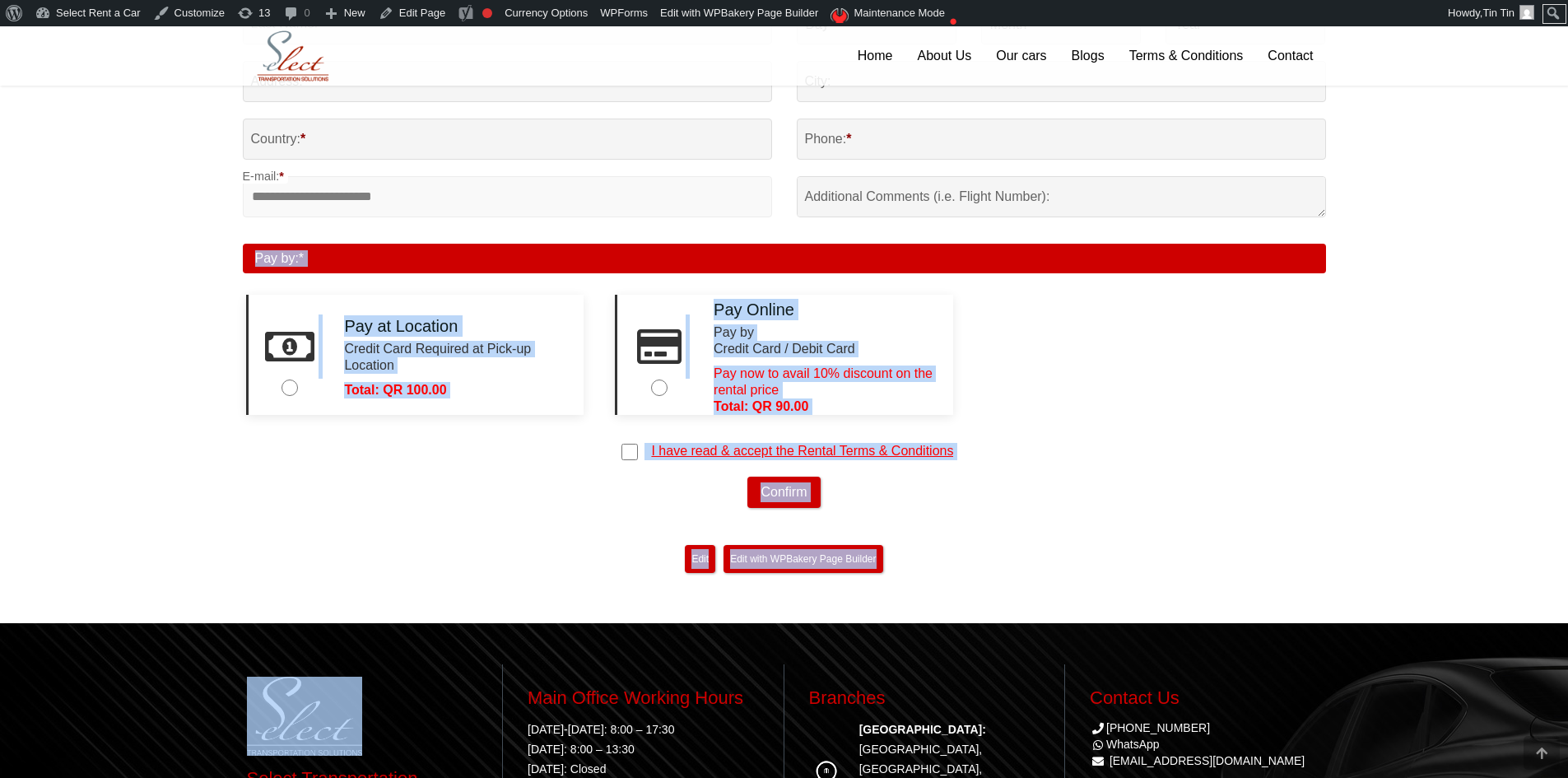
drag, startPoint x: 983, startPoint y: 574, endPoint x: 172, endPoint y: 266, distance: 867.5
drag, startPoint x: 177, startPoint y: 266, endPoint x: 873, endPoint y: 525, distance: 742.6
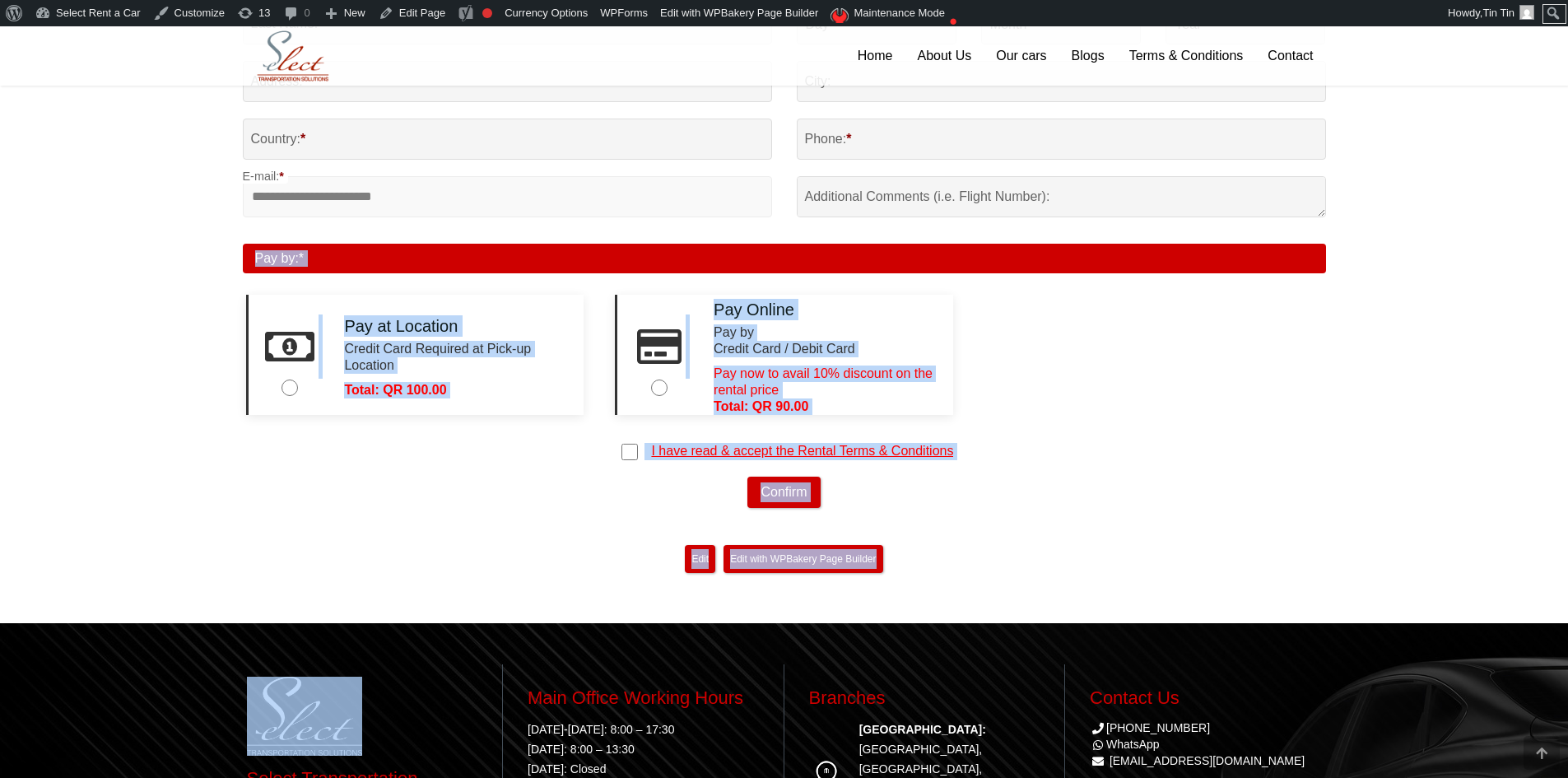
click at [1036, 549] on div "Edit "Booking process" Edit with WPBakery Page Builder" at bounding box center [784, 559] width 1083 height 36
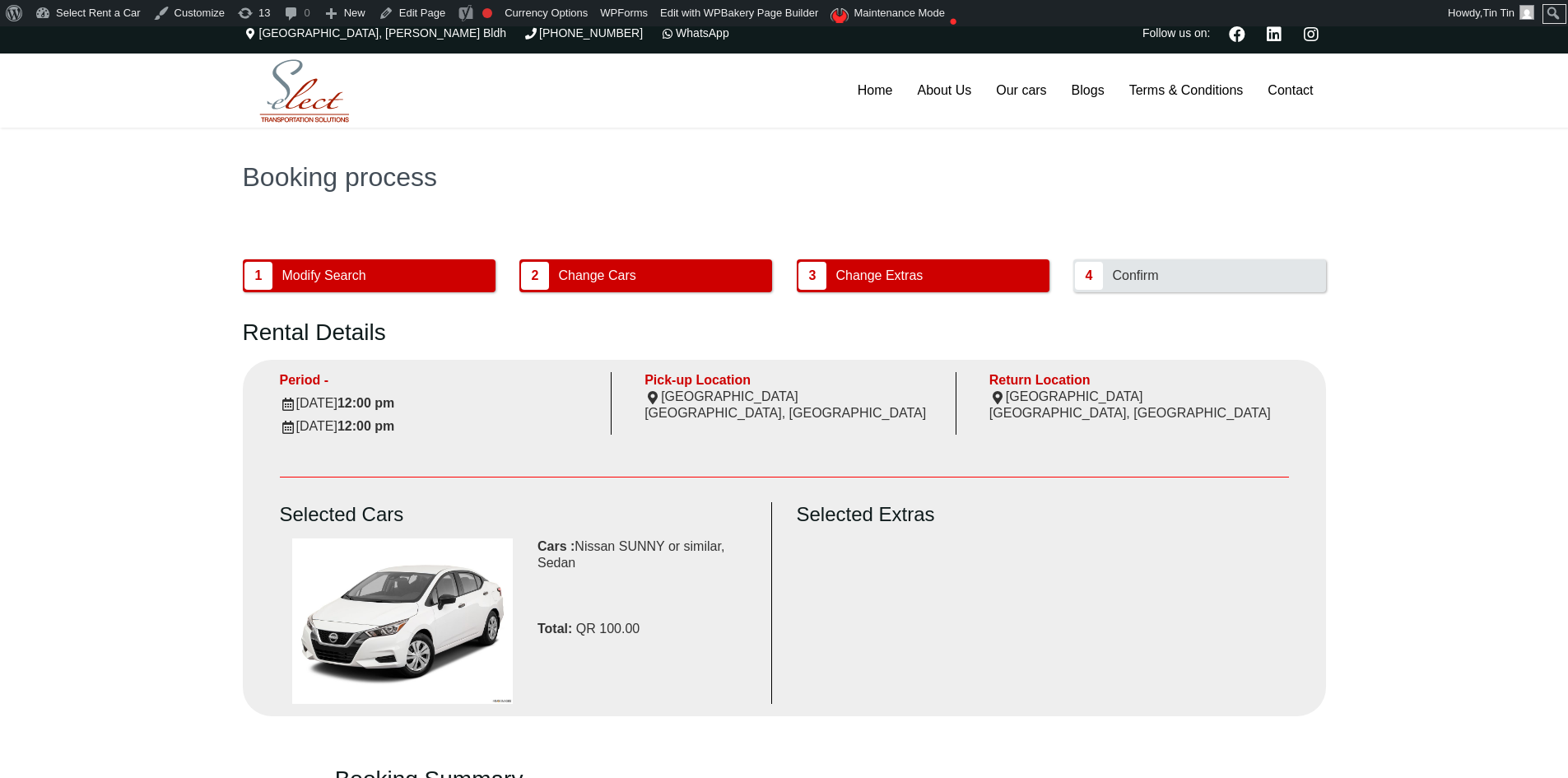
scroll to position [0, 0]
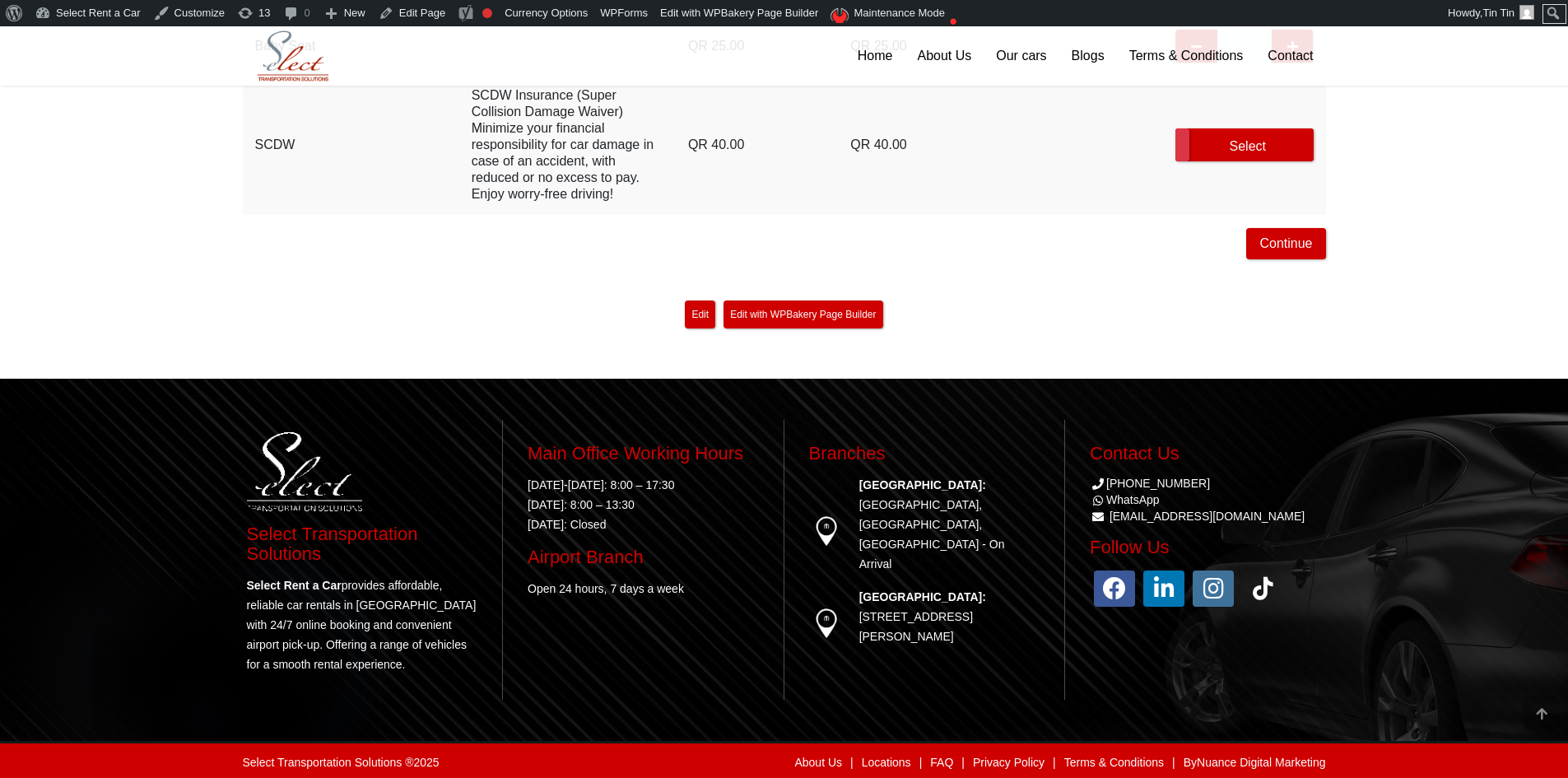
scroll to position [813, 0]
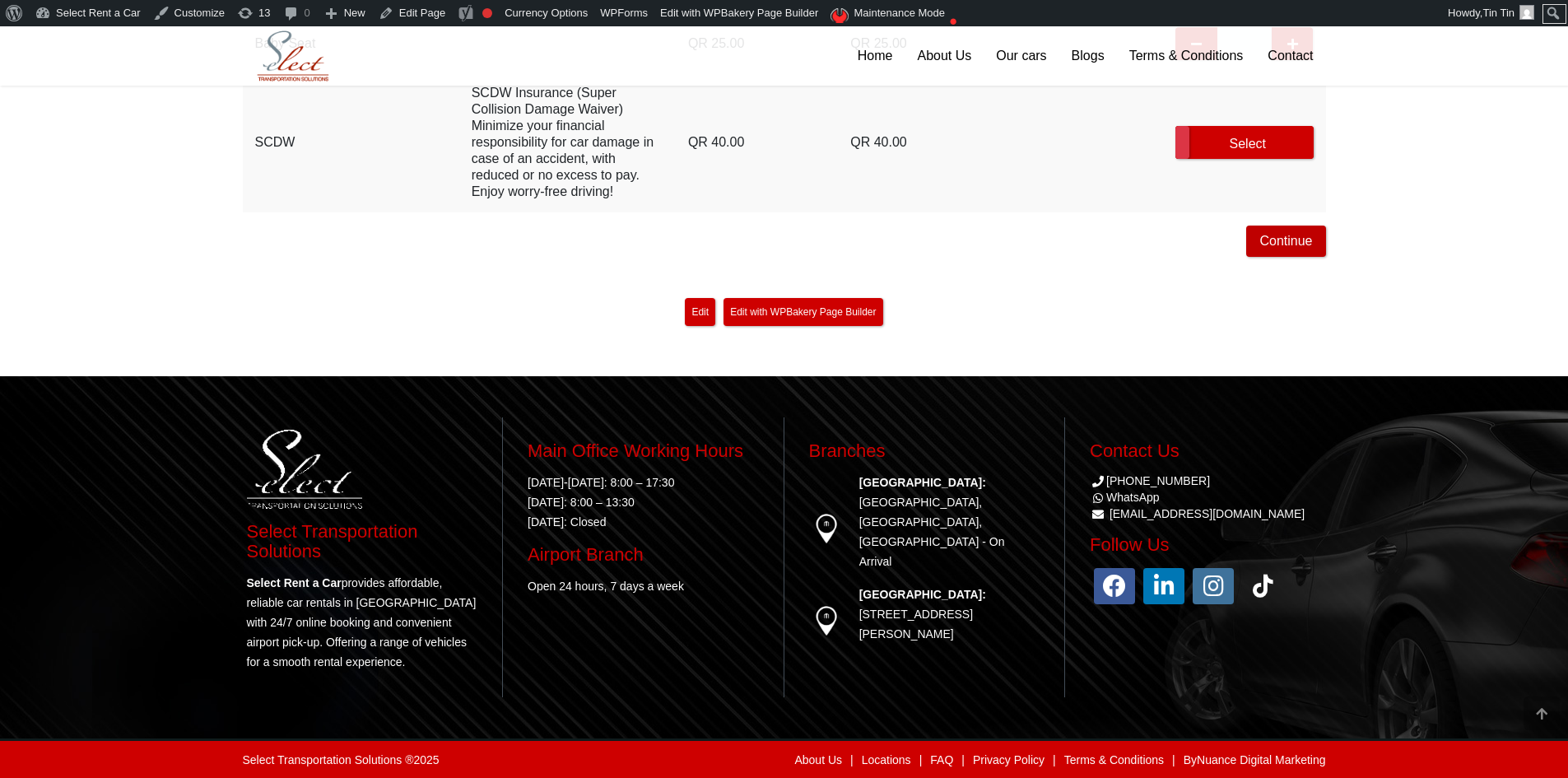
click at [1286, 242] on button "Continue" at bounding box center [1285, 240] width 79 height 31
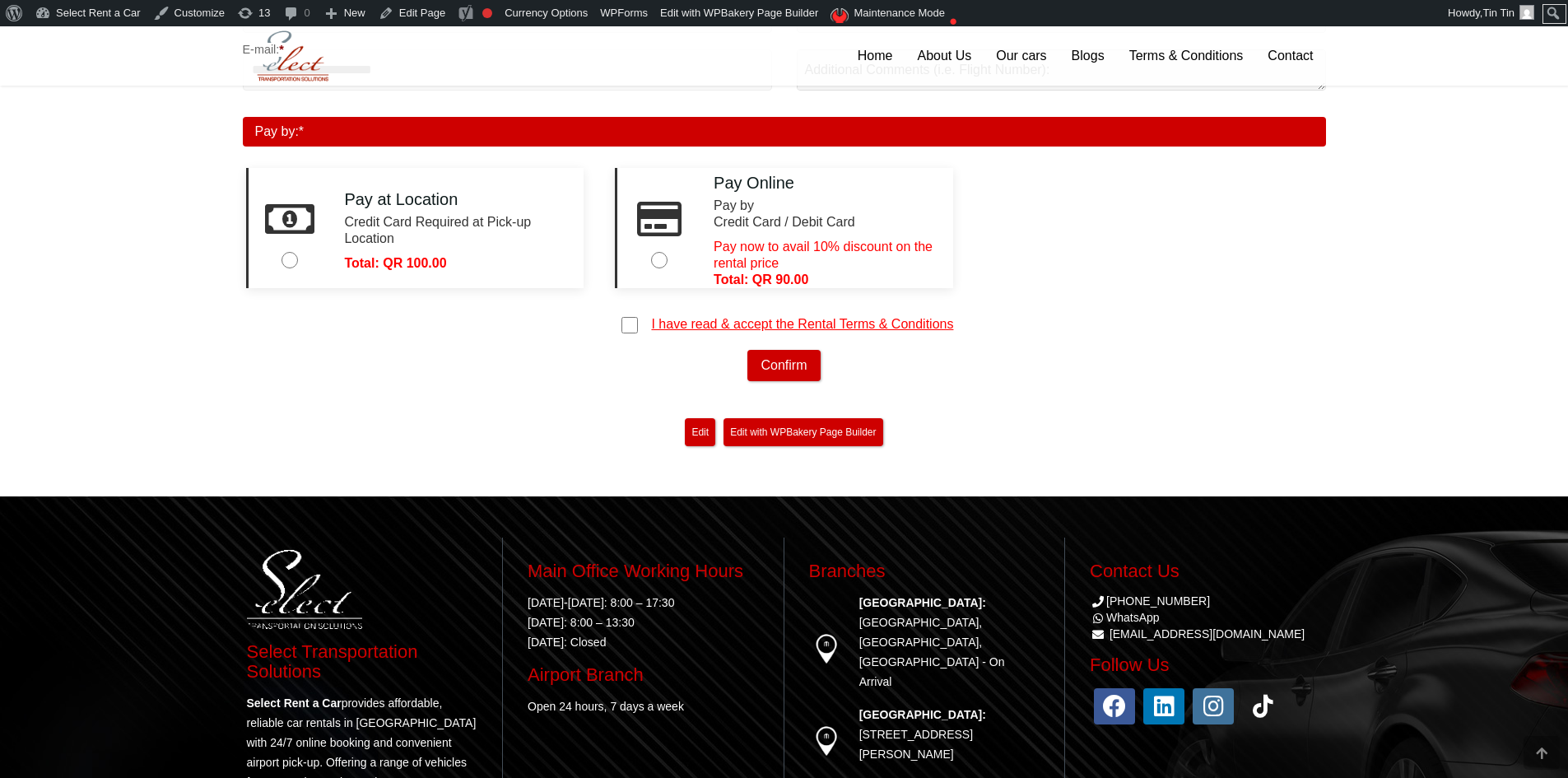
scroll to position [1235, 0]
